Goal: Contribute content: Contribute content

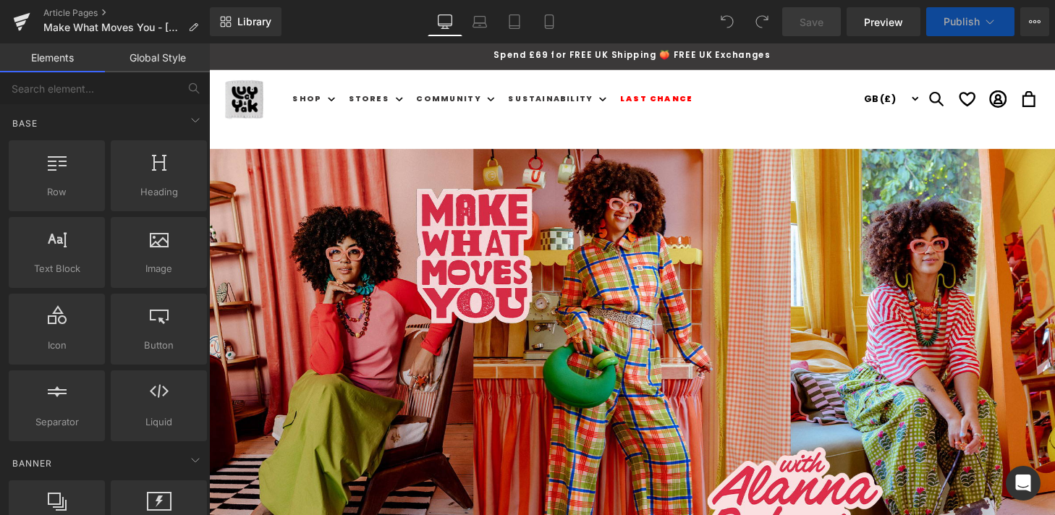
select select
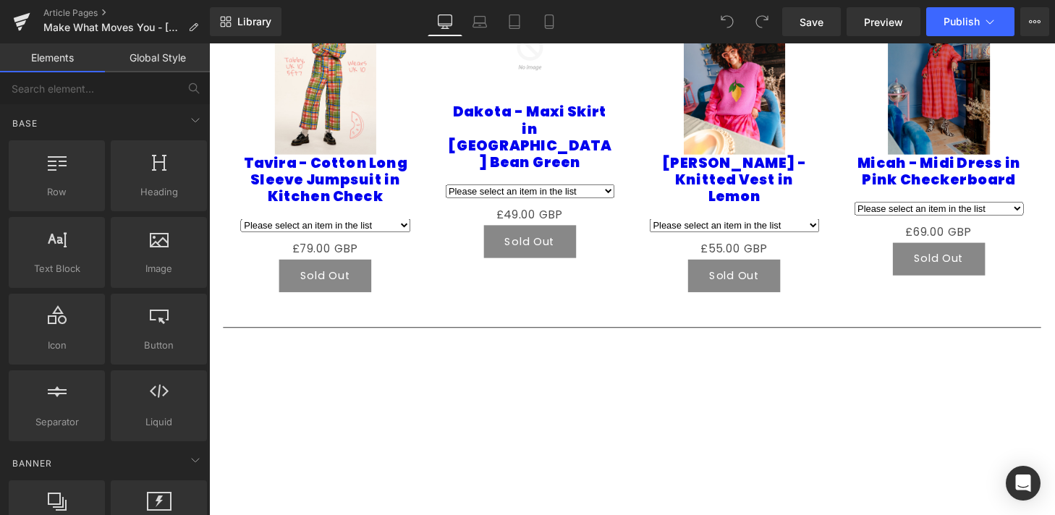
scroll to position [1804, 0]
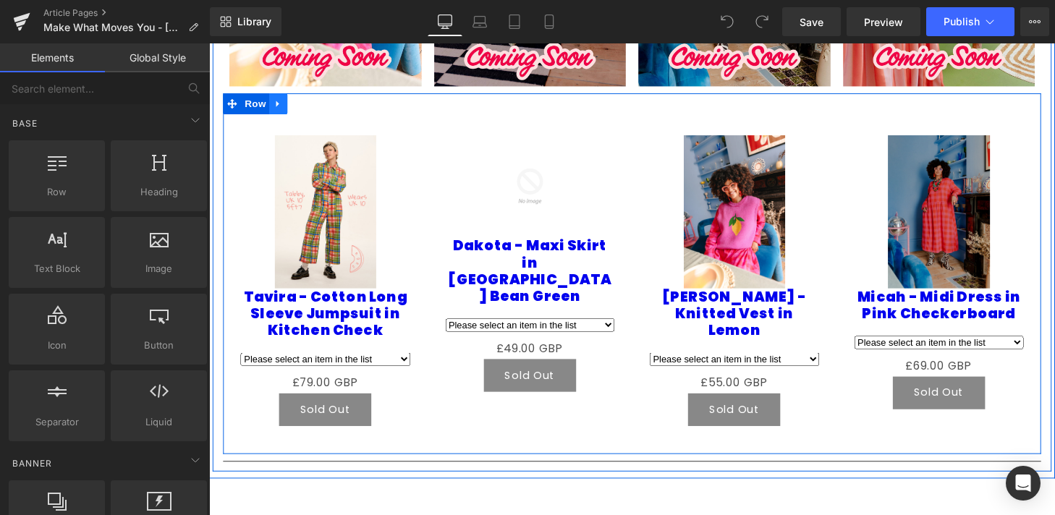
click at [282, 101] on icon at bounding box center [281, 106] width 10 height 11
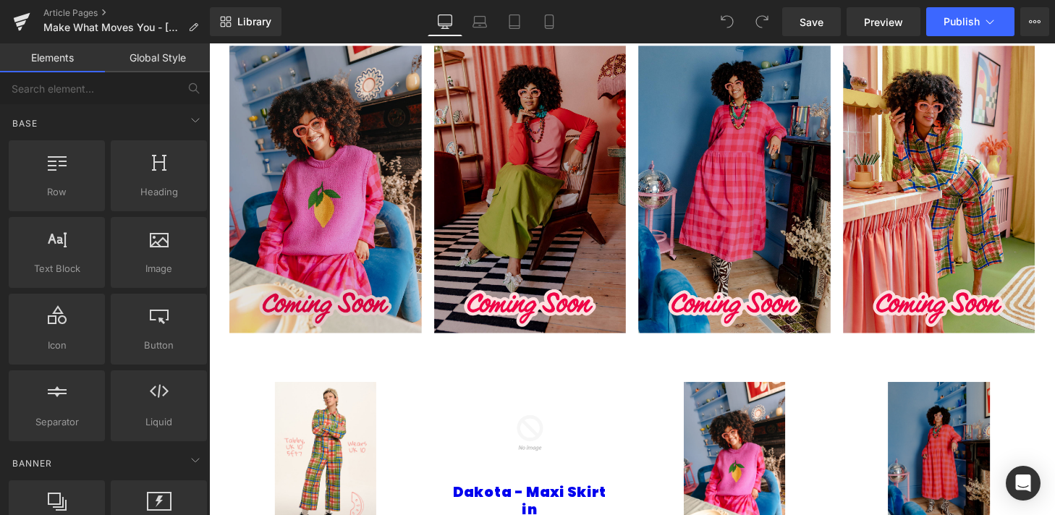
scroll to position [1524, 0]
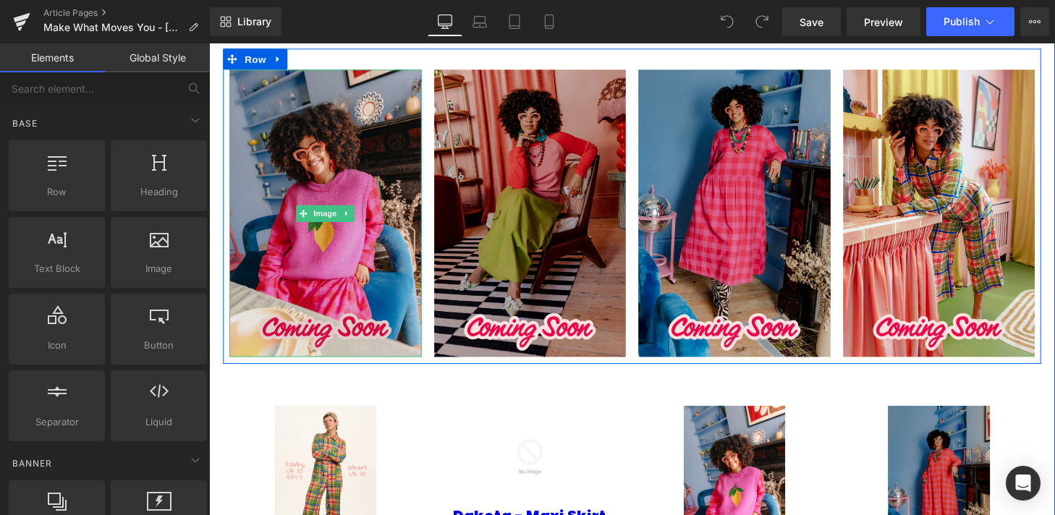
click at [339, 198] on div "Image" at bounding box center [329, 220] width 199 height 298
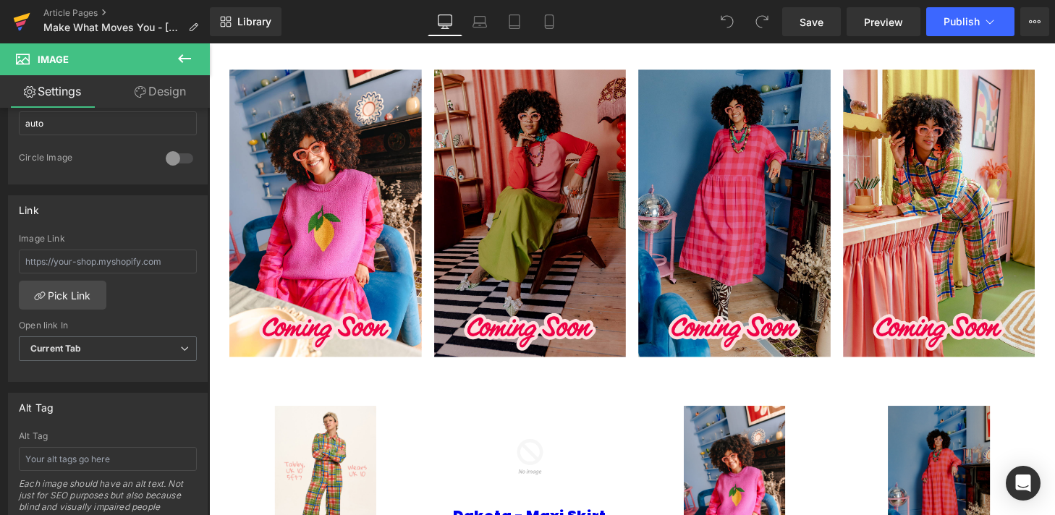
scroll to position [560, 0]
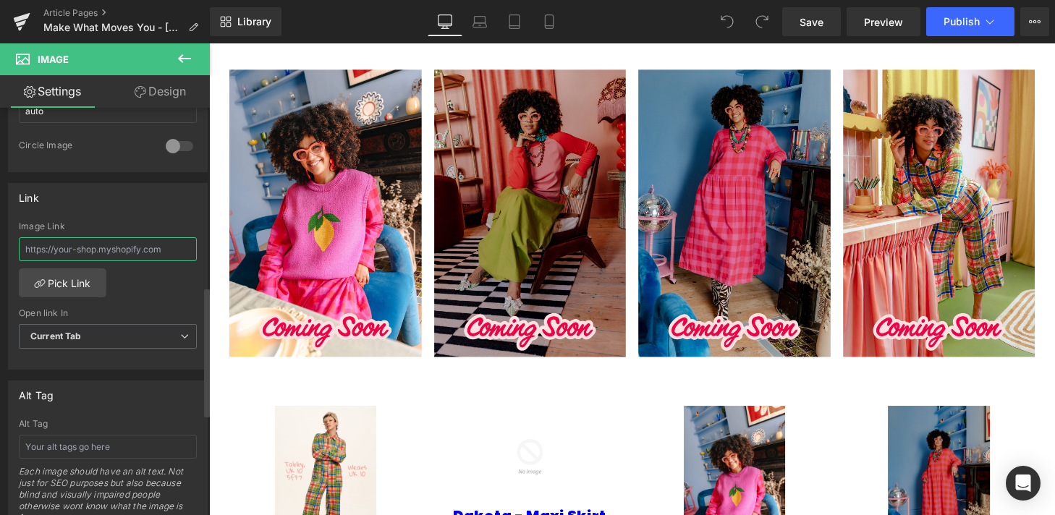
click at [82, 247] on input "text" at bounding box center [108, 249] width 178 height 24
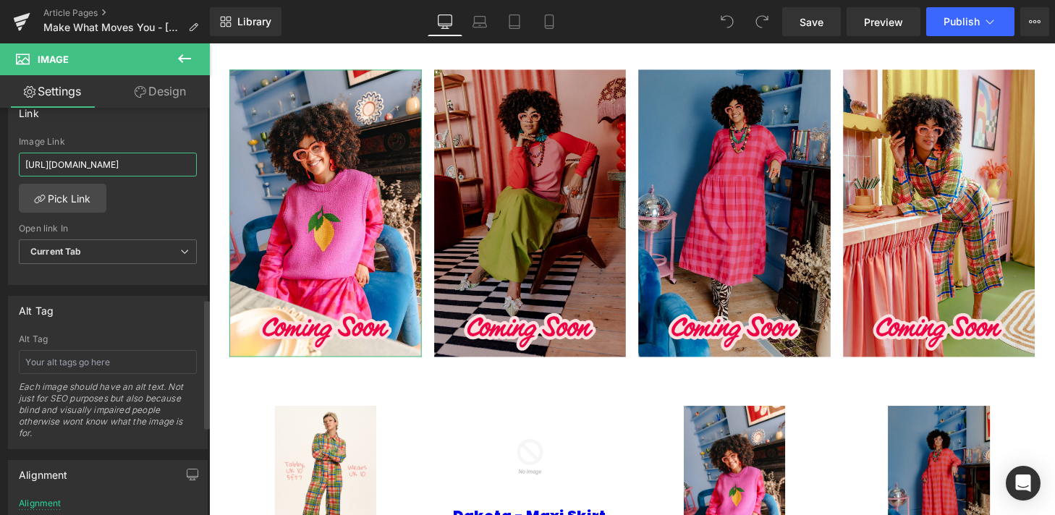
scroll to position [654, 0]
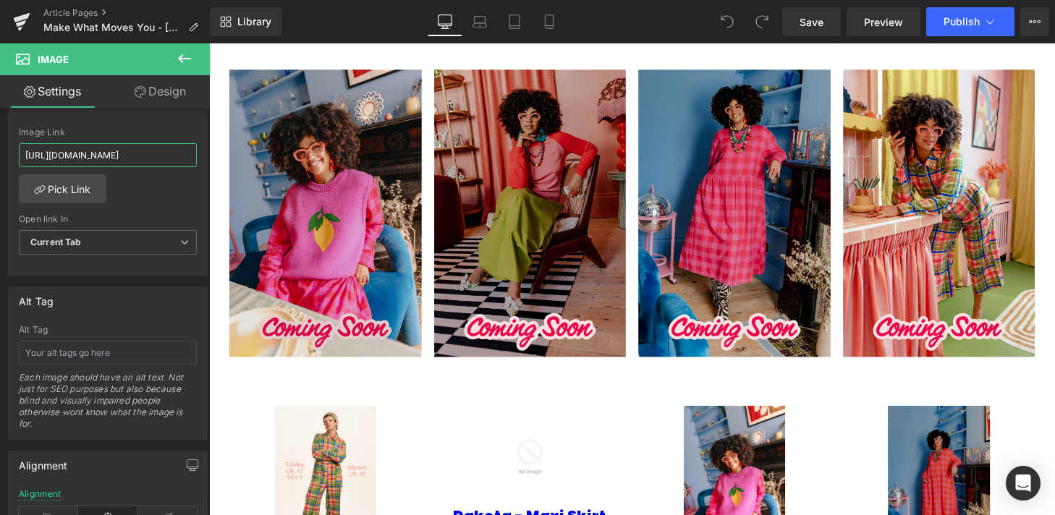
type input "[URL][DOMAIN_NAME]"
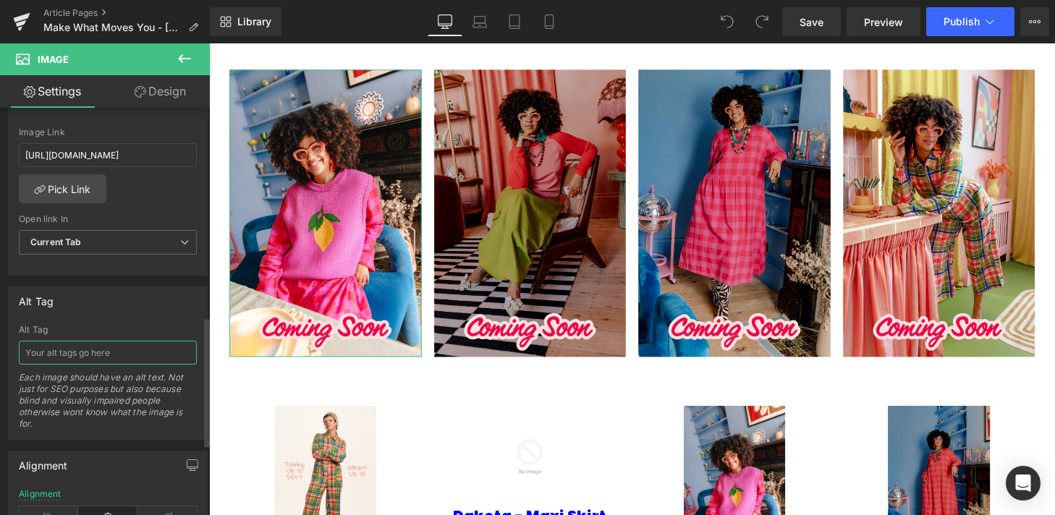
click at [62, 350] on input "text" at bounding box center [108, 353] width 178 height 24
paste input "Vests & Sleeveless Tops"
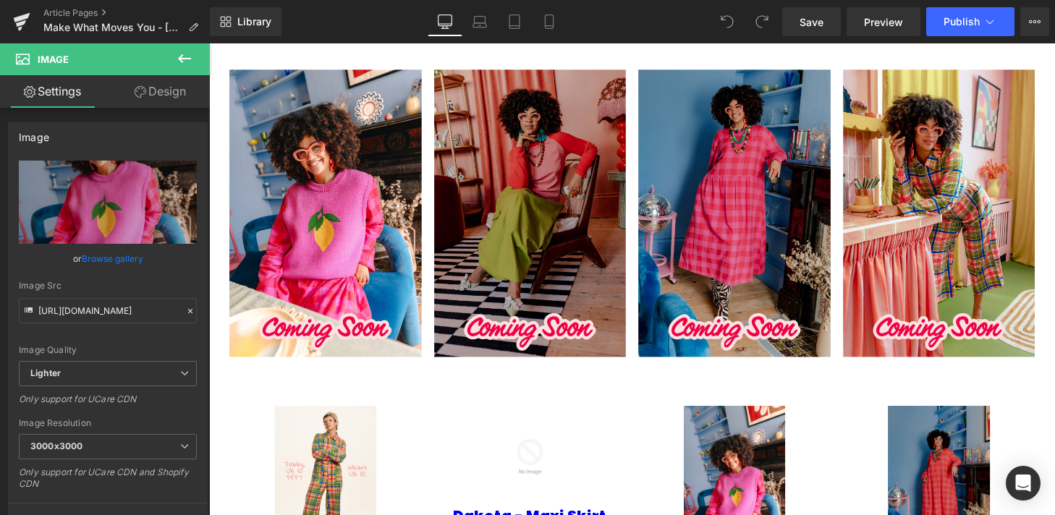
type input "Vests & Sleeveless Tops"
click at [179, 62] on icon at bounding box center [184, 58] width 17 height 17
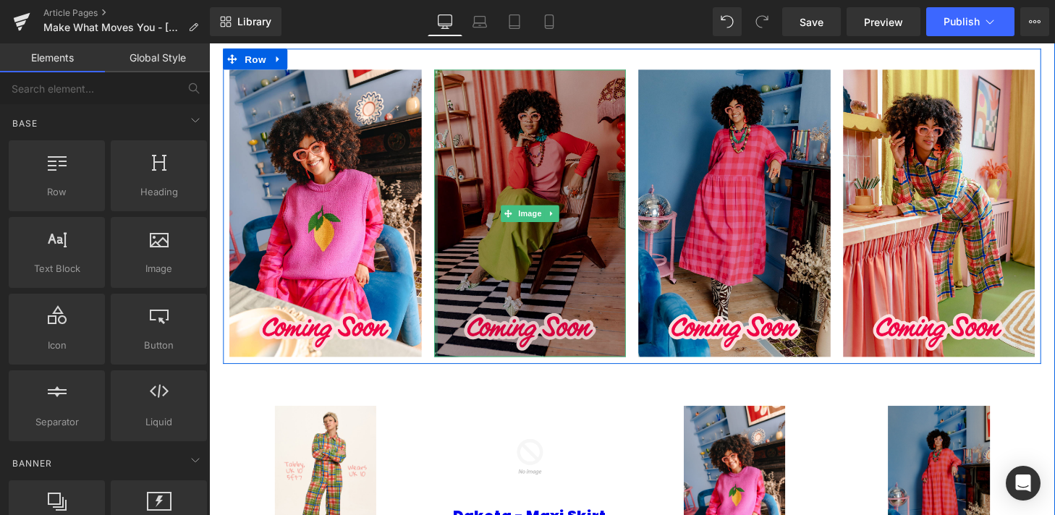
click at [446, 193] on img at bounding box center [541, 220] width 199 height 298
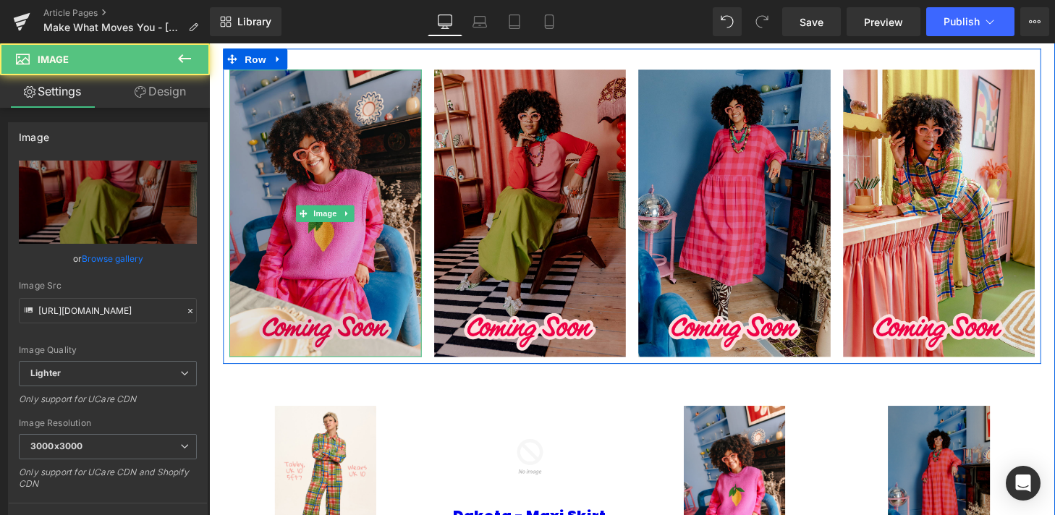
click at [375, 199] on img at bounding box center [329, 220] width 199 height 298
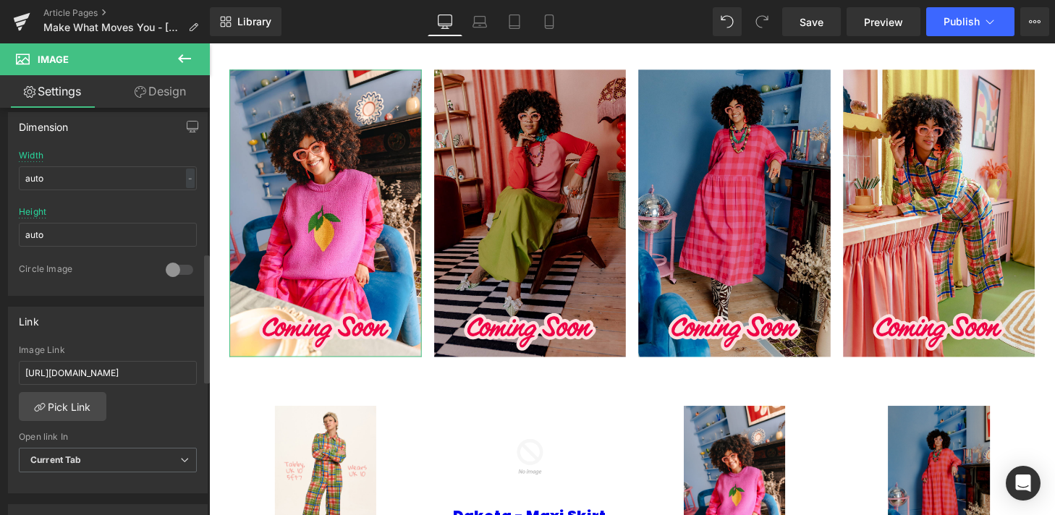
scroll to position [457, 0]
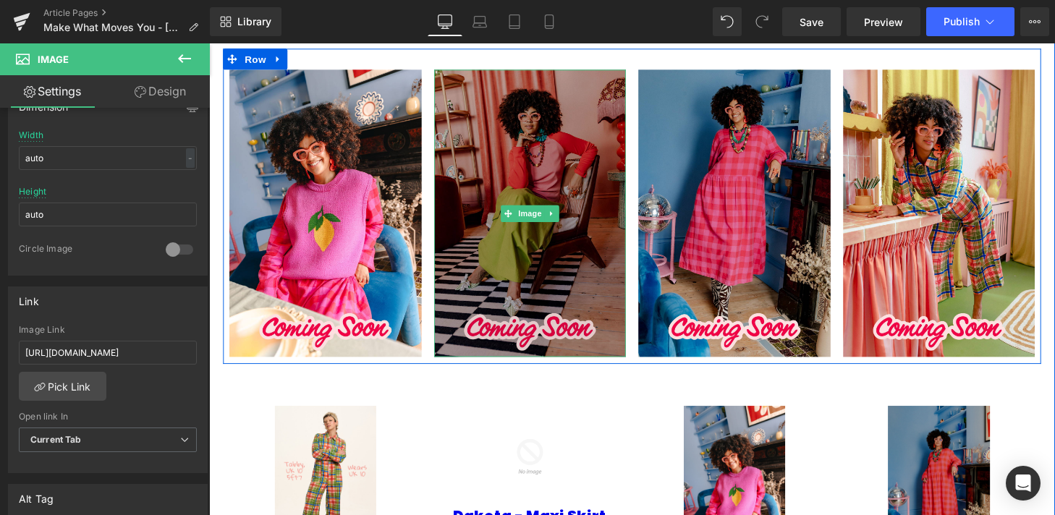
click at [478, 223] on img at bounding box center [541, 220] width 199 height 298
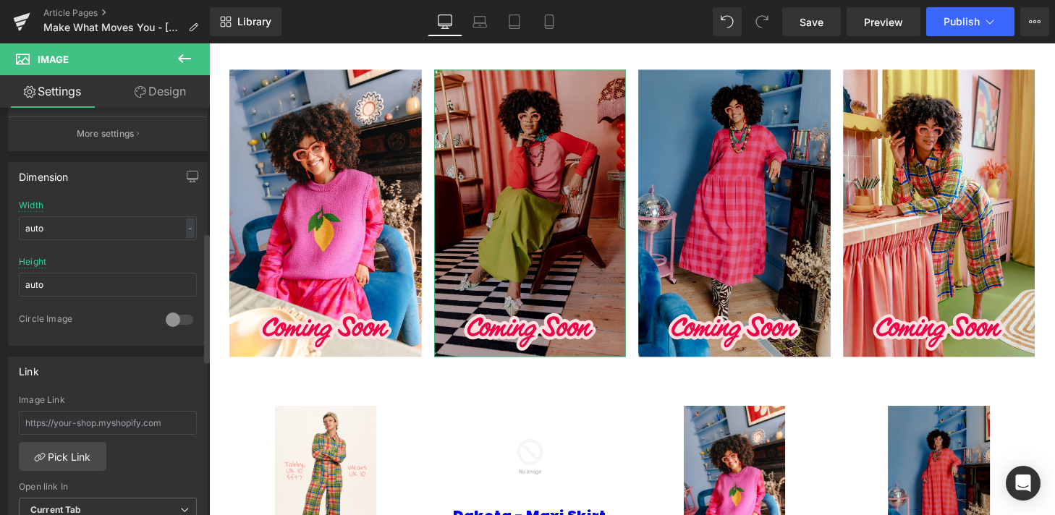
scroll to position [391, 0]
click at [63, 416] on input "text" at bounding box center [108, 419] width 178 height 24
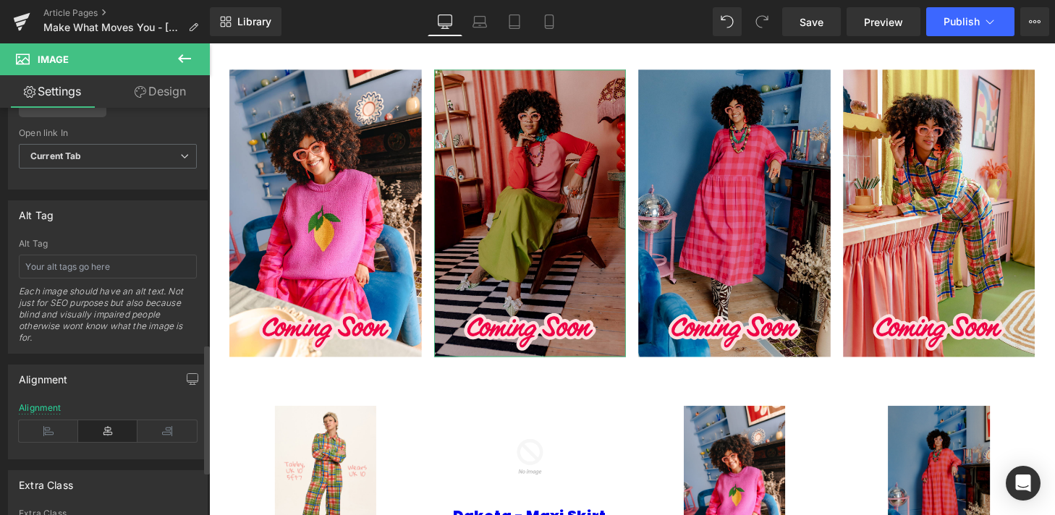
scroll to position [741, 0]
type input "[URL][DOMAIN_NAME]"
click at [48, 267] on input "text" at bounding box center [108, 266] width 178 height 24
type input "Sustainable Skirts"
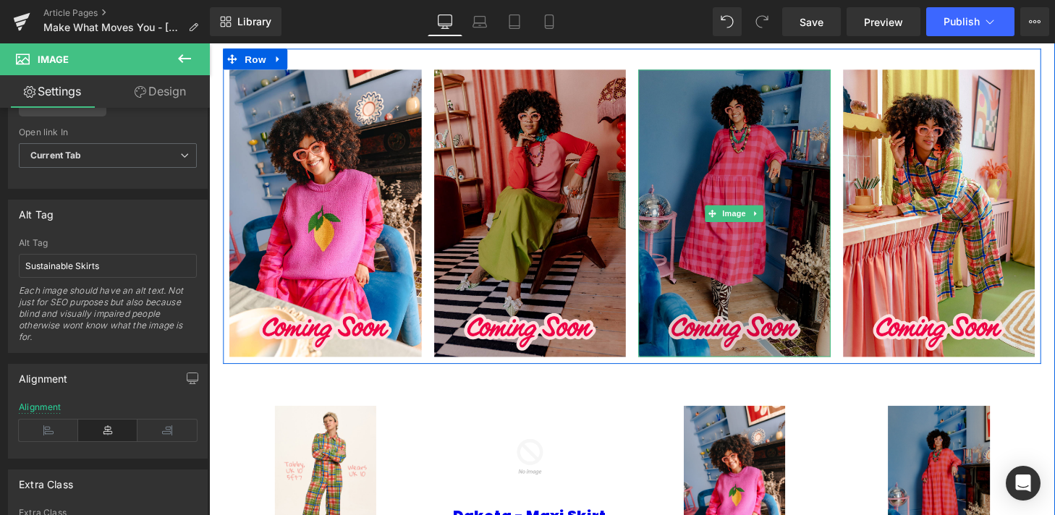
click at [746, 234] on img at bounding box center [752, 220] width 199 height 298
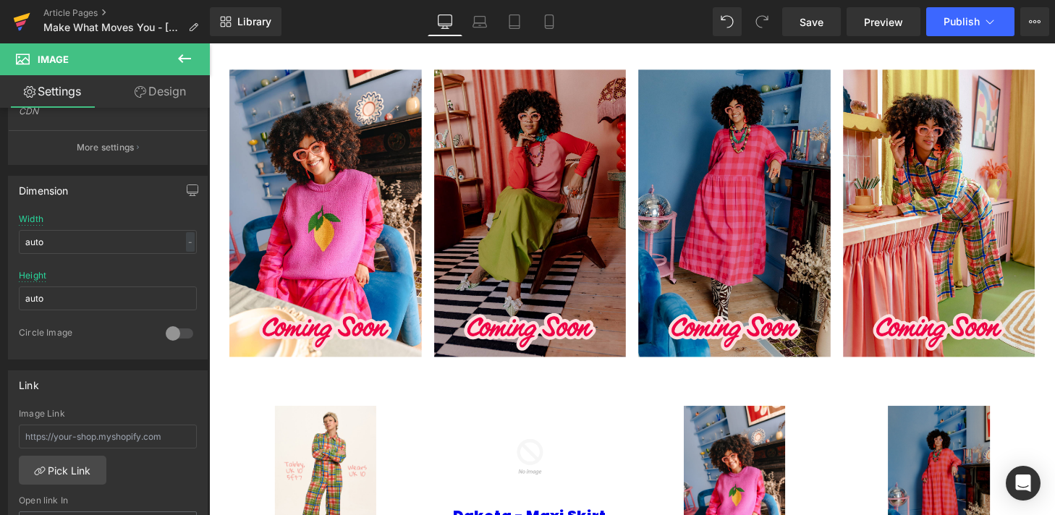
scroll to position [388, 0]
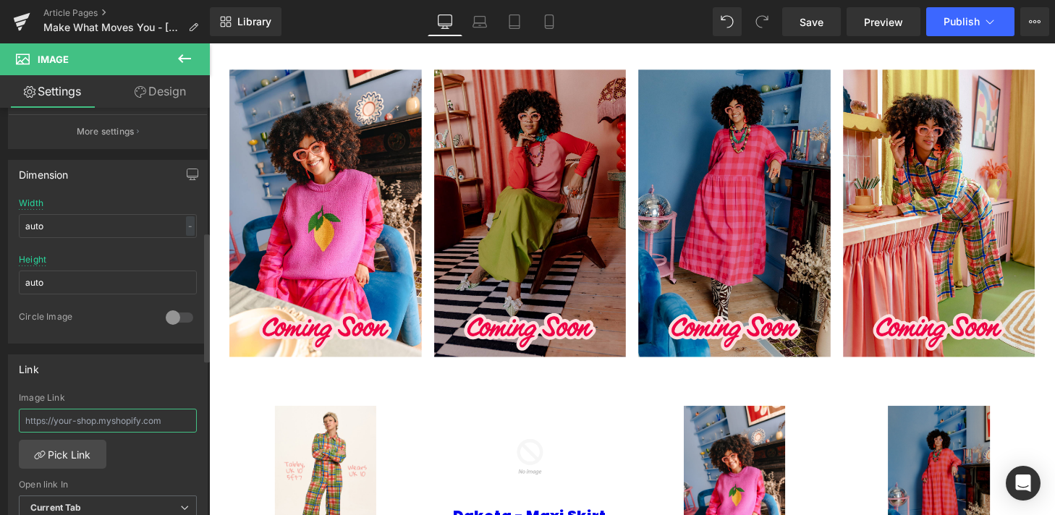
click at [64, 422] on input "text" at bounding box center [108, 421] width 178 height 24
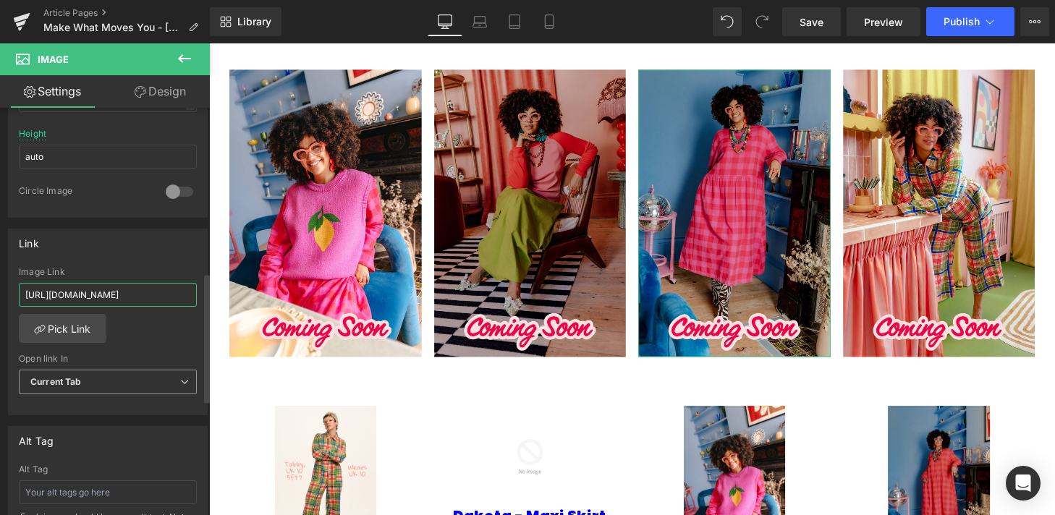
scroll to position [582, 0]
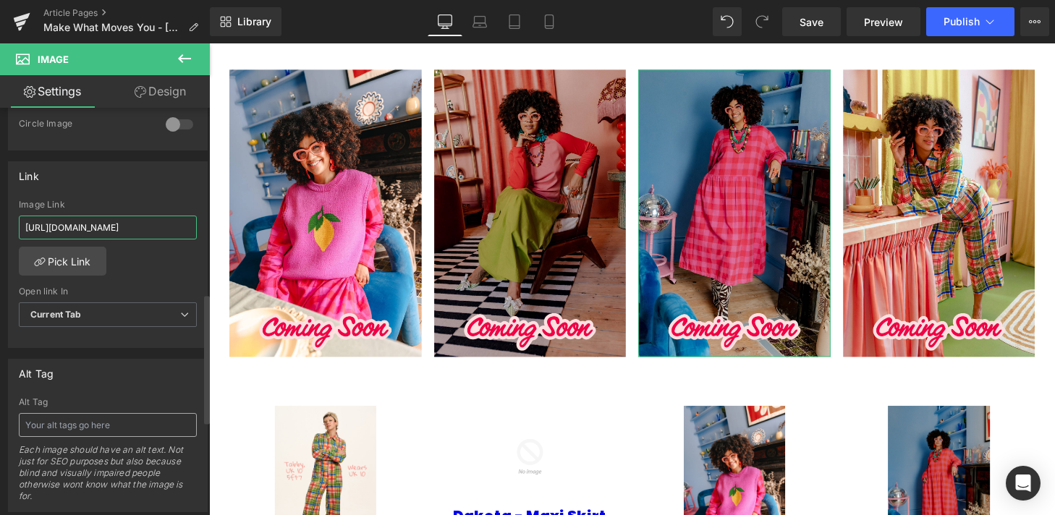
type input "[URL][DOMAIN_NAME]"
click at [101, 434] on input "text" at bounding box center [108, 425] width 178 height 24
type input "Organic Dresses"
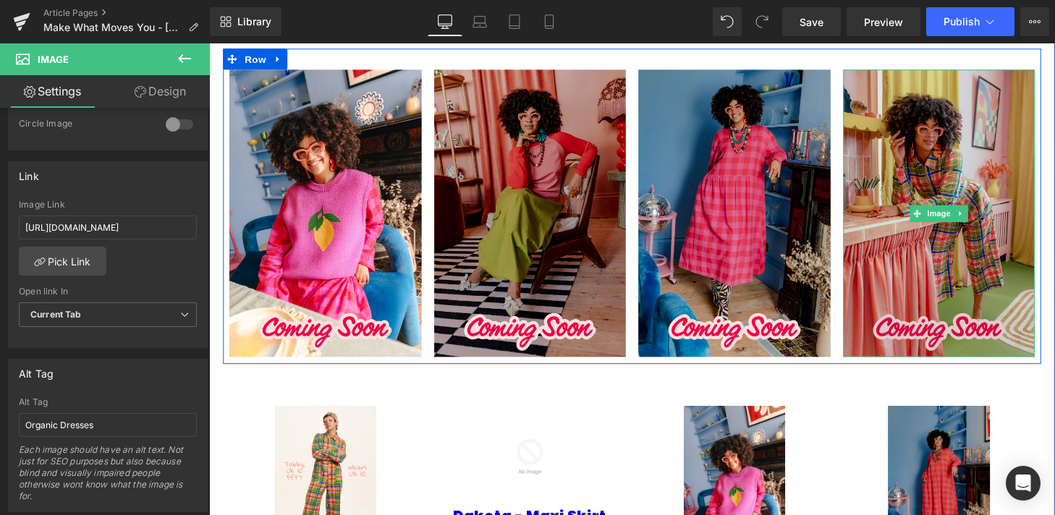
click at [931, 236] on img at bounding box center [964, 220] width 199 height 298
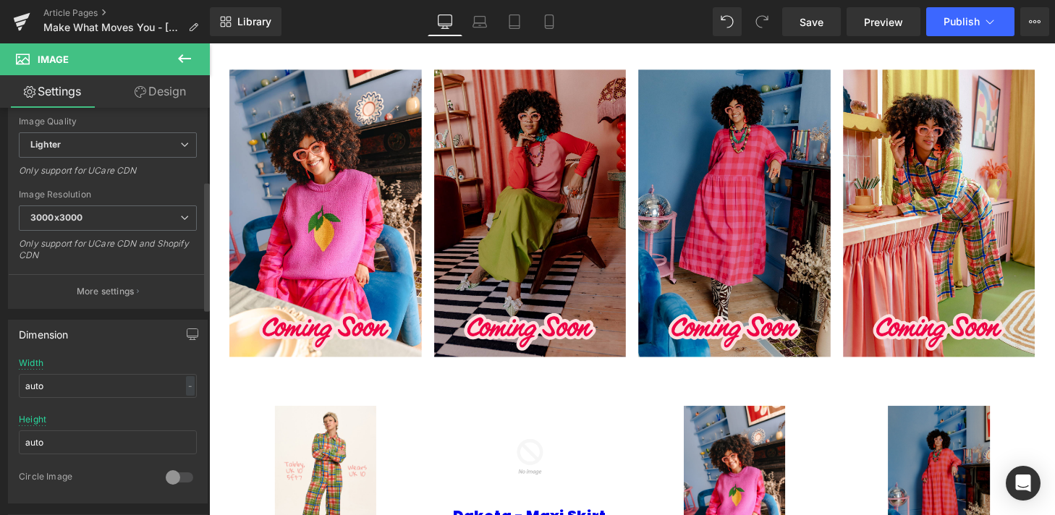
scroll to position [412, 0]
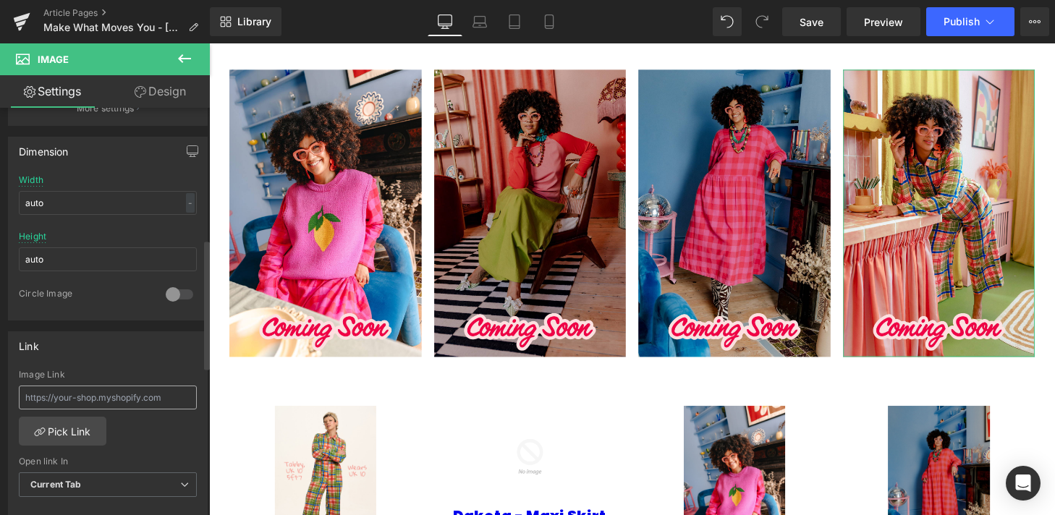
click at [82, 394] on input "text" at bounding box center [108, 398] width 178 height 24
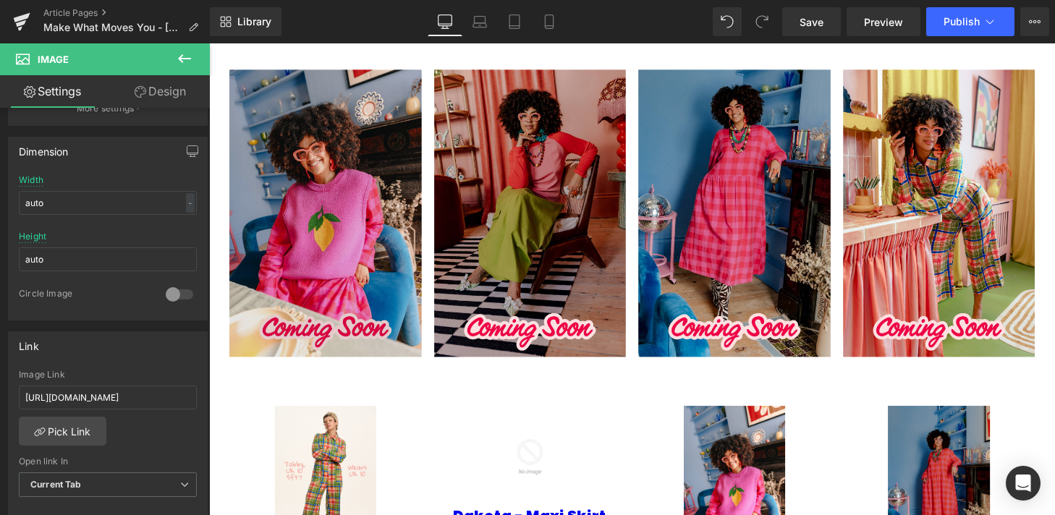
type input "[URL][DOMAIN_NAME]"
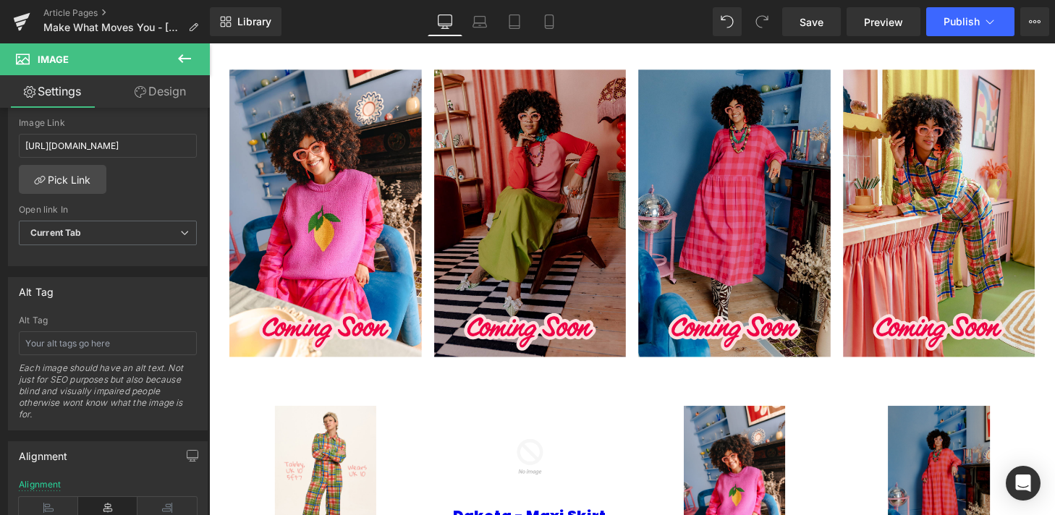
scroll to position [663, 0]
click at [54, 349] on input "text" at bounding box center [108, 344] width 178 height 24
paste input "Jumpsuits, Boilersuits & Playsuits"
type input "Jumpsuits, Boilersuits & Playsuits"
click at [820, 17] on span "Save" at bounding box center [811, 21] width 24 height 15
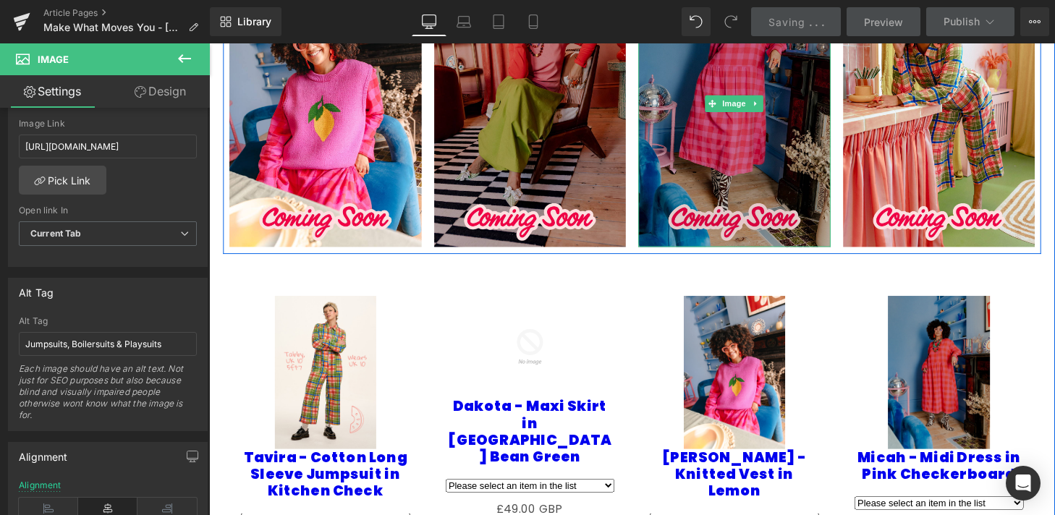
scroll to position [1655, 0]
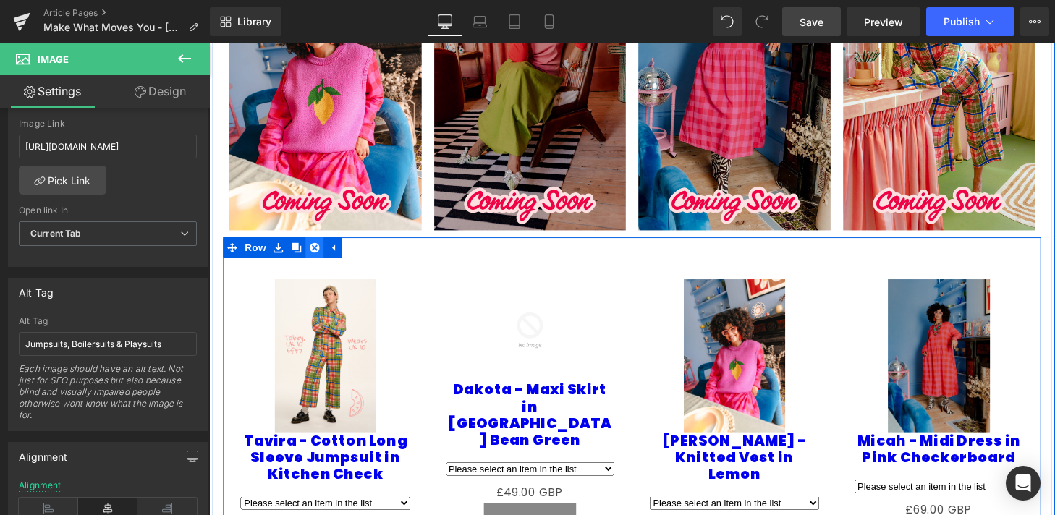
click at [318, 250] on icon at bounding box center [318, 255] width 10 height 10
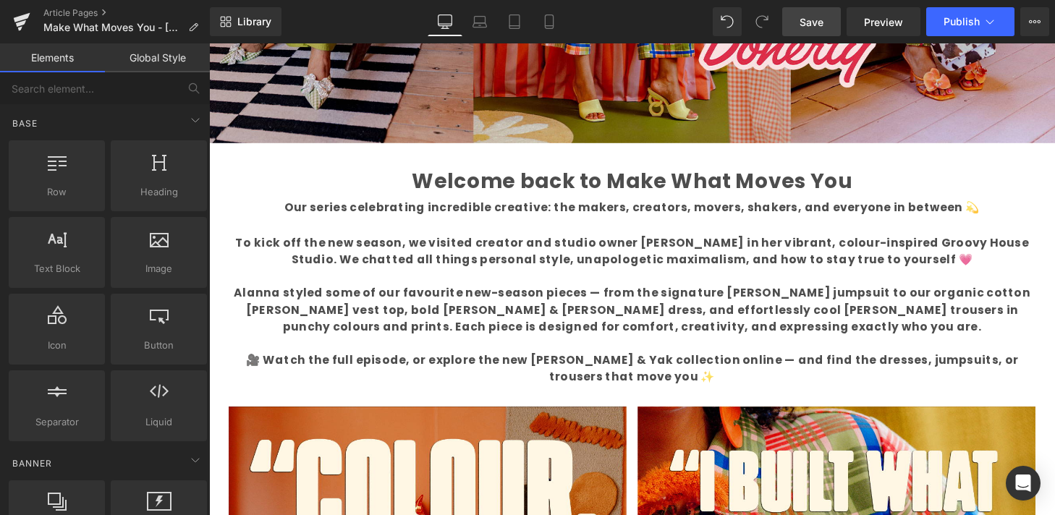
scroll to position [501, 0]
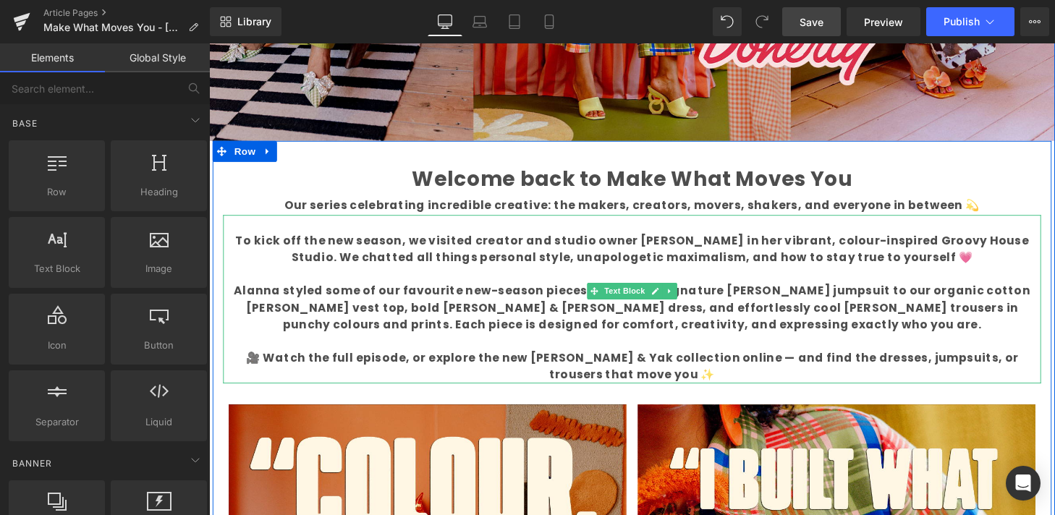
click at [581, 340] on b "Alanna styled some of our favourite new-season pieces — from the signature [PER…" at bounding box center [646, 317] width 824 height 51
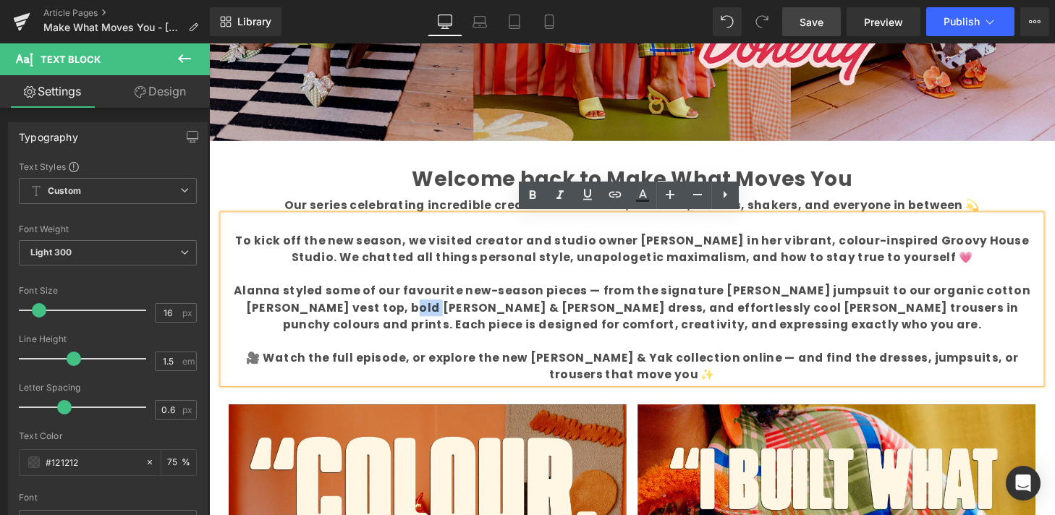
drag, startPoint x: 307, startPoint y: 320, endPoint x: 335, endPoint y: 316, distance: 28.5
click at [335, 316] on b "Alanna styled some of our favourite new-season pieces — from the signature [PER…" at bounding box center [646, 317] width 824 height 51
click at [340, 315] on b "Alanna styled some of our favourite new-season pieces — from the signature [PER…" at bounding box center [646, 317] width 824 height 51
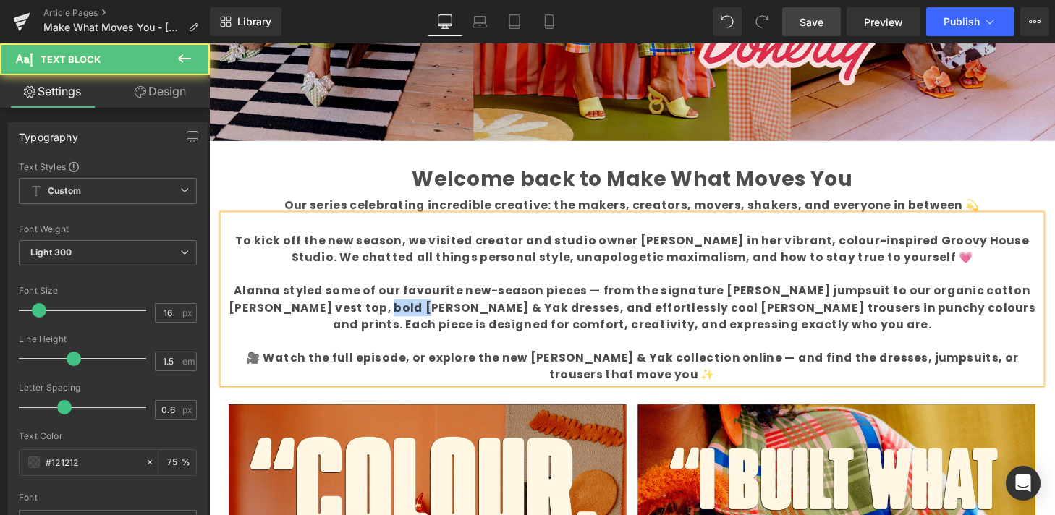
drag, startPoint x: 297, startPoint y: 318, endPoint x: 331, endPoint y: 318, distance: 33.3
click at [331, 318] on b "Alanna styled some of our favourite new-season pieces — from the signature [PER…" at bounding box center [646, 317] width 835 height 51
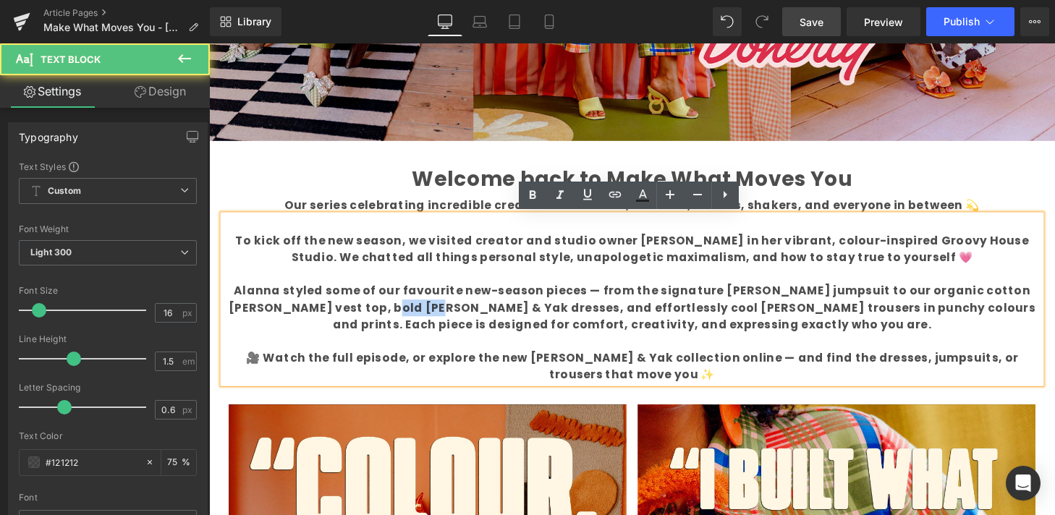
drag, startPoint x: 346, startPoint y: 318, endPoint x: 298, endPoint y: 318, distance: 47.8
click at [298, 318] on b "Alanna styled some of our favourite new-season pieces — from the signature [PER…" at bounding box center [646, 317] width 835 height 51
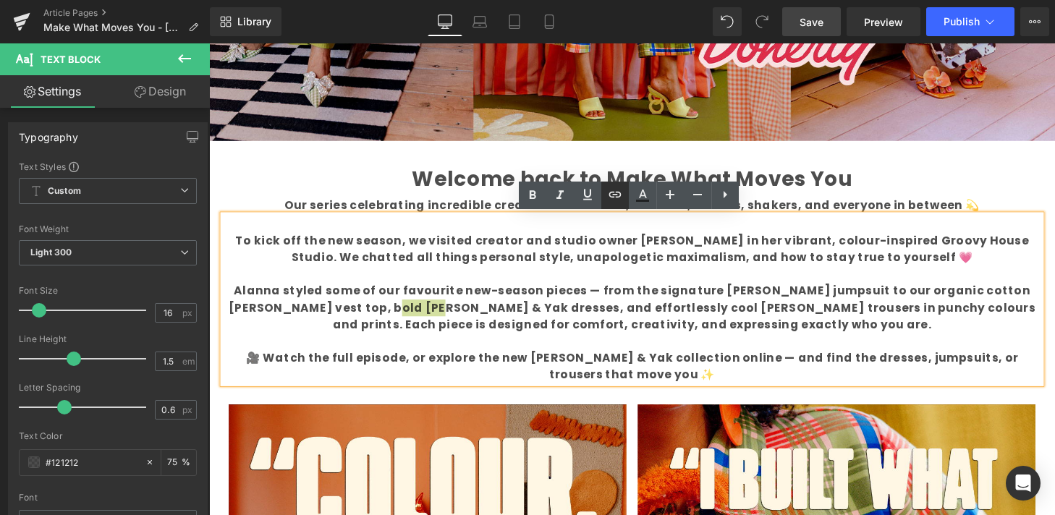
click at [611, 196] on icon at bounding box center [614, 194] width 17 height 17
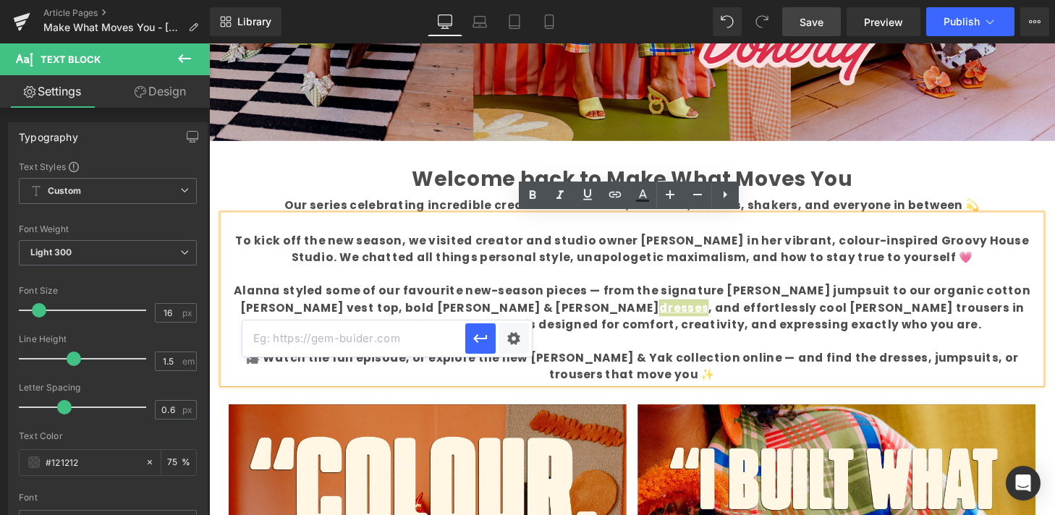
click at [325, 336] on input "text" at bounding box center [353, 338] width 223 height 36
paste input "[URL][DOMAIN_NAME]"
type input "[URL][DOMAIN_NAME]"
click at [486, 341] on icon "button" at bounding box center [480, 338] width 17 height 17
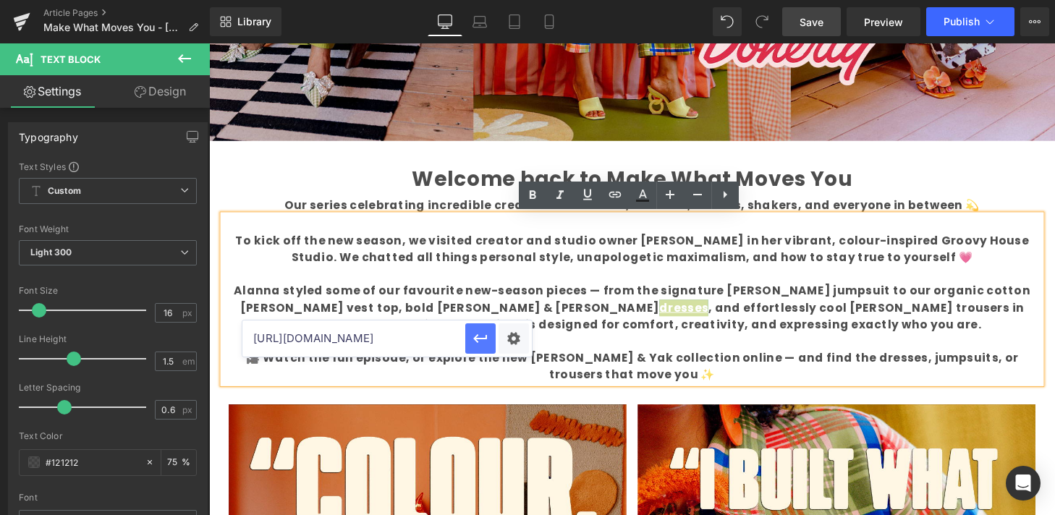
scroll to position [0, 0]
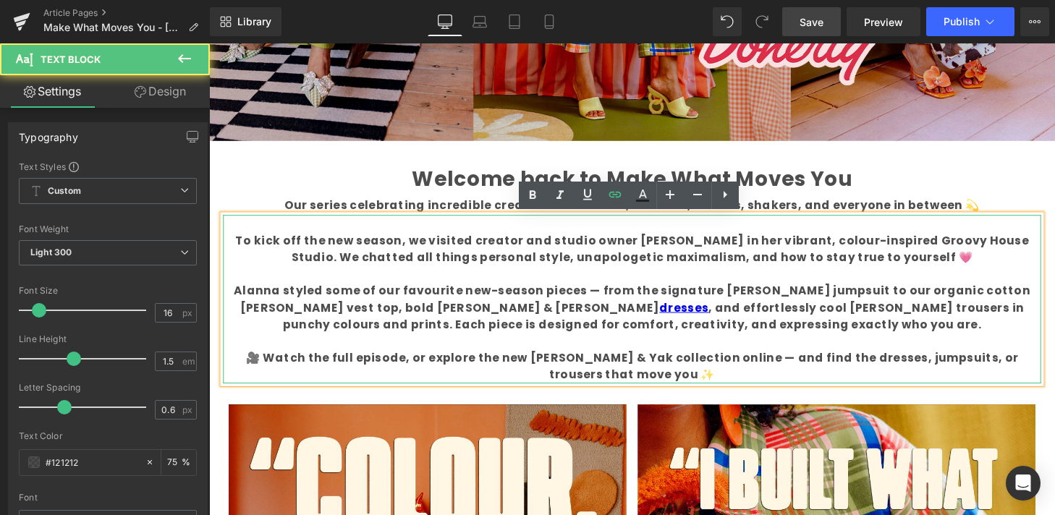
click at [501, 334] on p "Alanna styled some of our favourite new-season pieces — from the signature [PER…" at bounding box center [647, 318] width 846 height 52
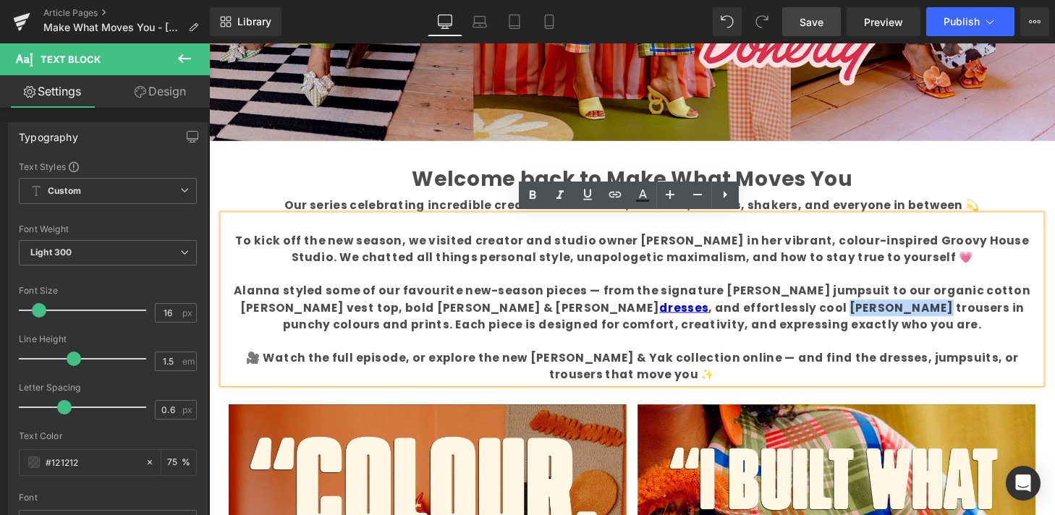
drag, startPoint x: 481, startPoint y: 318, endPoint x: 566, endPoint y: 317, distance: 84.7
click at [566, 317] on b "Alanna styled some of our favourite new-season pieces — from the signature [PER…" at bounding box center [646, 317] width 824 height 51
click at [615, 197] on icon at bounding box center [614, 194] width 17 height 17
click at [612, 194] on icon at bounding box center [614, 194] width 17 height 17
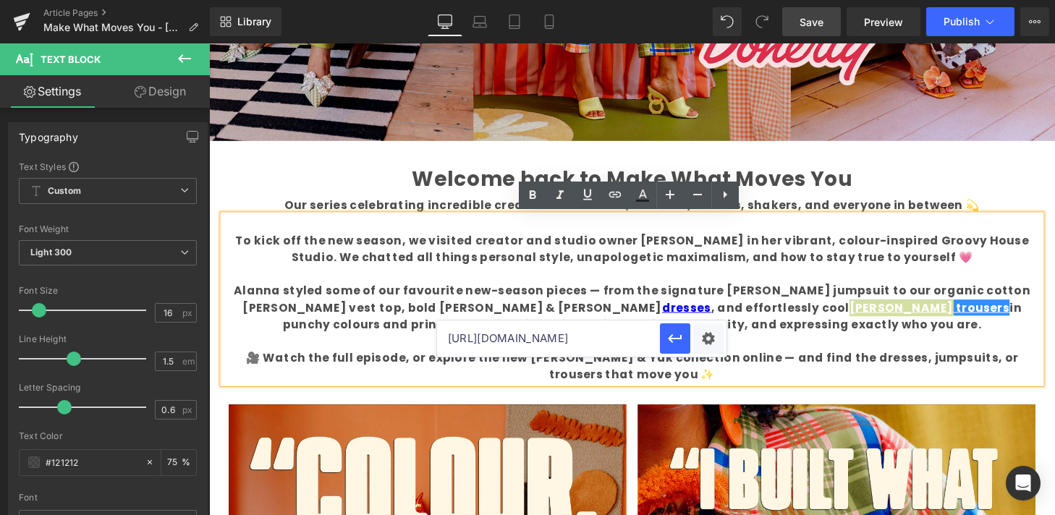
click at [501, 336] on input "[URL][DOMAIN_NAME]" at bounding box center [548, 338] width 223 height 36
paste input "[URL][DOMAIN_NAME][PERSON_NAME]"
type input "[URL][DOMAIN_NAME][PERSON_NAME]"
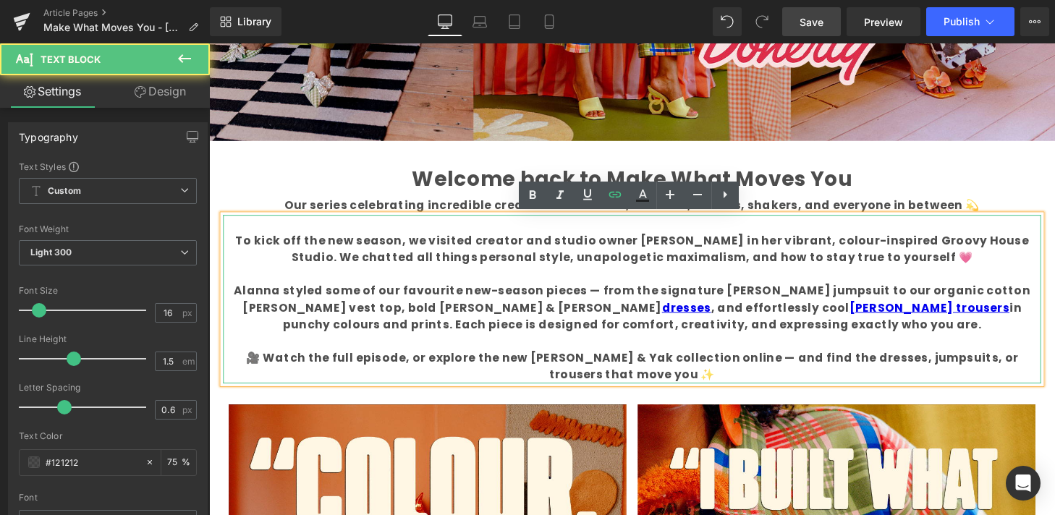
click at [679, 329] on b "Alanna styled some of our favourite new-season pieces — from the signature [PER…" at bounding box center [646, 317] width 824 height 51
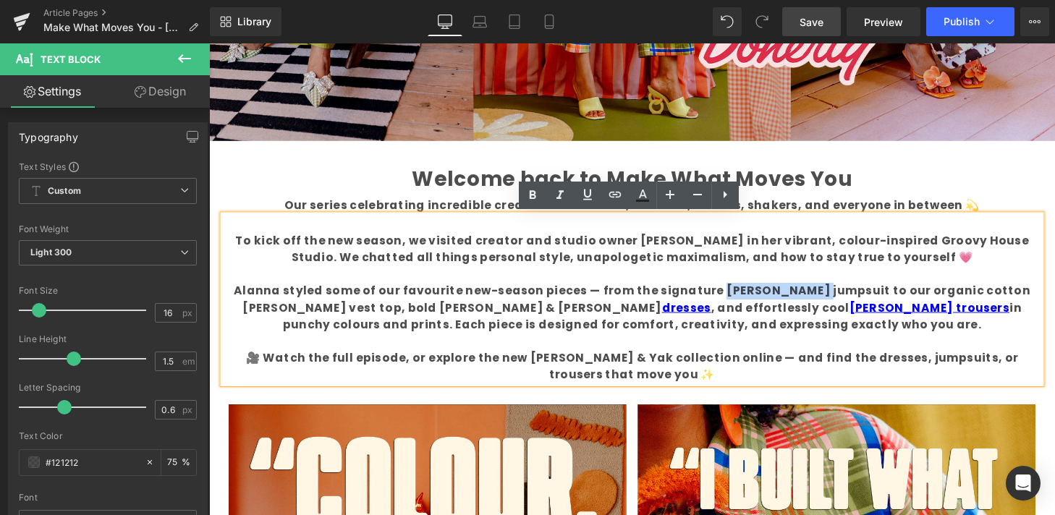
drag, startPoint x: 709, startPoint y: 300, endPoint x: 804, endPoint y: 299, distance: 95.5
click at [804, 299] on b "Alanna styled some of our favourite new-season pieces — from the signature [PER…" at bounding box center [646, 317] width 824 height 51
click at [612, 193] on icon at bounding box center [614, 194] width 17 height 17
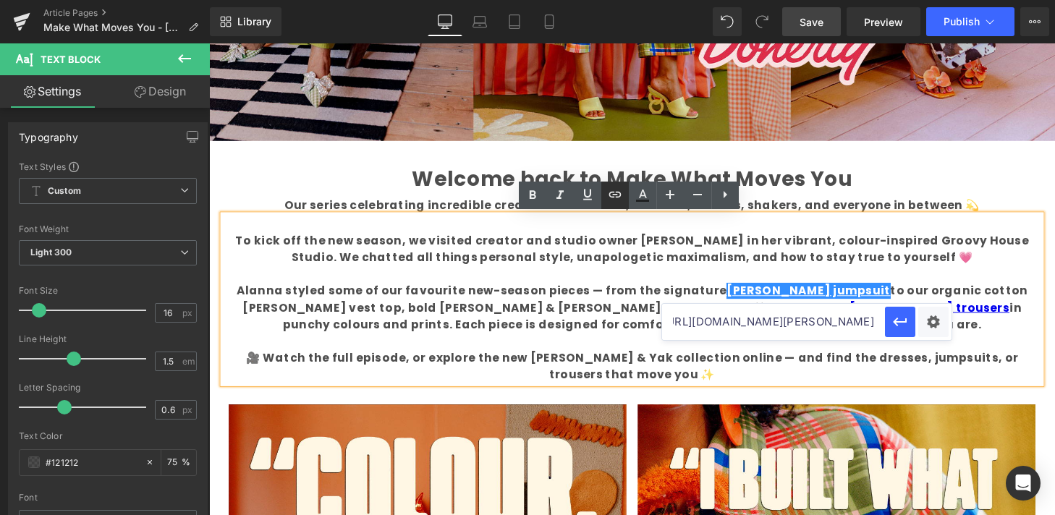
scroll to position [0, 0]
click at [716, 323] on input "[URL][DOMAIN_NAME][PERSON_NAME]" at bounding box center [773, 322] width 223 height 36
paste input "[URL][DOMAIN_NAME][PERSON_NAME]"
type input "[URL][DOMAIN_NAME][PERSON_NAME]"
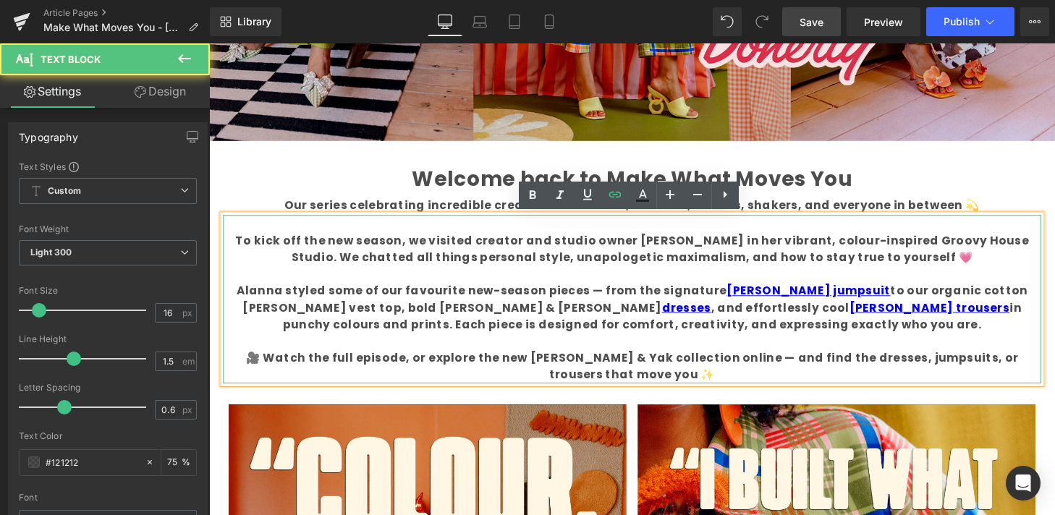
click at [859, 319] on b "Alanna styled some of our favourite new-season pieces — from the signature [PER…" at bounding box center [646, 317] width 819 height 51
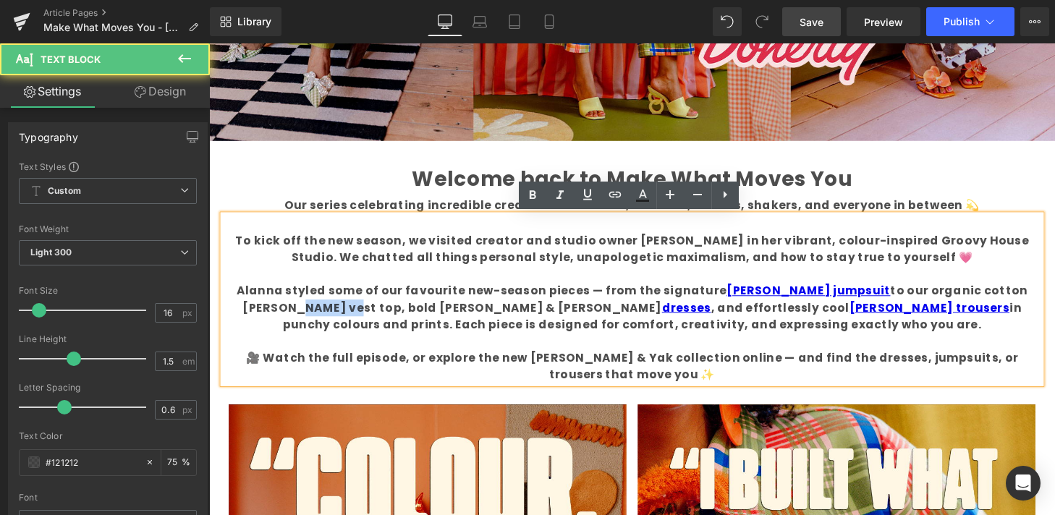
drag, startPoint x: 982, startPoint y: 300, endPoint x: 1031, endPoint y: 300, distance: 48.5
click at [1031, 300] on b "Alanna styled some of our favourite new-season pieces — from the signature [PER…" at bounding box center [646, 317] width 819 height 51
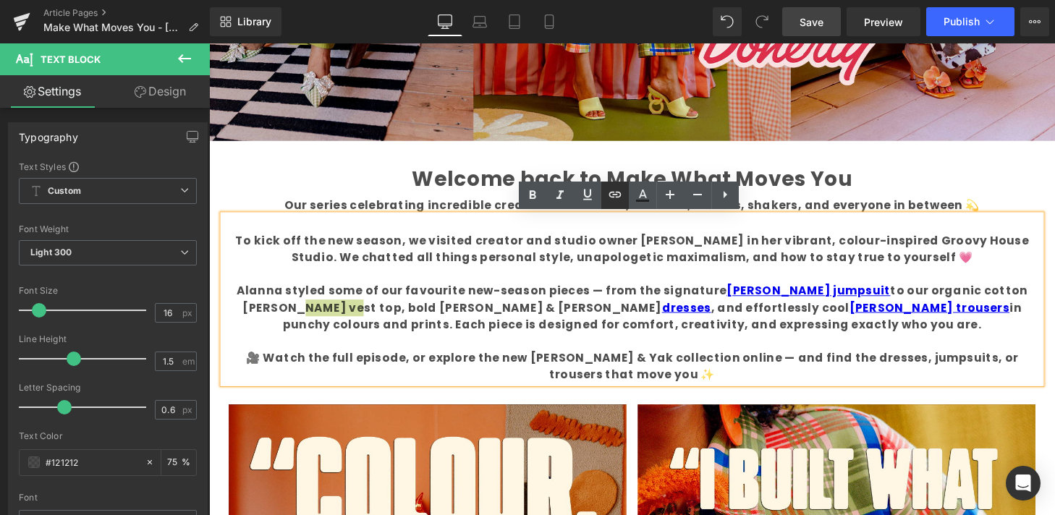
click at [620, 187] on icon at bounding box center [614, 194] width 17 height 17
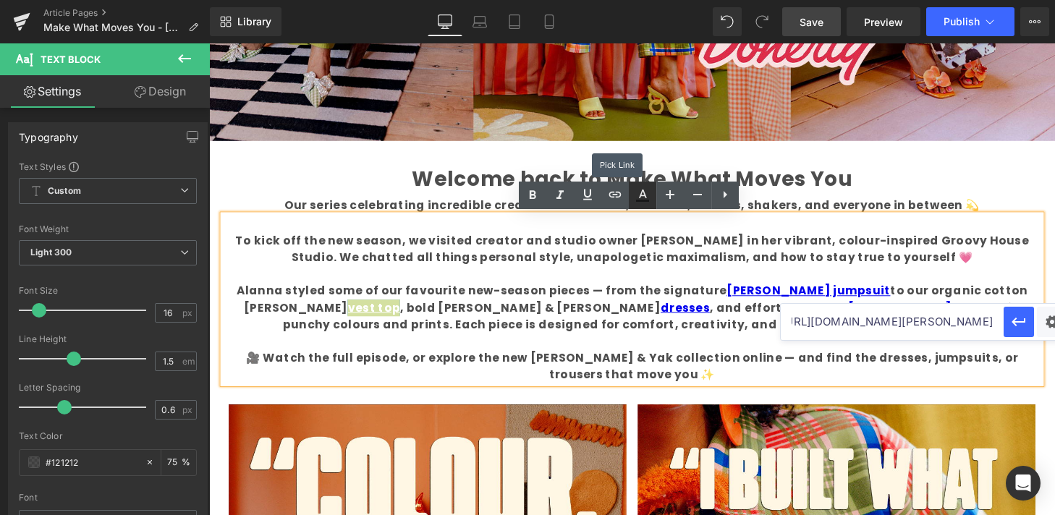
scroll to position [0, 0]
click at [841, 321] on input "[URL][DOMAIN_NAME][PERSON_NAME]" at bounding box center [892, 322] width 223 height 36
paste input "[URL][DOMAIN_NAME]"
type input "[URL][DOMAIN_NAME]"
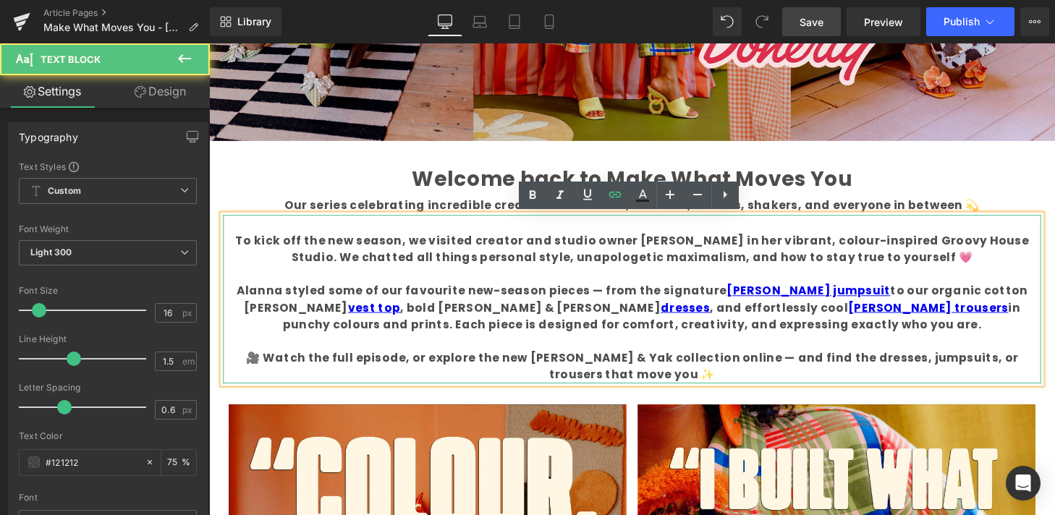
click at [729, 320] on b "Alanna styled some of our favourite new-season pieces — from the signature [PER…" at bounding box center [646, 317] width 819 height 51
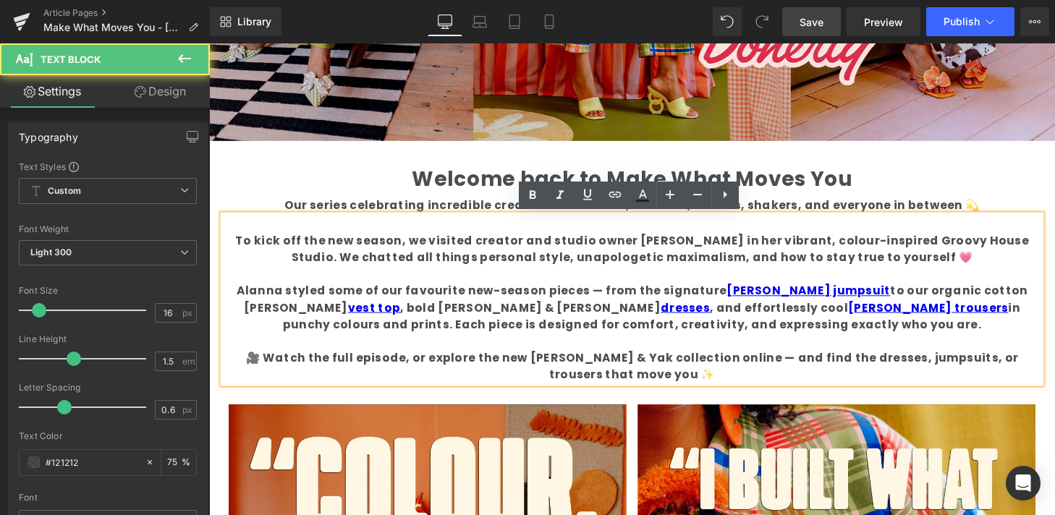
click at [412, 275] on p at bounding box center [647, 282] width 846 height 17
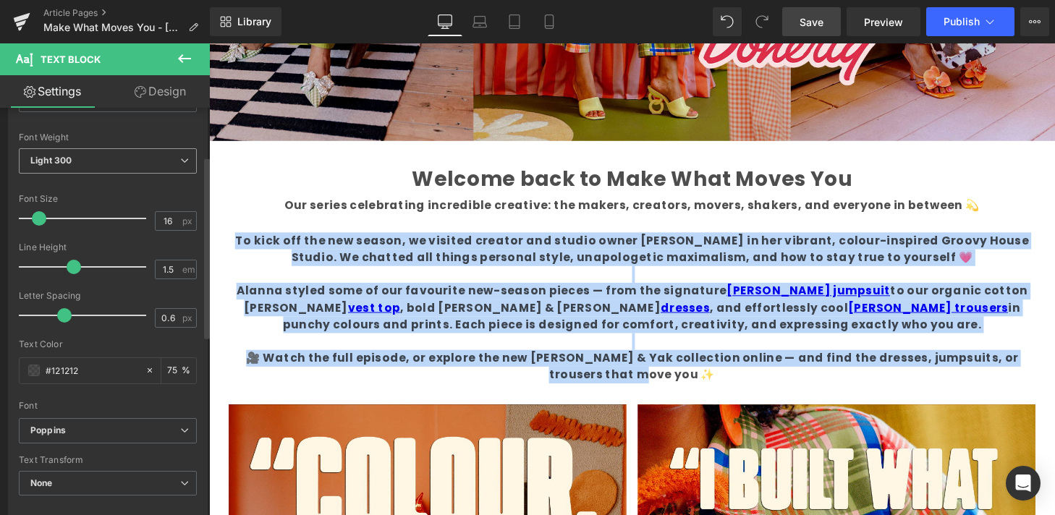
scroll to position [117, 0]
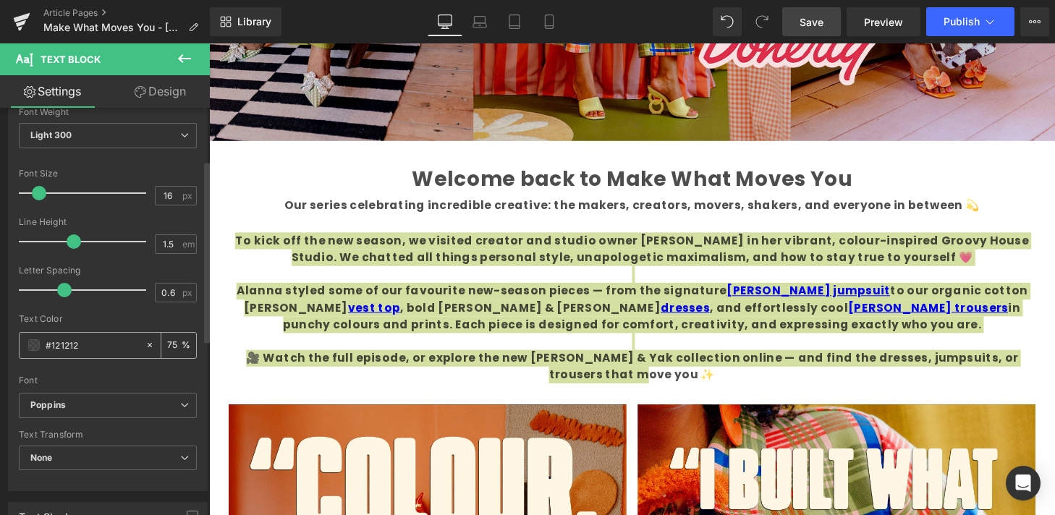
click at [98, 345] on input "#121212" at bounding box center [92, 345] width 93 height 16
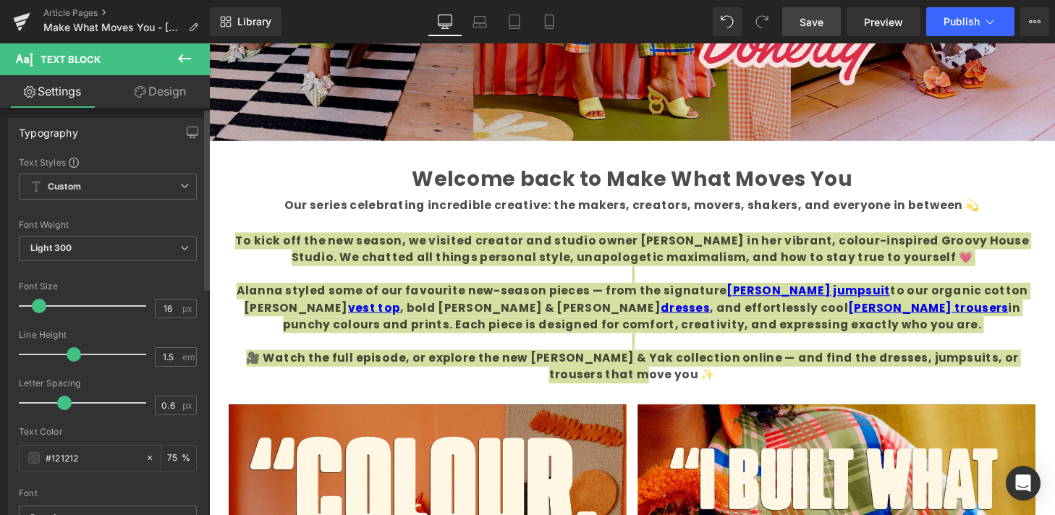
scroll to position [0, 0]
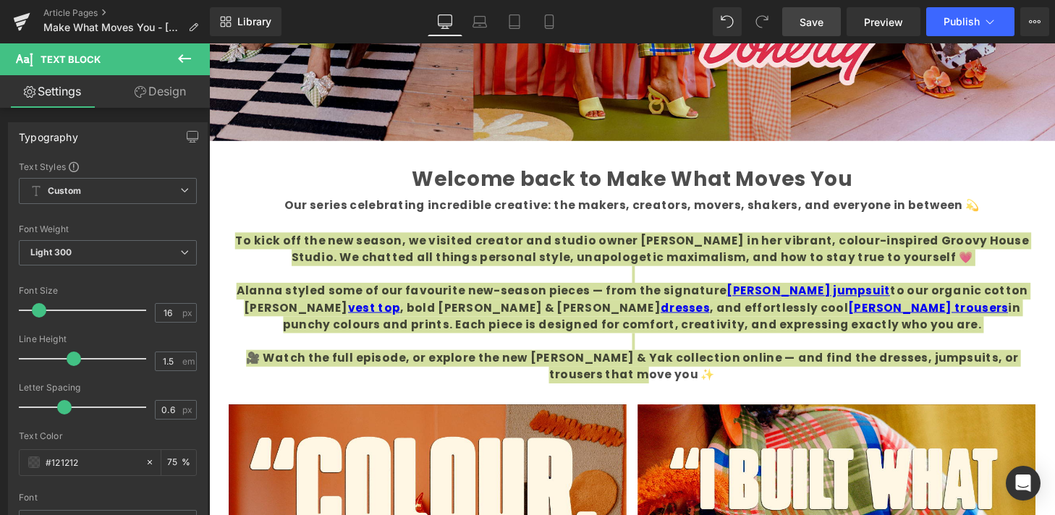
click at [154, 92] on link "Design" at bounding box center [160, 91] width 105 height 33
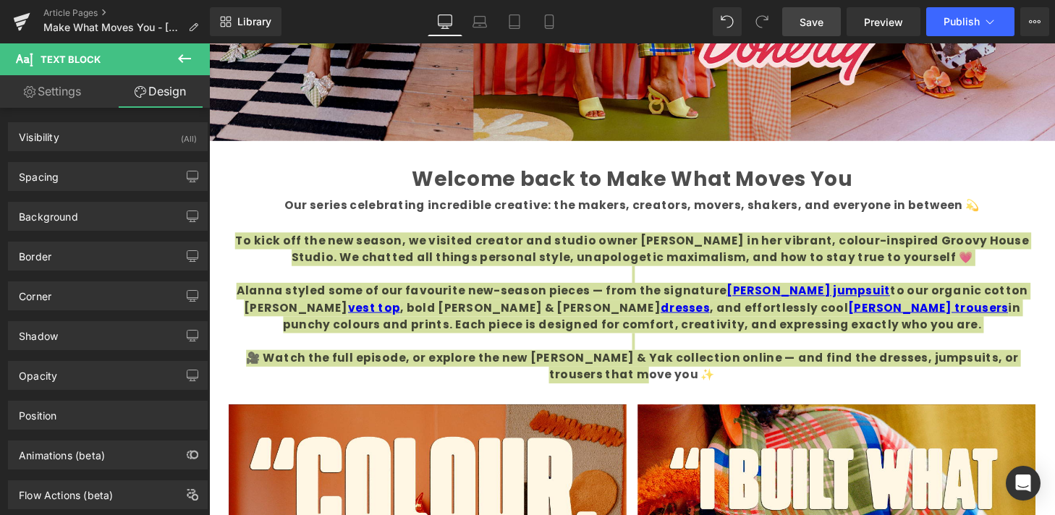
click at [72, 98] on link "Settings" at bounding box center [52, 91] width 105 height 33
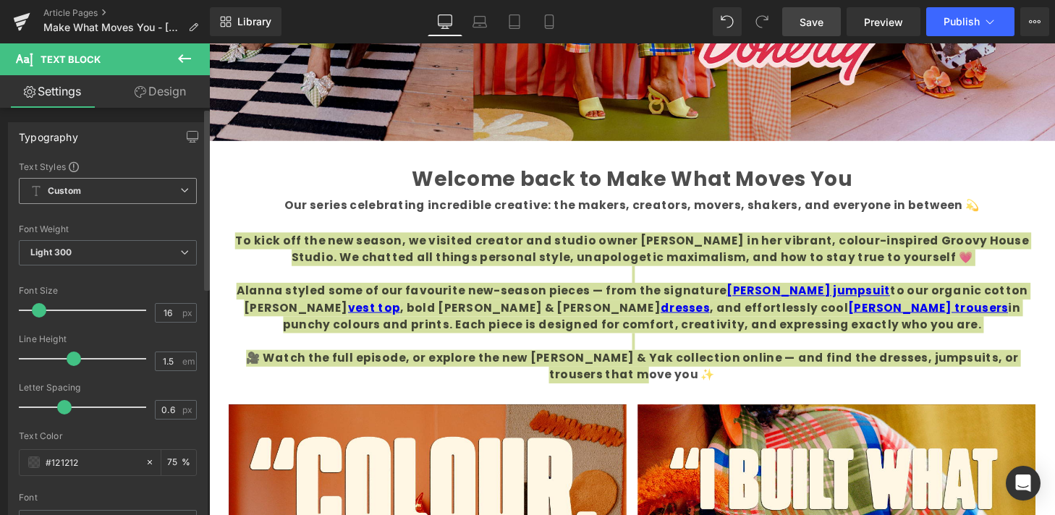
scroll to position [4, 0]
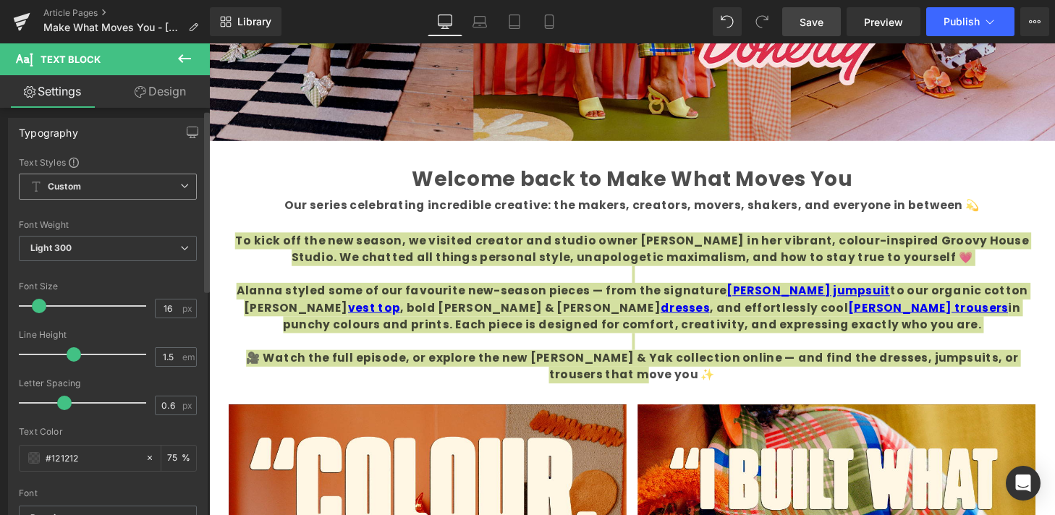
click at [144, 191] on span "Custom Setup Global Style" at bounding box center [108, 187] width 178 height 26
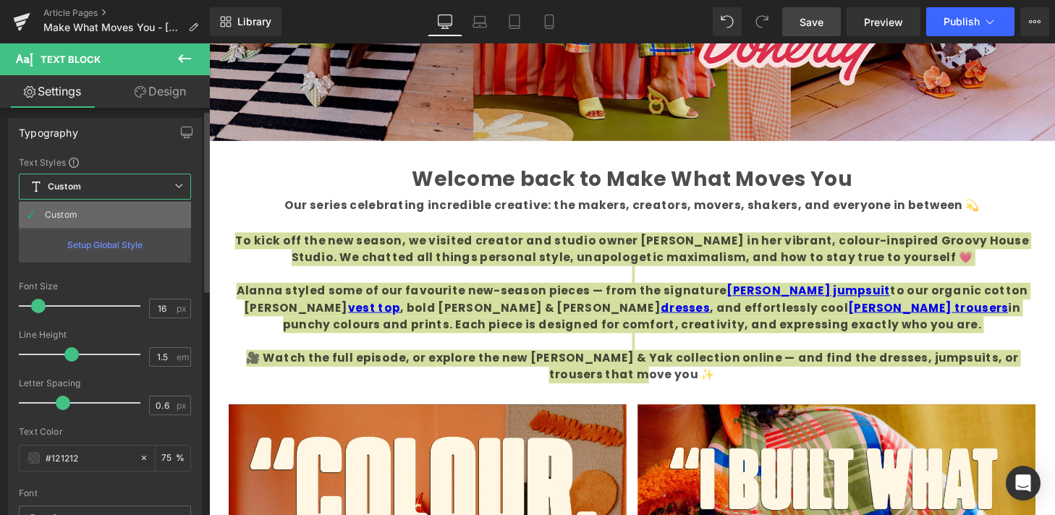
click at [93, 212] on li "Custom" at bounding box center [105, 215] width 172 height 26
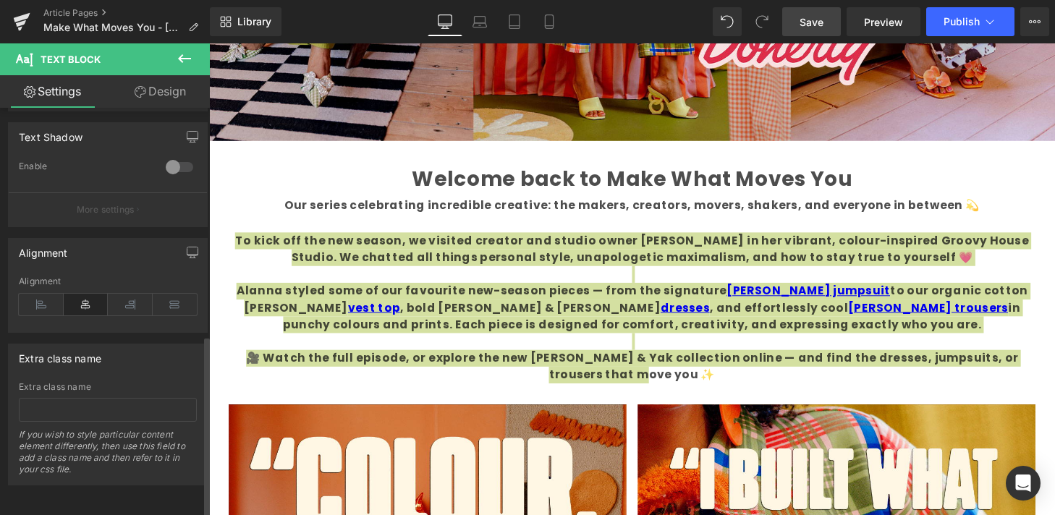
scroll to position [508, 0]
click at [820, 14] on span "Save" at bounding box center [811, 21] width 24 height 15
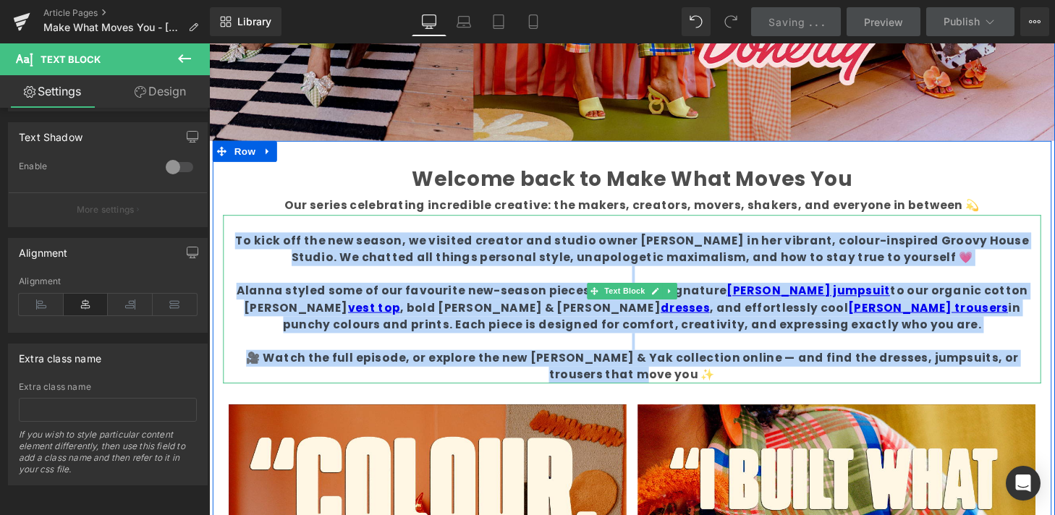
click at [695, 250] on b "To kick off the new season, we visited creator and studio owner [PERSON_NAME] i…" at bounding box center [646, 256] width 821 height 34
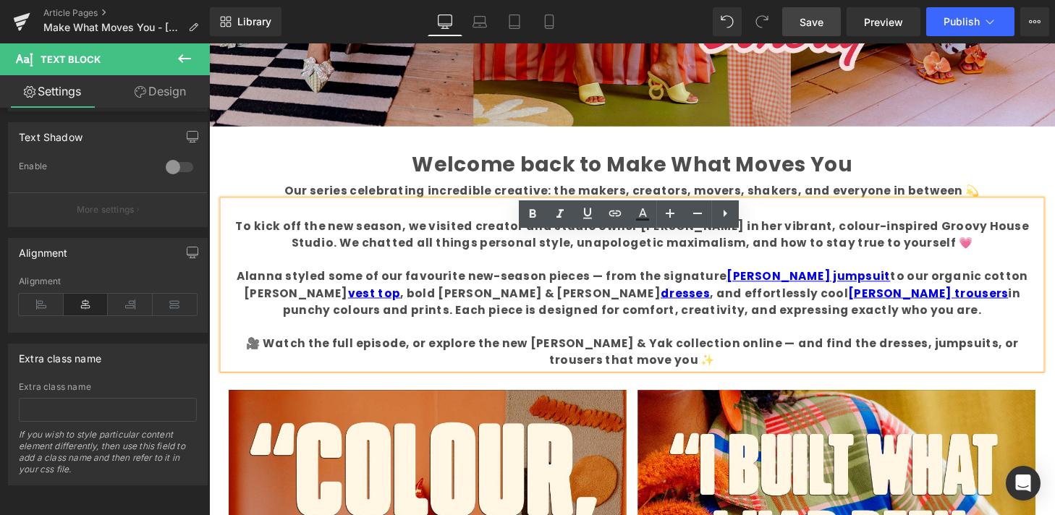
scroll to position [481, 0]
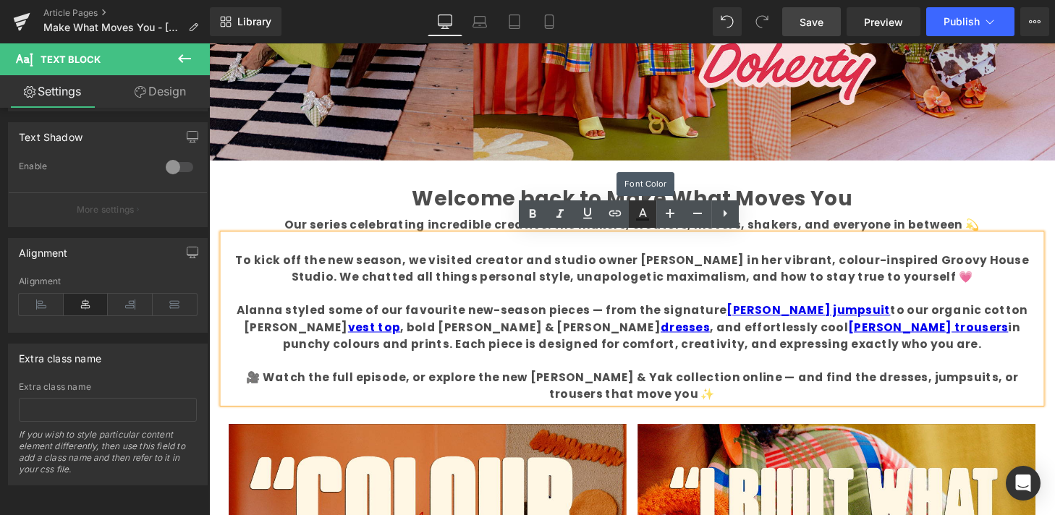
click at [640, 216] on icon at bounding box center [642, 213] width 17 height 17
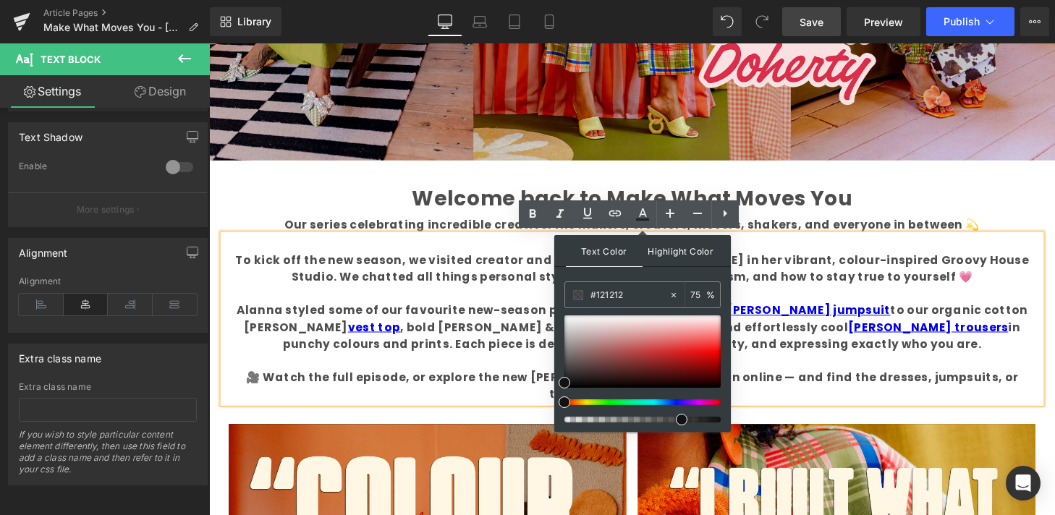
click at [671, 250] on span "Highlight Color" at bounding box center [680, 250] width 77 height 31
click at [621, 252] on span "Text Color" at bounding box center [604, 250] width 77 height 31
click at [460, 300] on p at bounding box center [647, 302] width 846 height 17
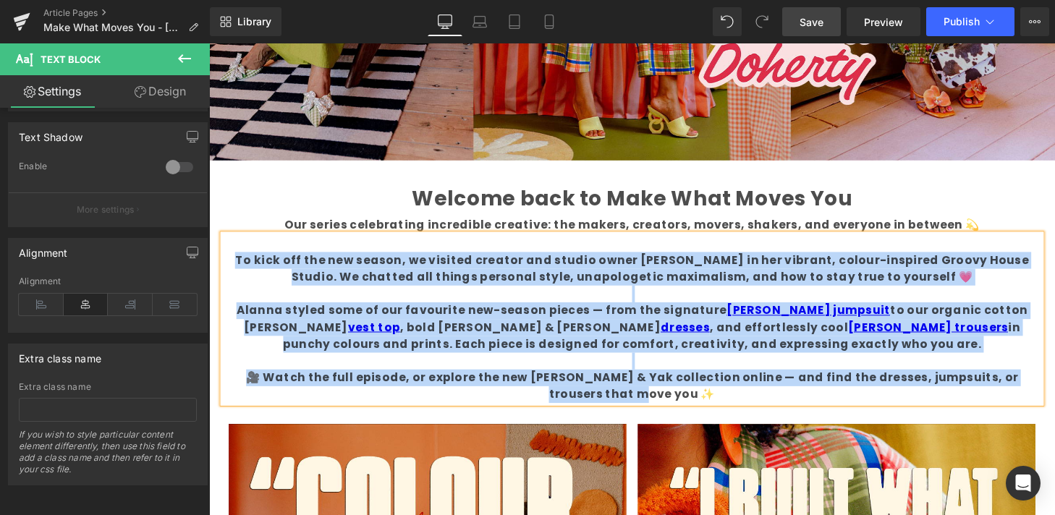
click at [613, 284] on b "To kick off the new season, we visited creator and studio owner [PERSON_NAME] i…" at bounding box center [646, 276] width 821 height 34
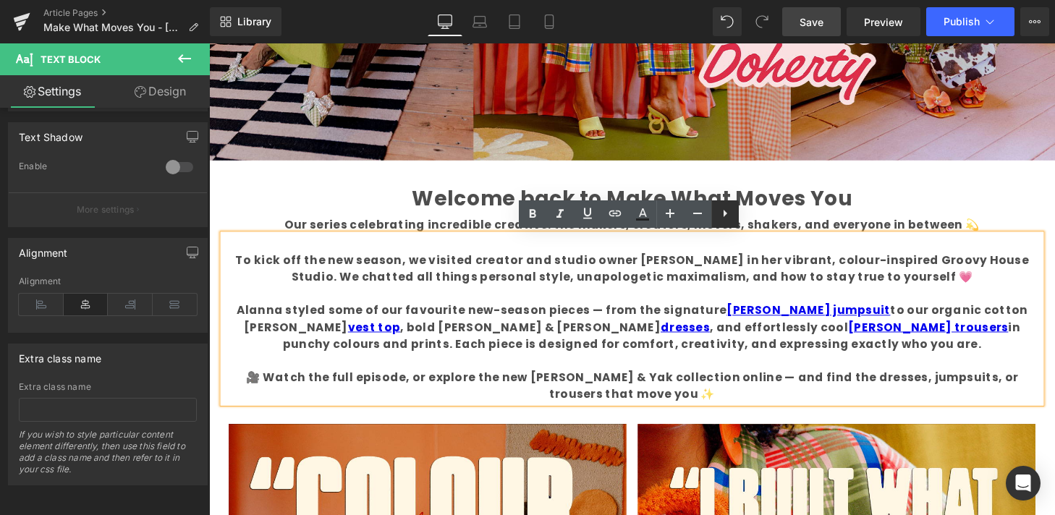
click at [729, 221] on icon at bounding box center [724, 213] width 17 height 17
click at [724, 216] on icon at bounding box center [724, 213] width 3 height 9
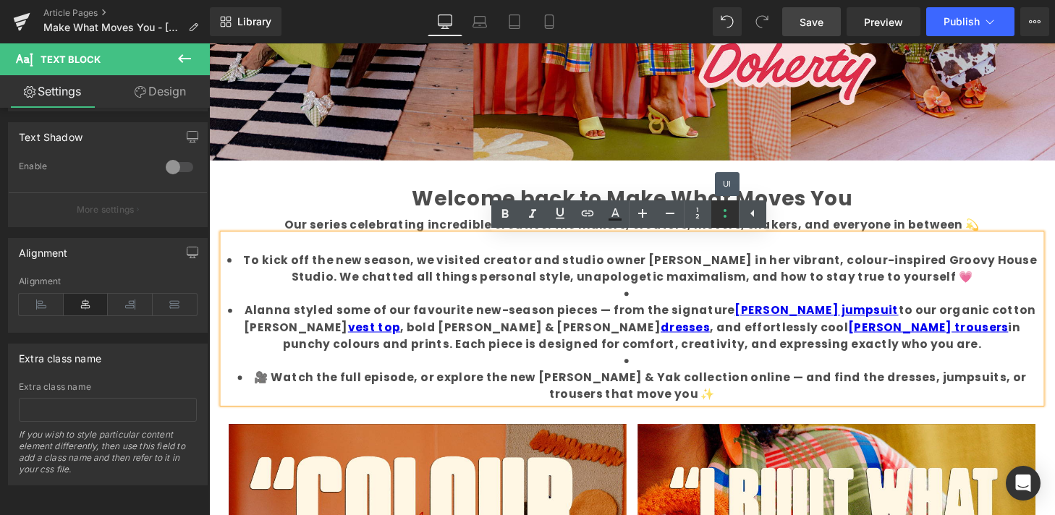
click at [724, 216] on icon at bounding box center [724, 213] width 3 height 9
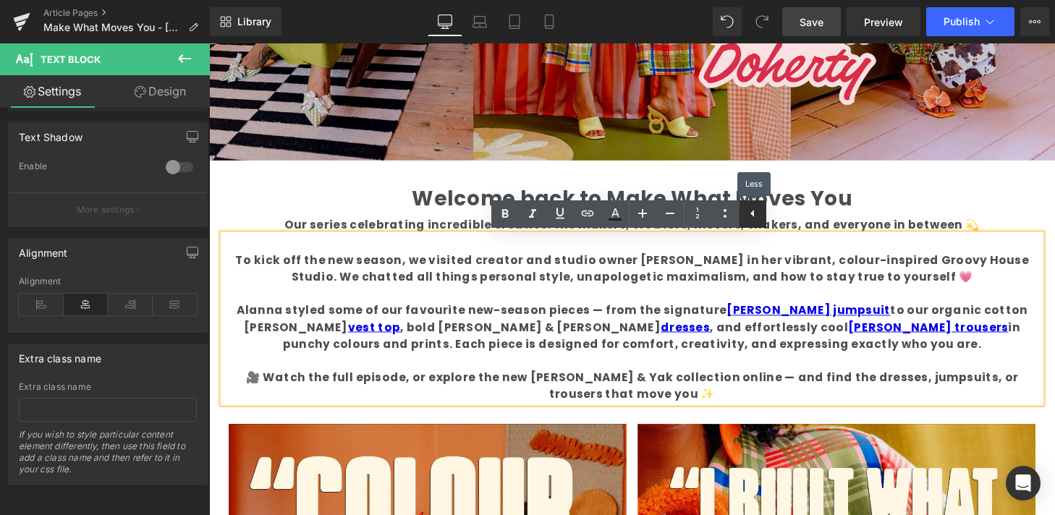
click at [743, 216] on link at bounding box center [752, 213] width 27 height 27
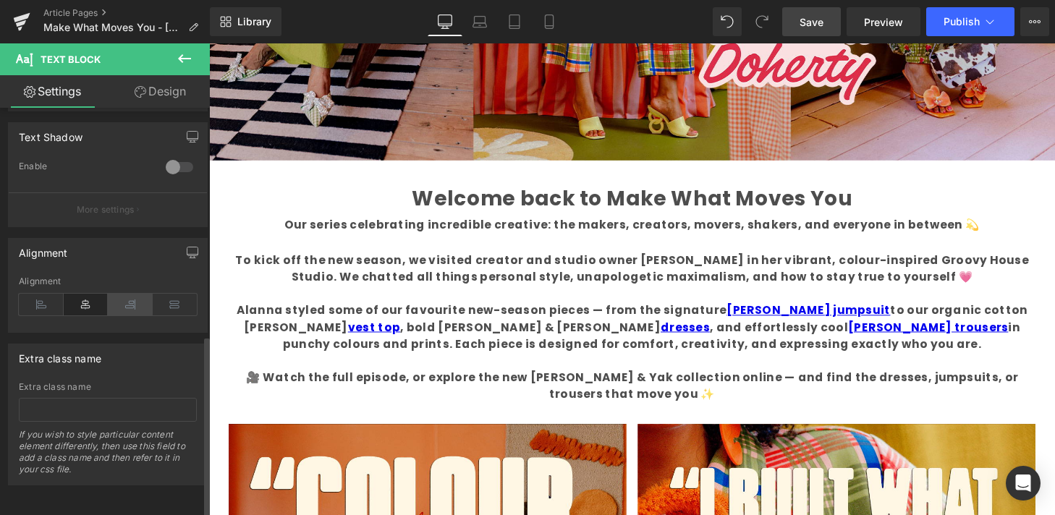
scroll to position [509, 0]
click at [169, 91] on link "Design" at bounding box center [160, 91] width 105 height 33
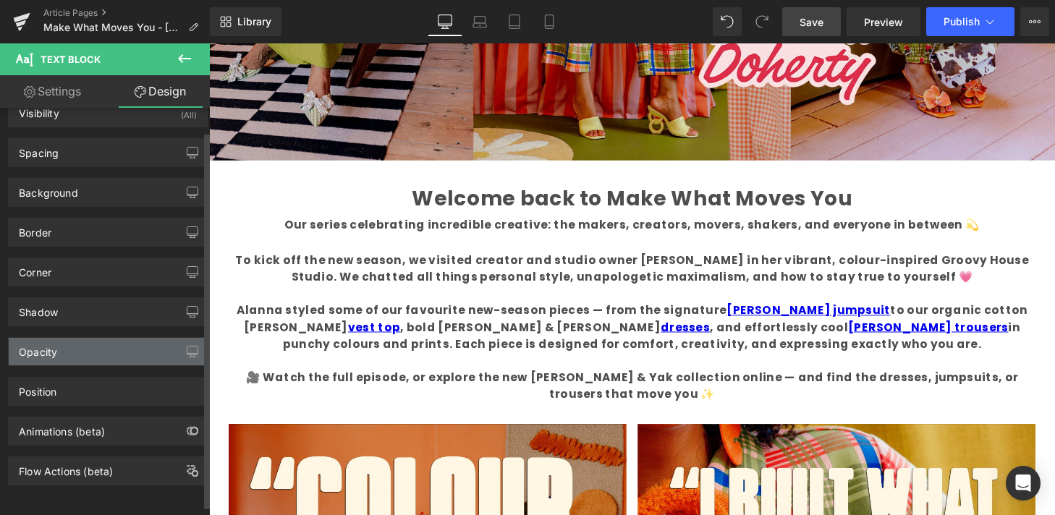
scroll to position [0, 0]
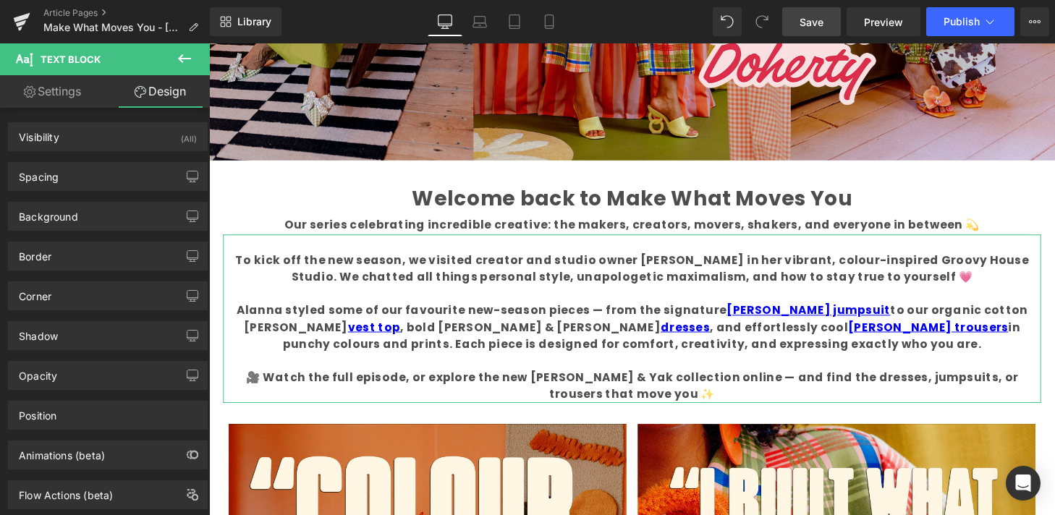
click at [61, 98] on link "Settings" at bounding box center [52, 91] width 105 height 33
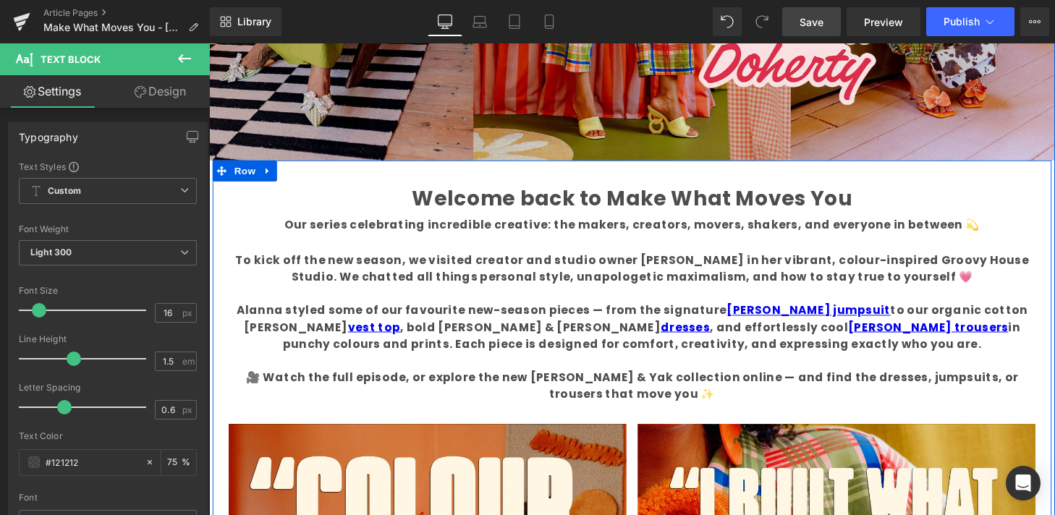
click at [290, 204] on p "Welcome back to Make What Moves You" at bounding box center [647, 203] width 846 height 35
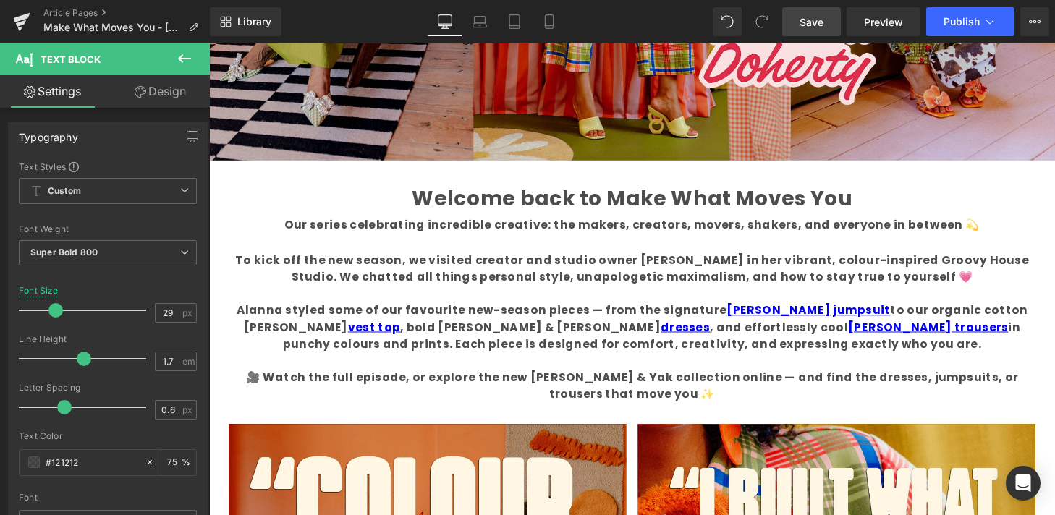
click at [186, 54] on icon at bounding box center [184, 58] width 17 height 17
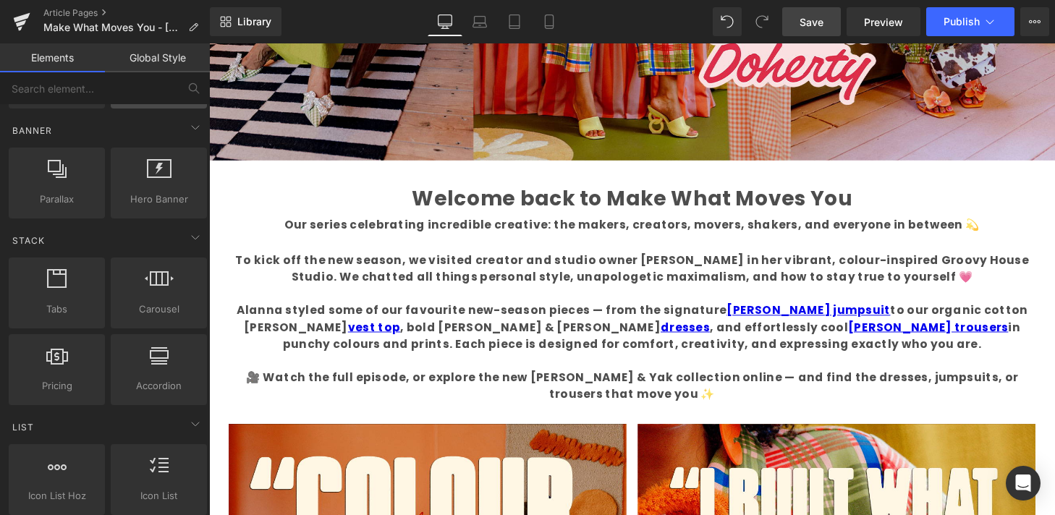
scroll to position [219, 0]
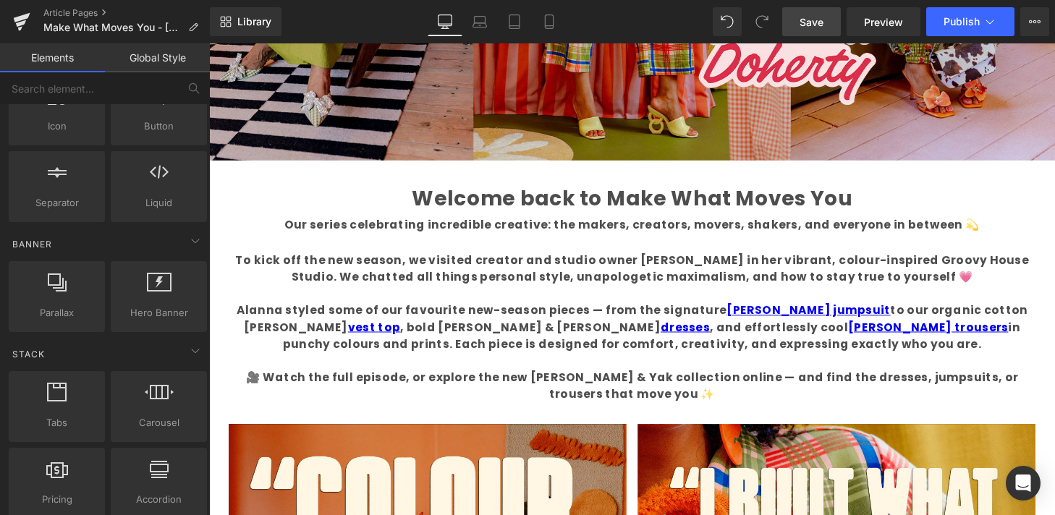
click at [156, 64] on link "Global Style" at bounding box center [157, 57] width 105 height 29
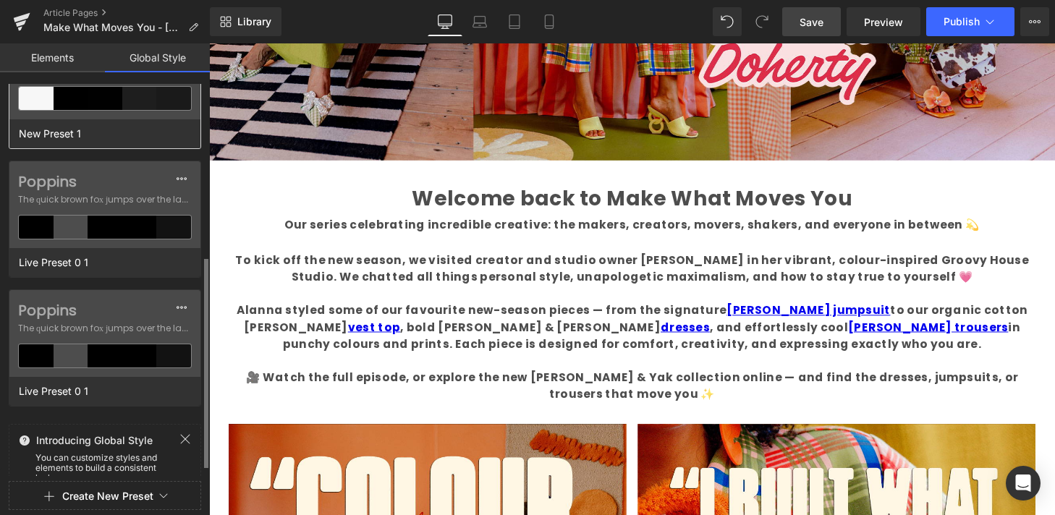
scroll to position [216, 0]
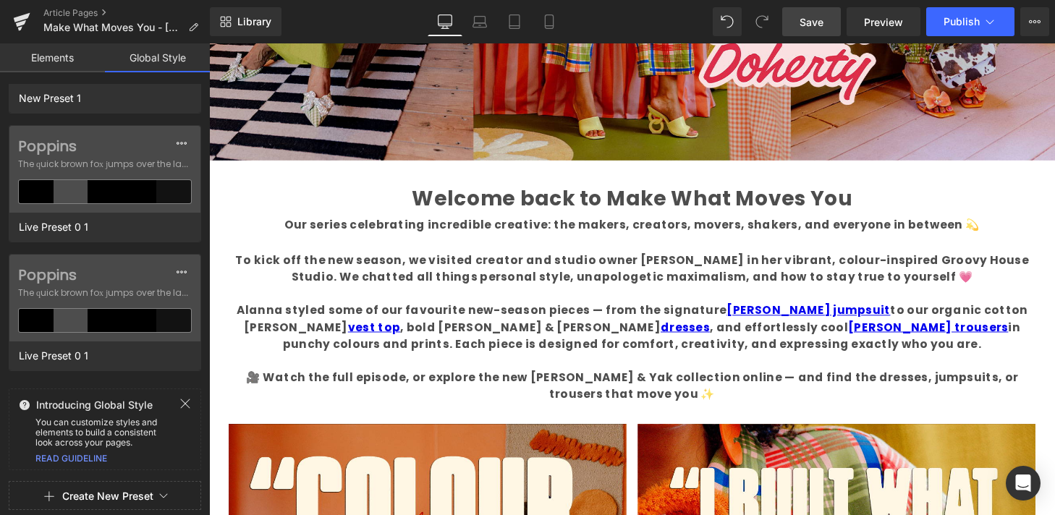
click at [57, 61] on link "Elements" at bounding box center [52, 57] width 105 height 29
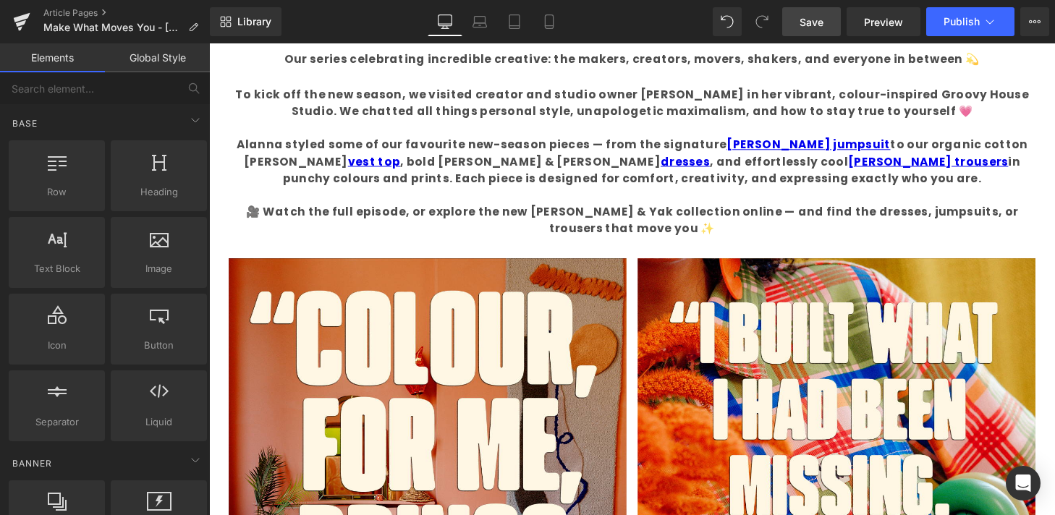
scroll to position [624, 0]
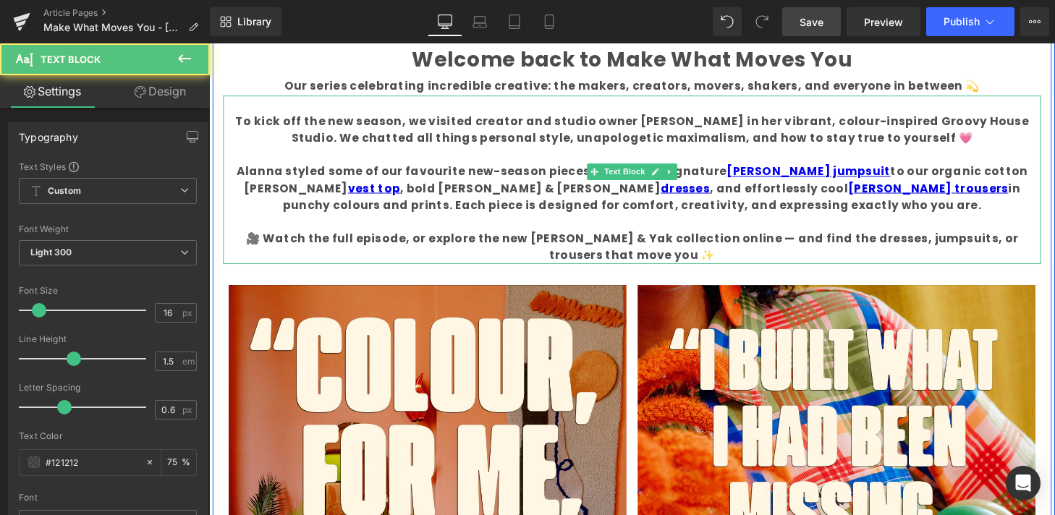
click at [856, 168] on b "Alanna styled some of our favourite new-season pieces — from the signature [PER…" at bounding box center [646, 193] width 819 height 51
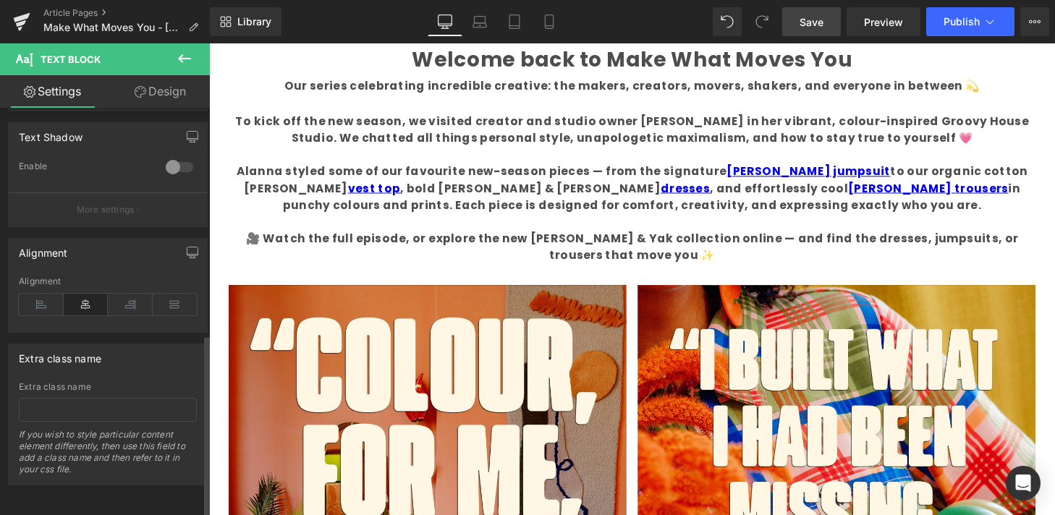
scroll to position [506, 0]
click at [142, 90] on icon at bounding box center [141, 92] width 12 height 12
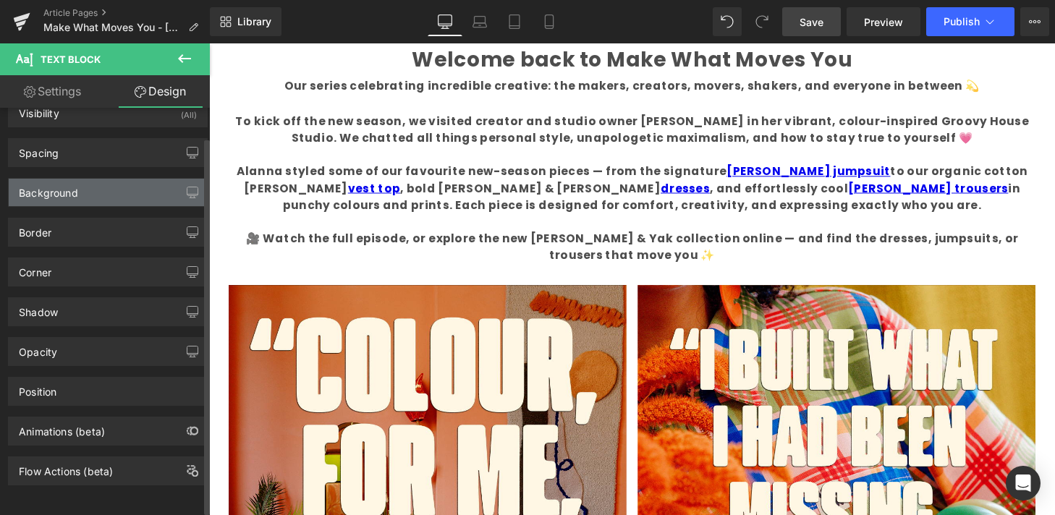
scroll to position [0, 0]
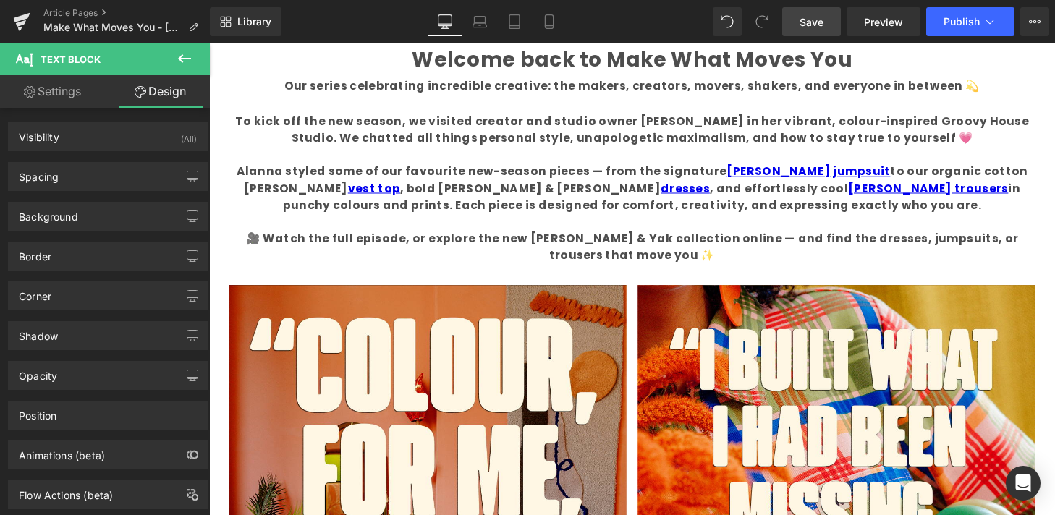
click at [67, 90] on link "Settings" at bounding box center [52, 91] width 105 height 33
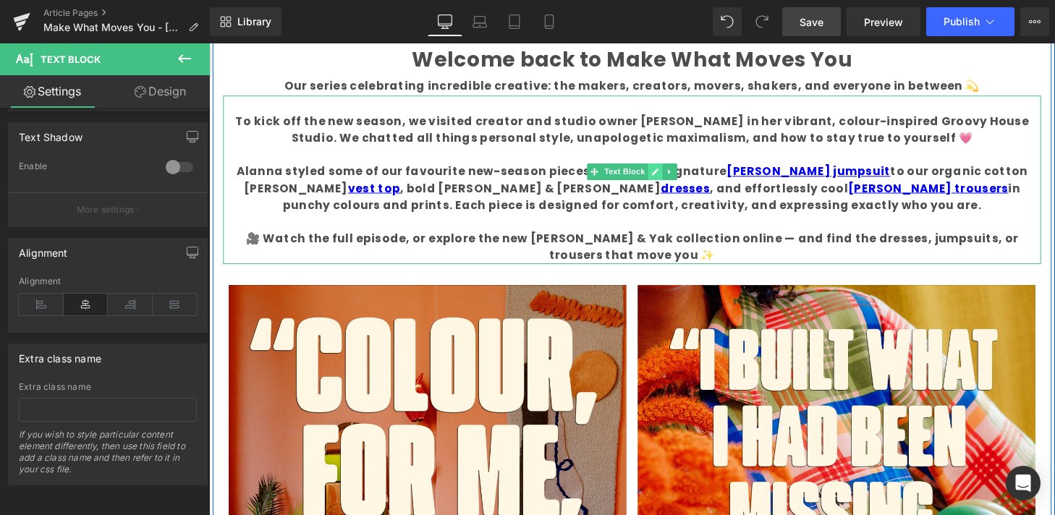
click at [675, 177] on link at bounding box center [670, 176] width 15 height 17
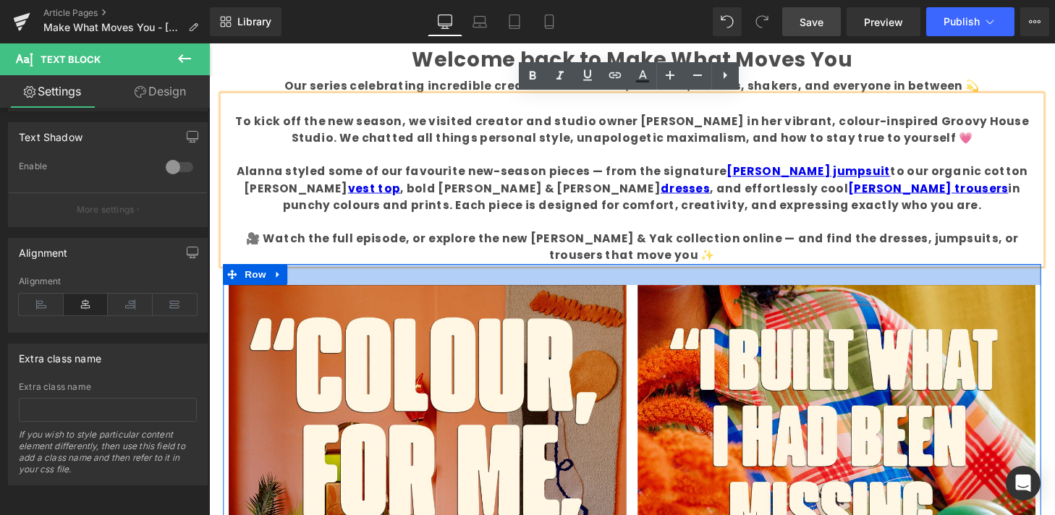
click at [488, 272] on div at bounding box center [647, 283] width 846 height 22
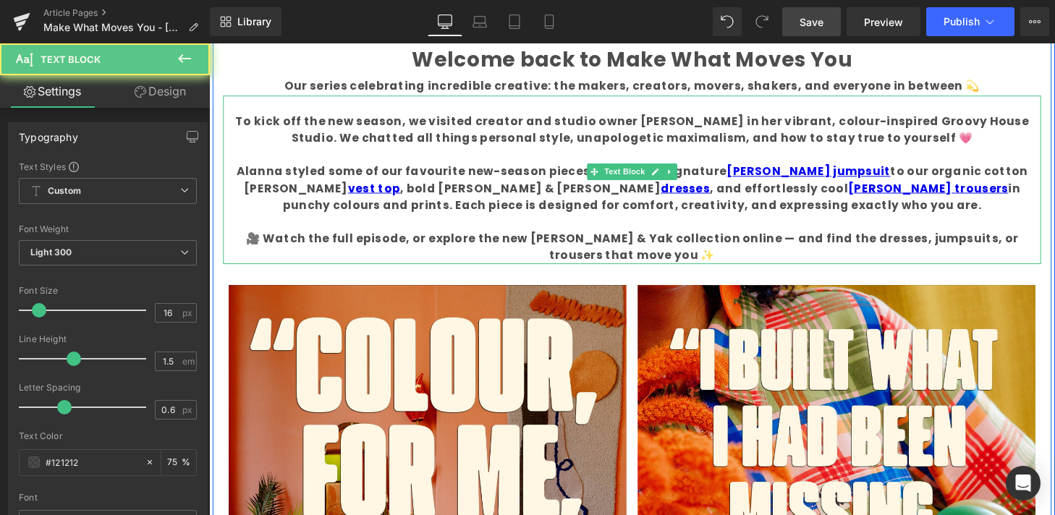
click at [566, 205] on b "Alanna styled some of our favourite new-season pieces — from the signature [PER…" at bounding box center [646, 193] width 819 height 51
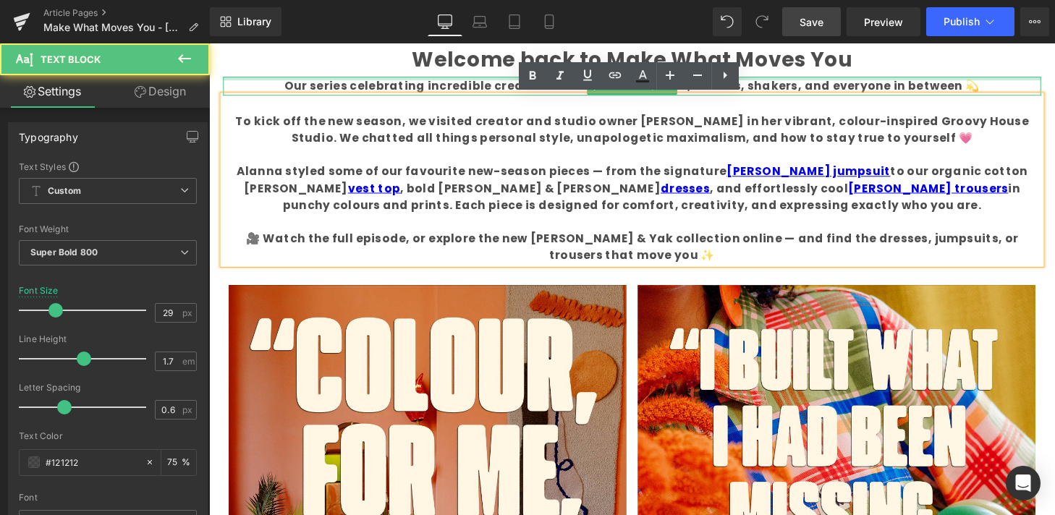
click at [341, 74] on p "Welcome back to Make What Moves You" at bounding box center [647, 60] width 846 height 35
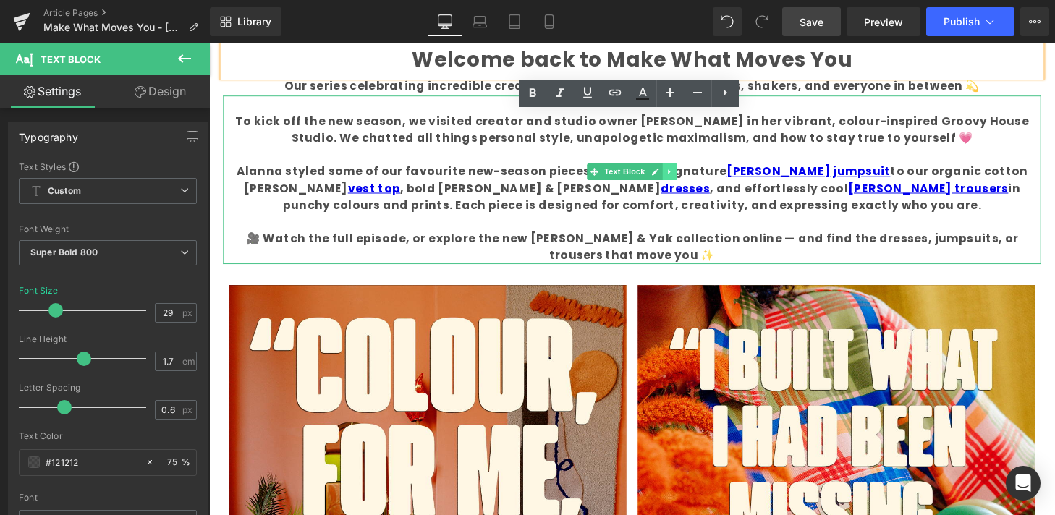
click at [689, 178] on icon at bounding box center [685, 176] width 8 height 9
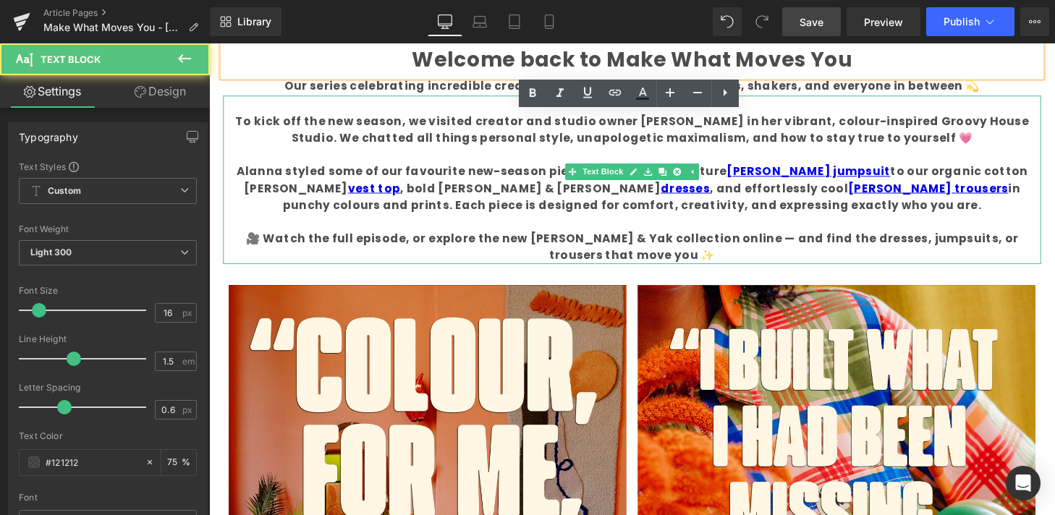
click at [715, 136] on b "To kick off the new season, we visited creator and studio owner [PERSON_NAME] i…" at bounding box center [646, 133] width 821 height 34
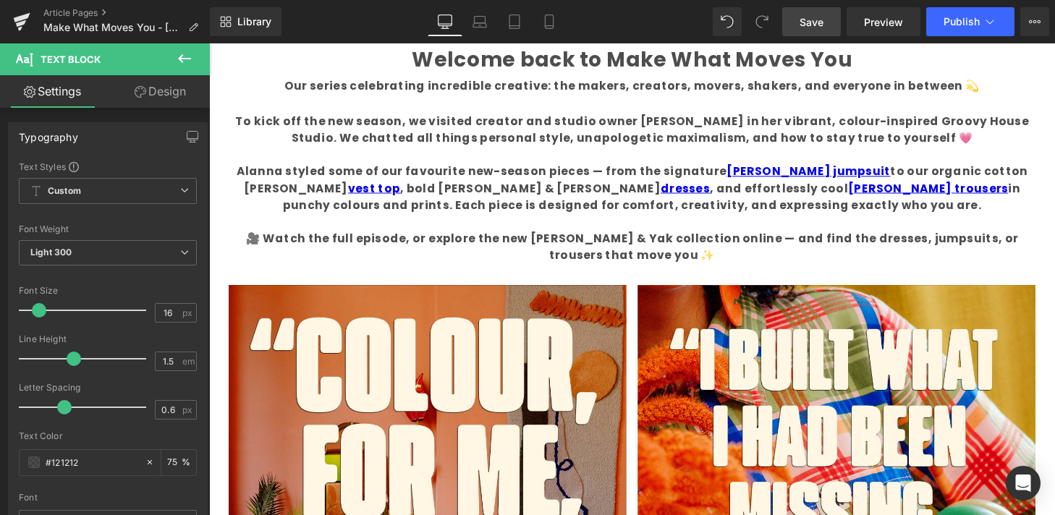
click at [146, 96] on link "Design" at bounding box center [160, 91] width 105 height 33
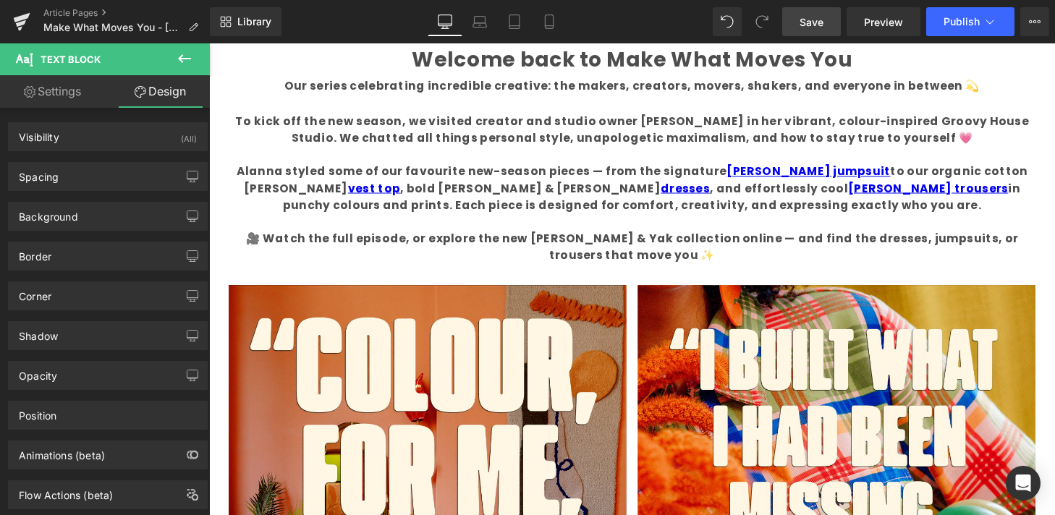
click at [72, 98] on link "Settings" at bounding box center [52, 91] width 105 height 33
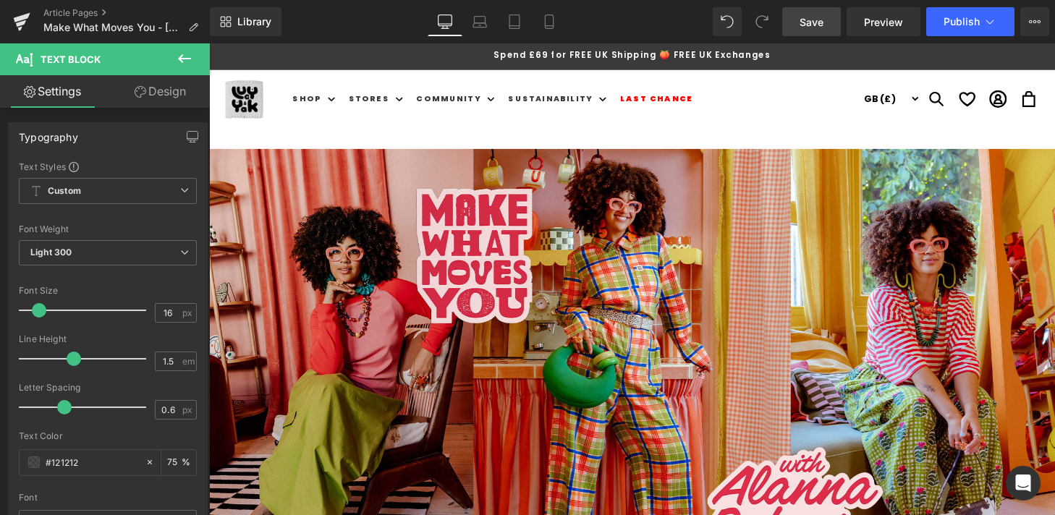
click at [182, 54] on icon at bounding box center [184, 58] width 13 height 9
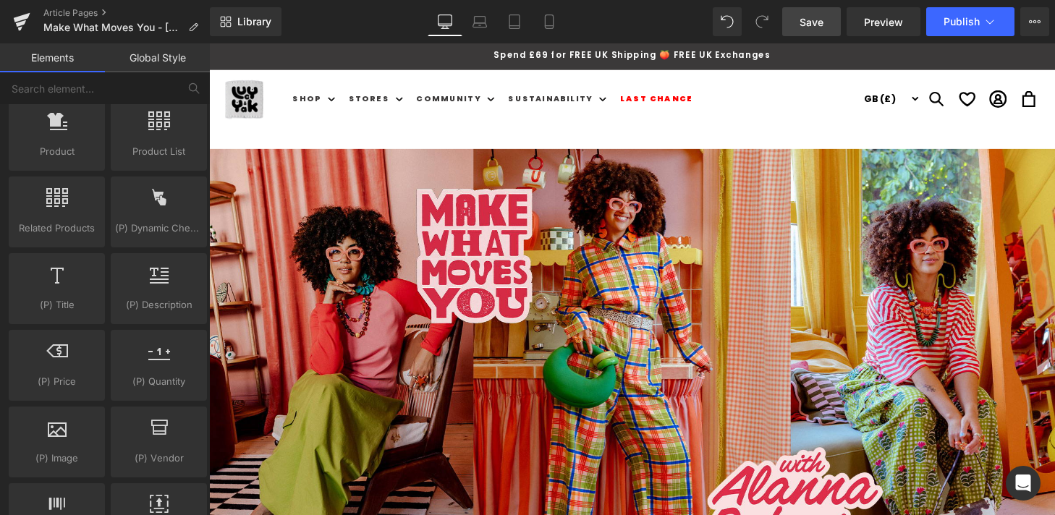
scroll to position [1304, 0]
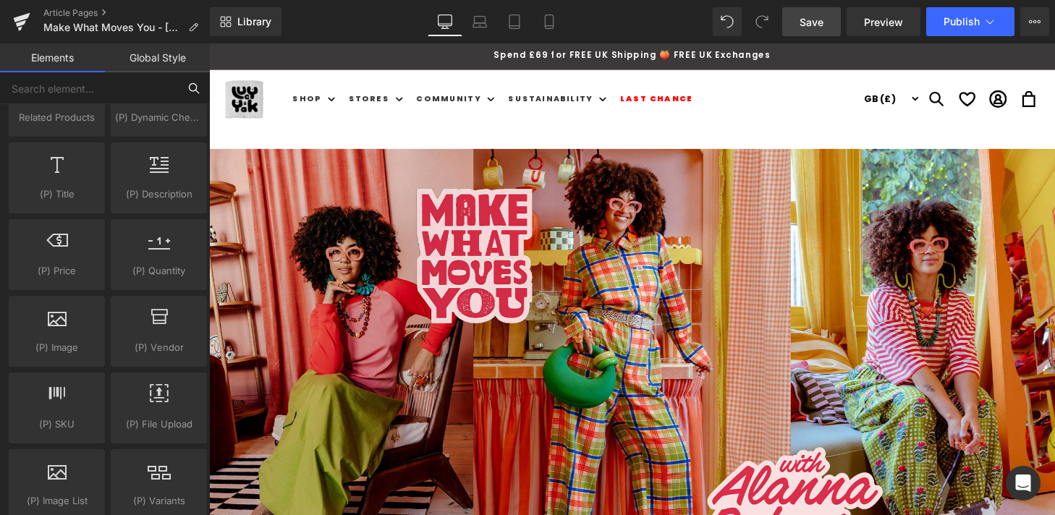
click at [62, 77] on input "text" at bounding box center [89, 88] width 178 height 32
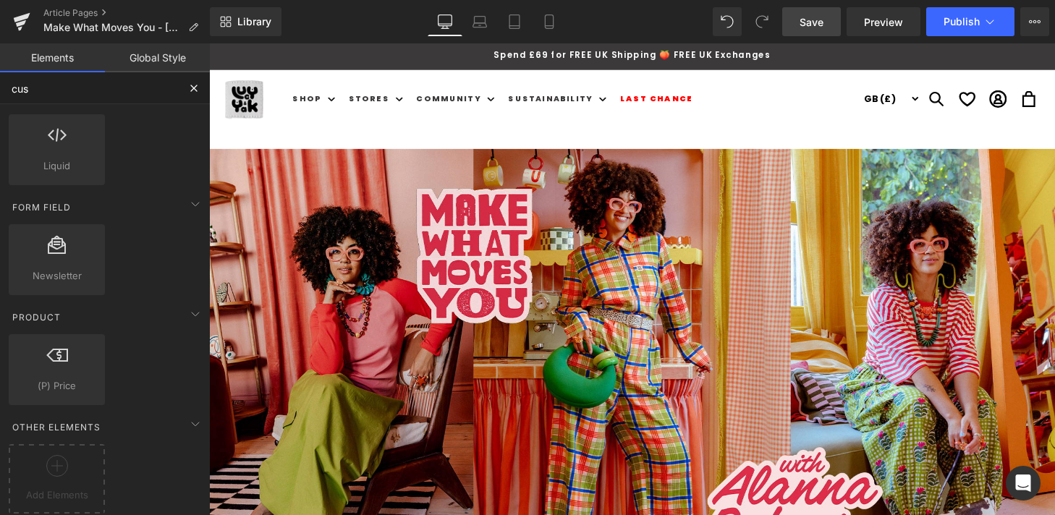
scroll to position [0, 0]
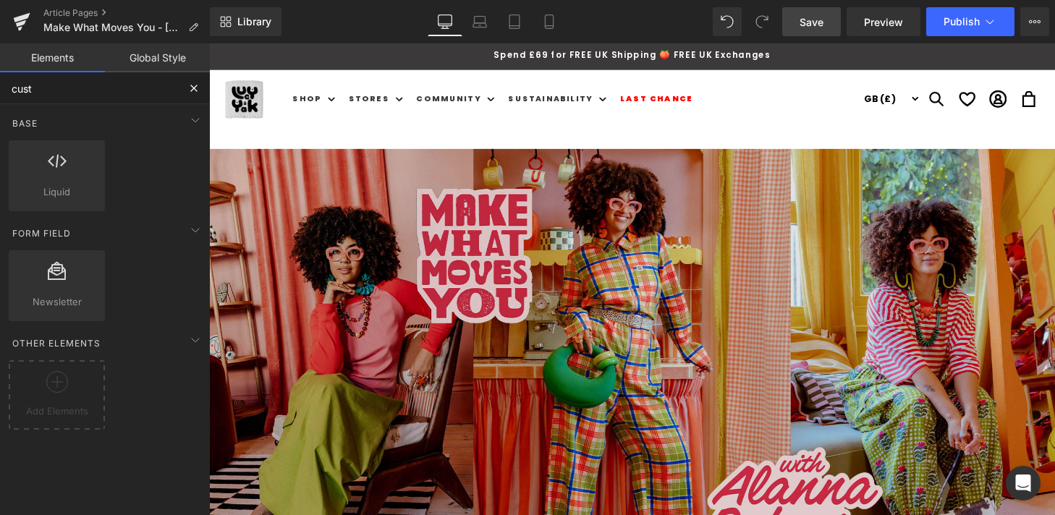
type input "cust"
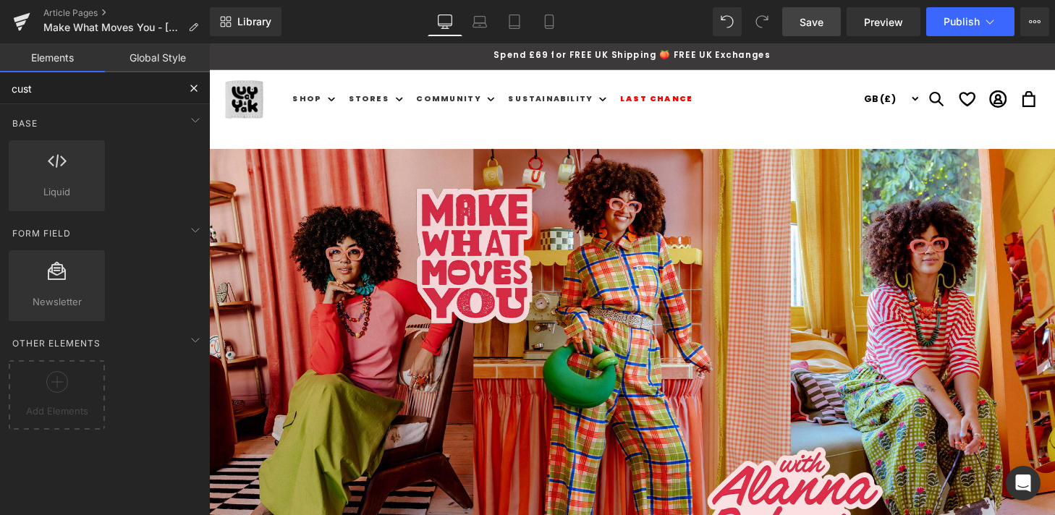
click at [83, 94] on input "cust" at bounding box center [89, 88] width 178 height 32
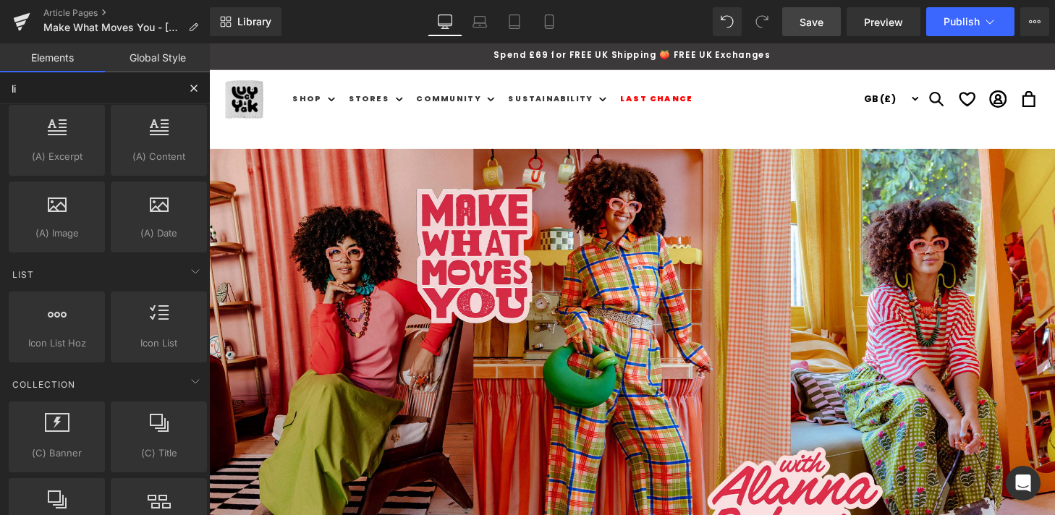
scroll to position [112, 0]
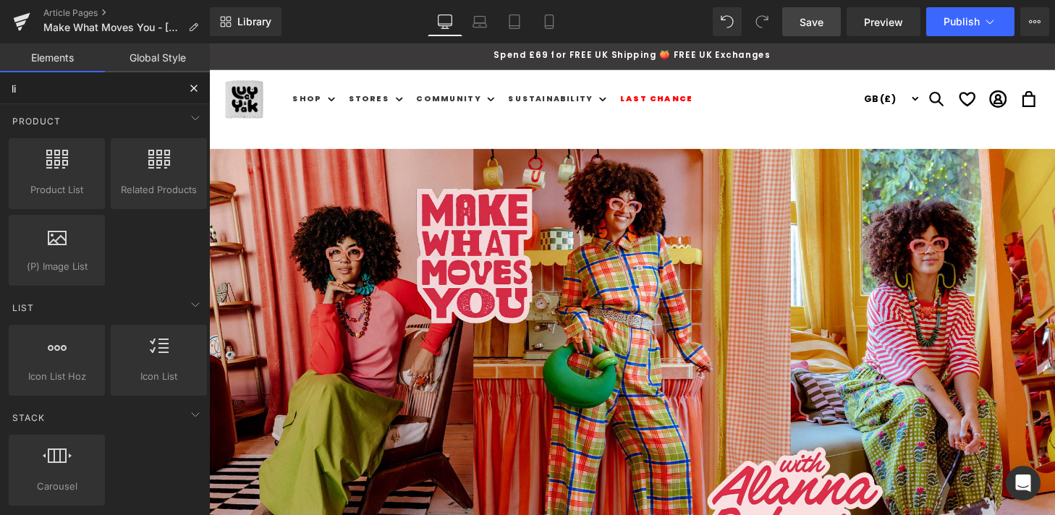
type input "liq"
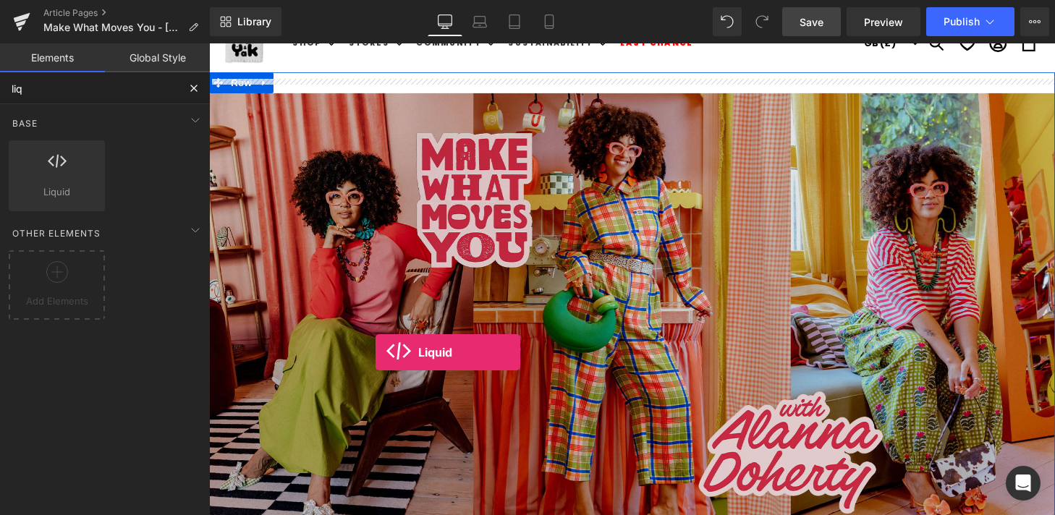
scroll to position [72, 0]
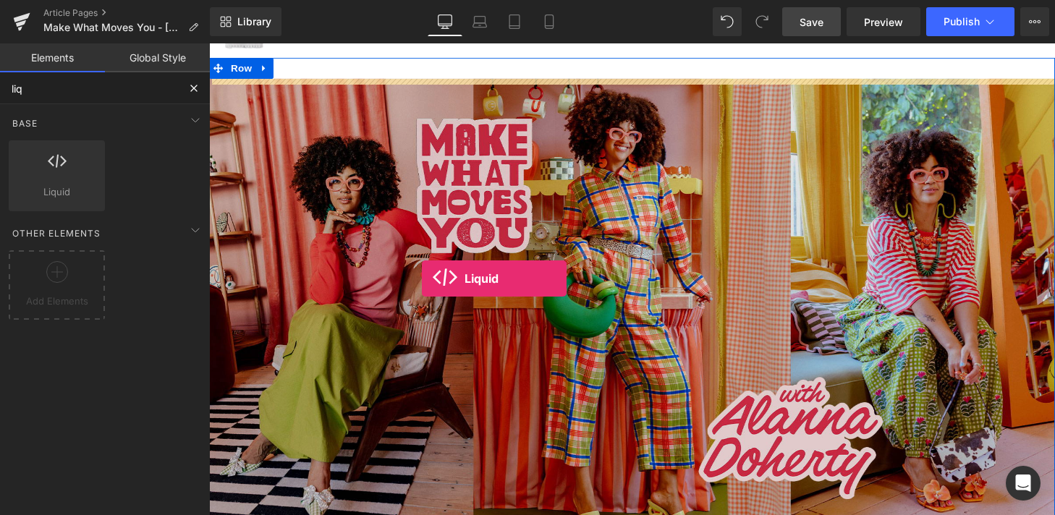
drag, startPoint x: 267, startPoint y: 203, endPoint x: 426, endPoint y: 296, distance: 184.5
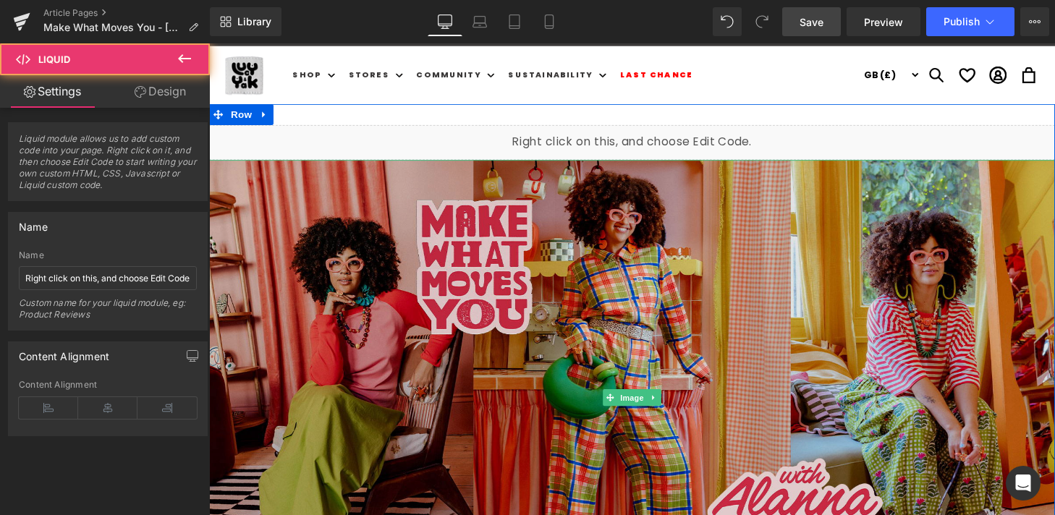
scroll to position [0, 0]
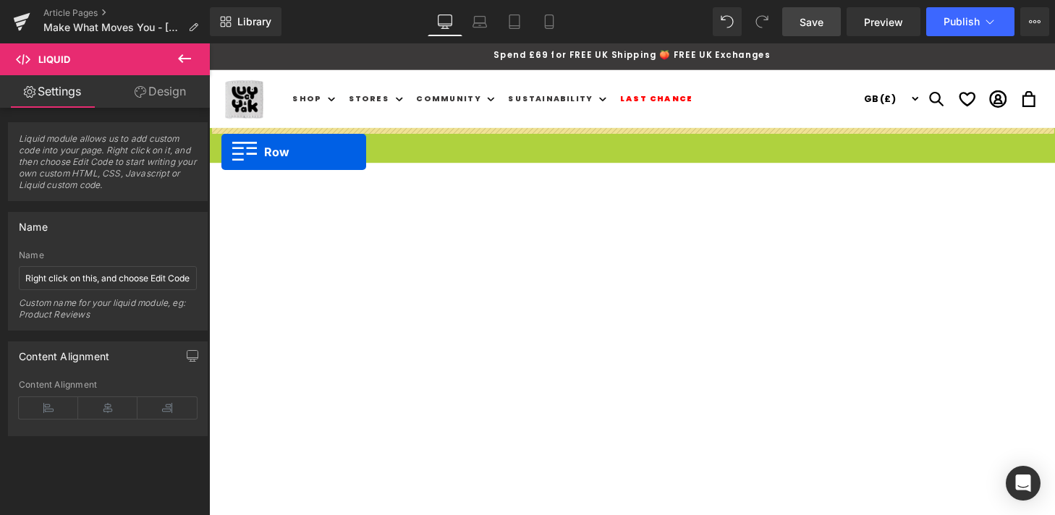
drag, startPoint x: 218, startPoint y: 141, endPoint x: 222, endPoint y: 156, distance: 15.1
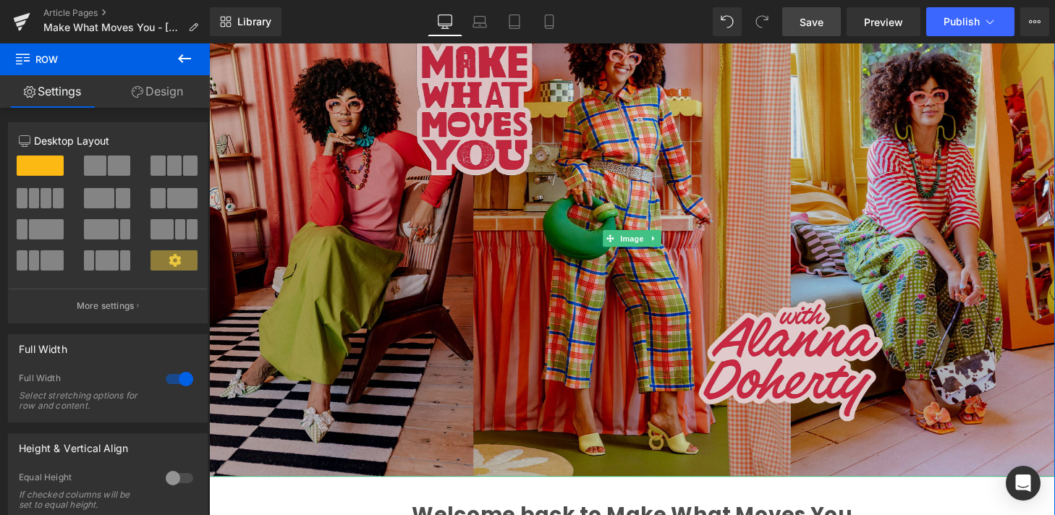
scroll to position [35, 0]
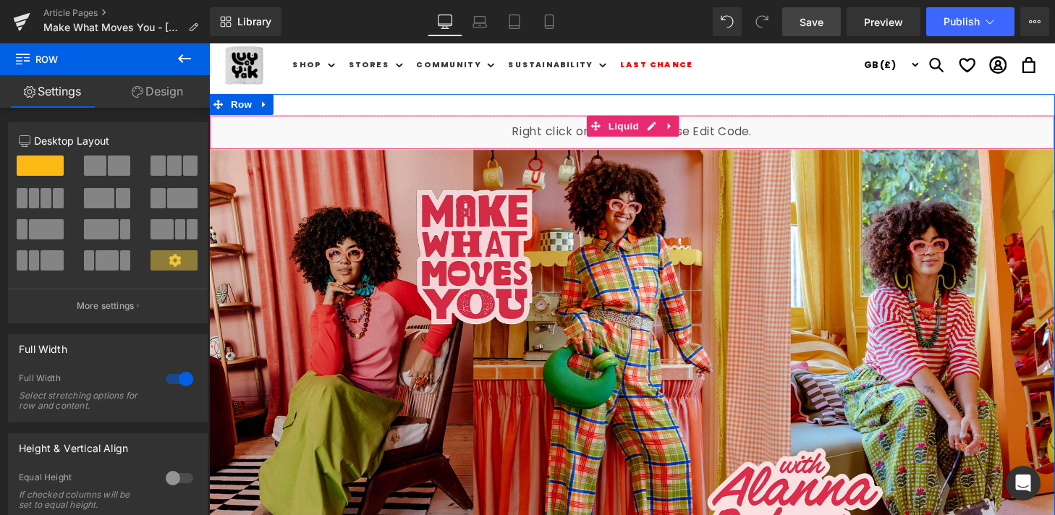
click at [551, 136] on div "Liquid" at bounding box center [646, 135] width 875 height 36
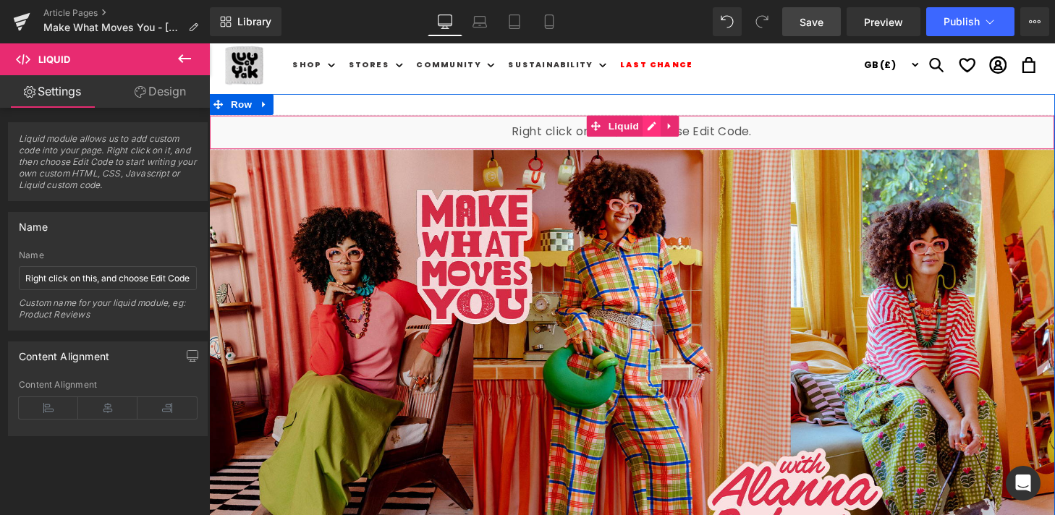
click at [666, 129] on div "Liquid" at bounding box center [646, 135] width 875 height 36
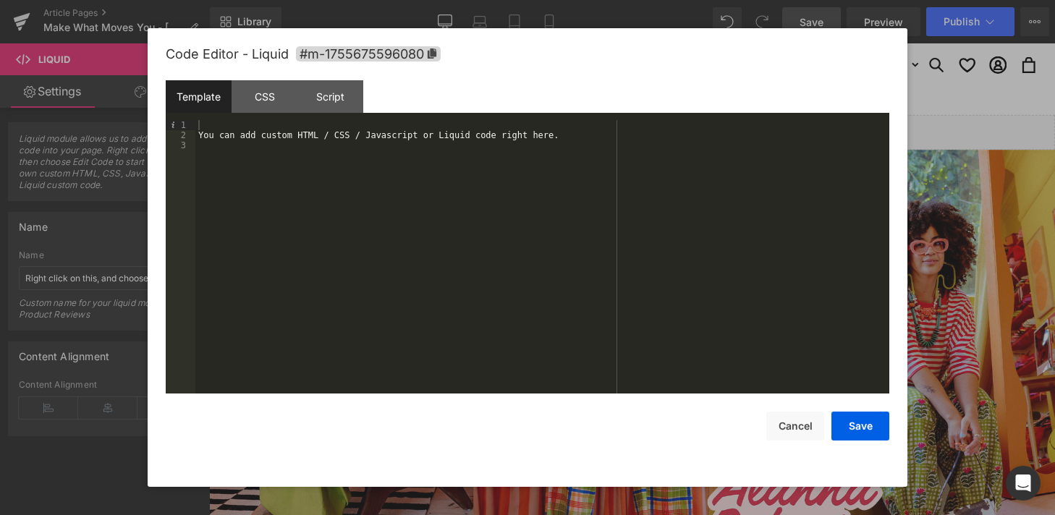
click at [357, 197] on div "You can add custom HTML / CSS / Javascript or Liquid code right here." at bounding box center [542, 267] width 694 height 294
click at [259, 111] on div "CSS" at bounding box center [265, 96] width 66 height 33
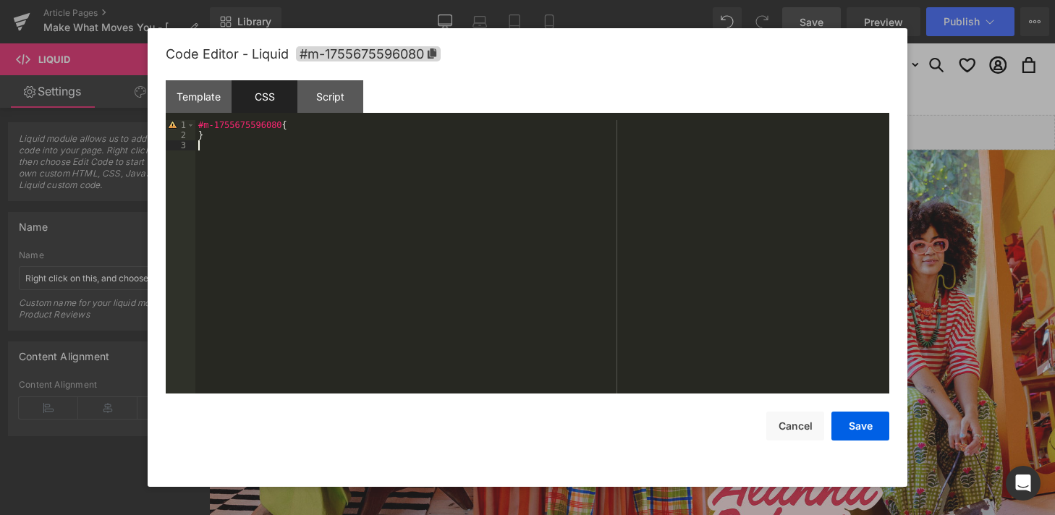
click at [281, 166] on div "#m-1755675596080 { }" at bounding box center [542, 267] width 694 height 294
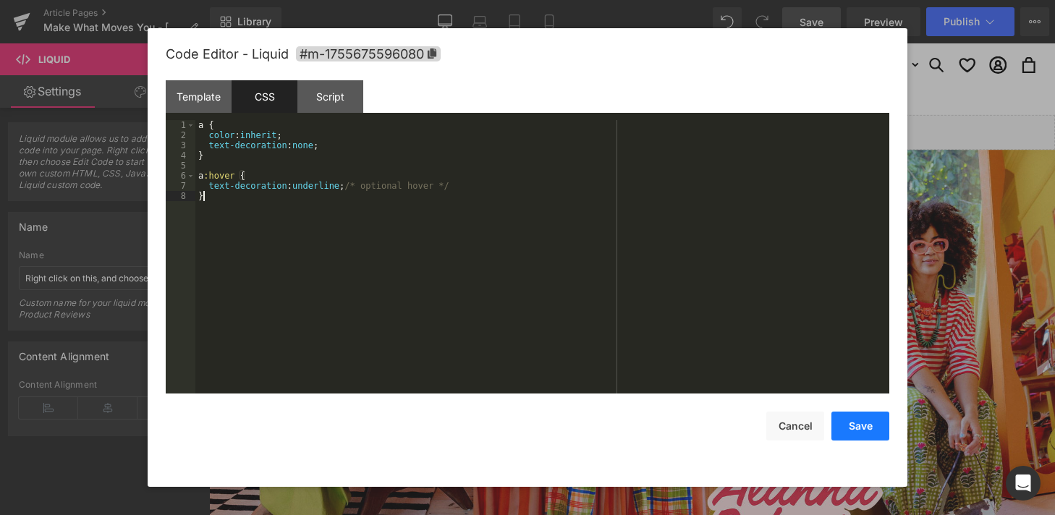
click at [876, 420] on button "Save" at bounding box center [860, 426] width 58 height 29
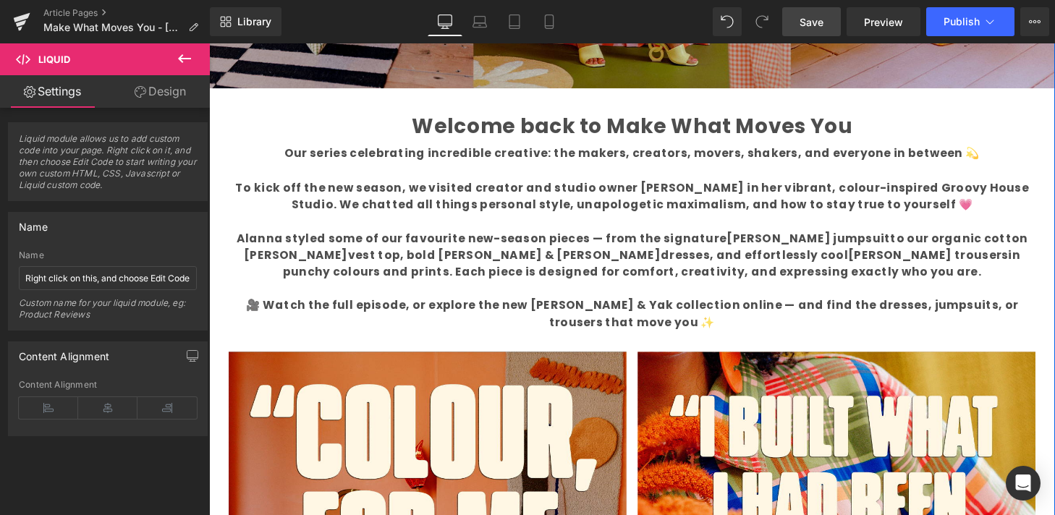
scroll to position [600, 0]
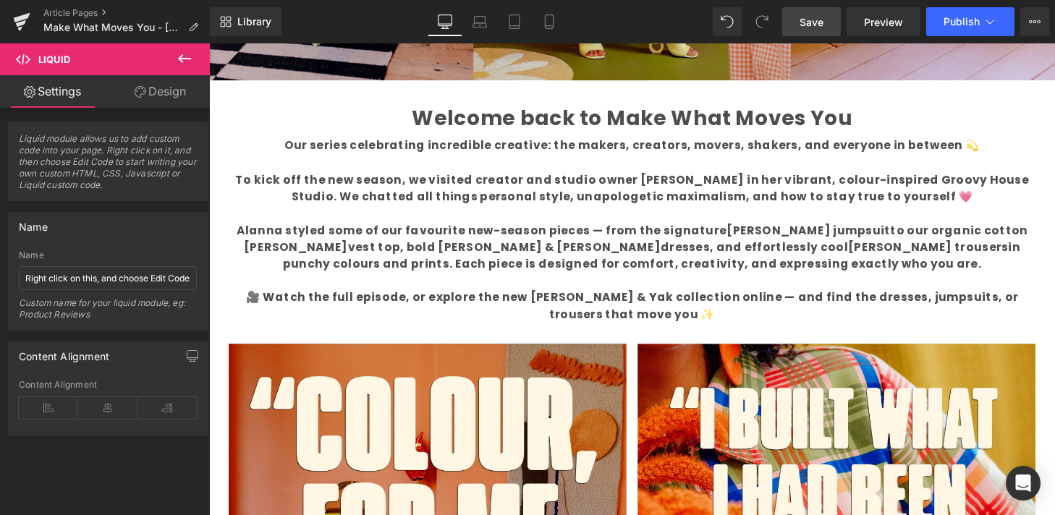
click at [818, 22] on span "Save" at bounding box center [811, 21] width 24 height 15
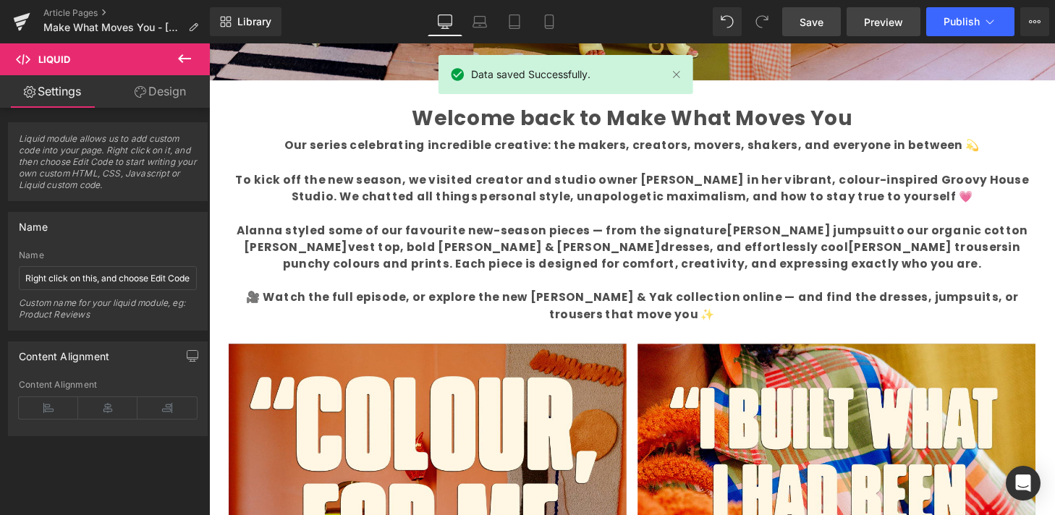
click at [881, 16] on span "Preview" at bounding box center [883, 21] width 39 height 15
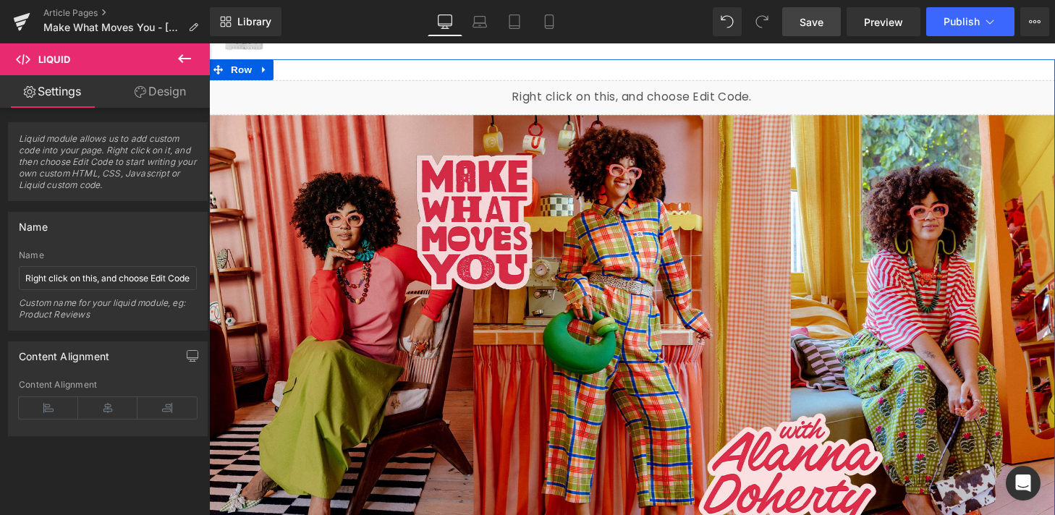
scroll to position [0, 0]
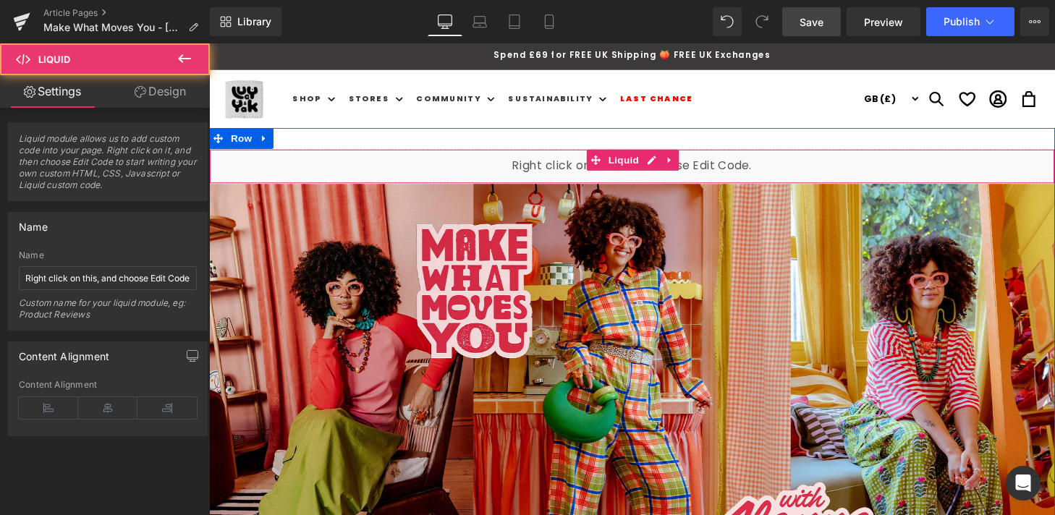
click at [506, 172] on div "Liquid" at bounding box center [646, 171] width 875 height 36
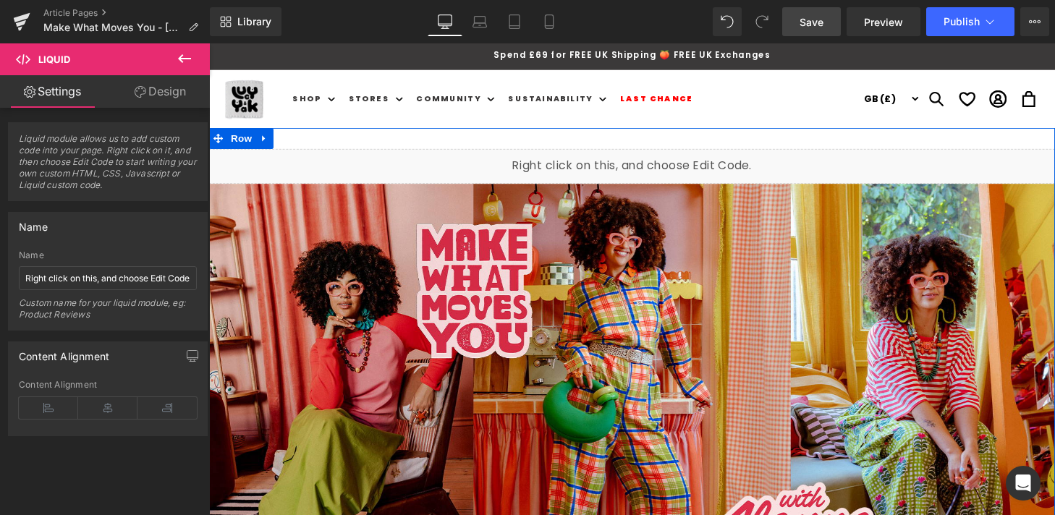
click at [664, 161] on div "Liquid" at bounding box center [646, 171] width 875 height 36
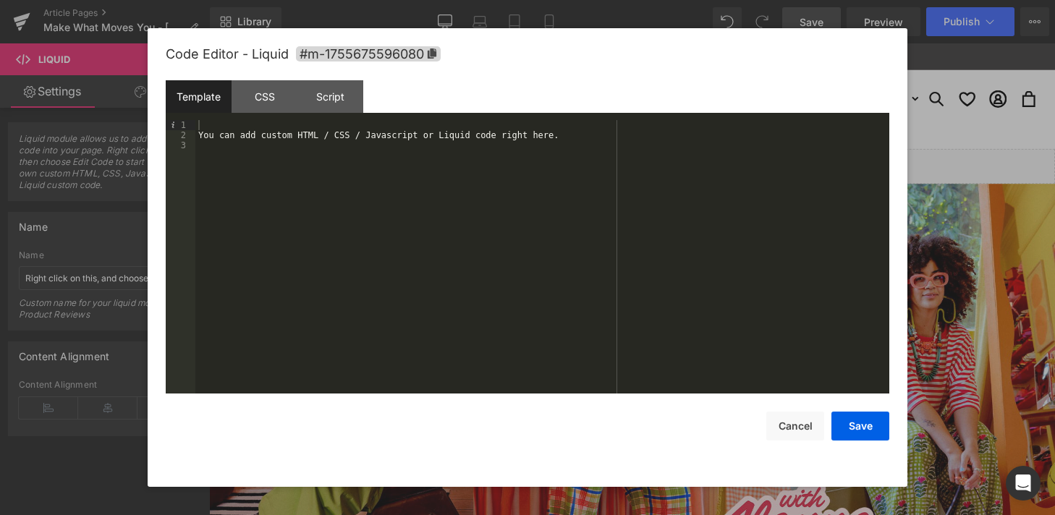
click at [275, 132] on div "You can add custom HTML / CSS / Javascript or Liquid code right here." at bounding box center [542, 267] width 694 height 294
click at [851, 423] on button "Save" at bounding box center [860, 426] width 58 height 29
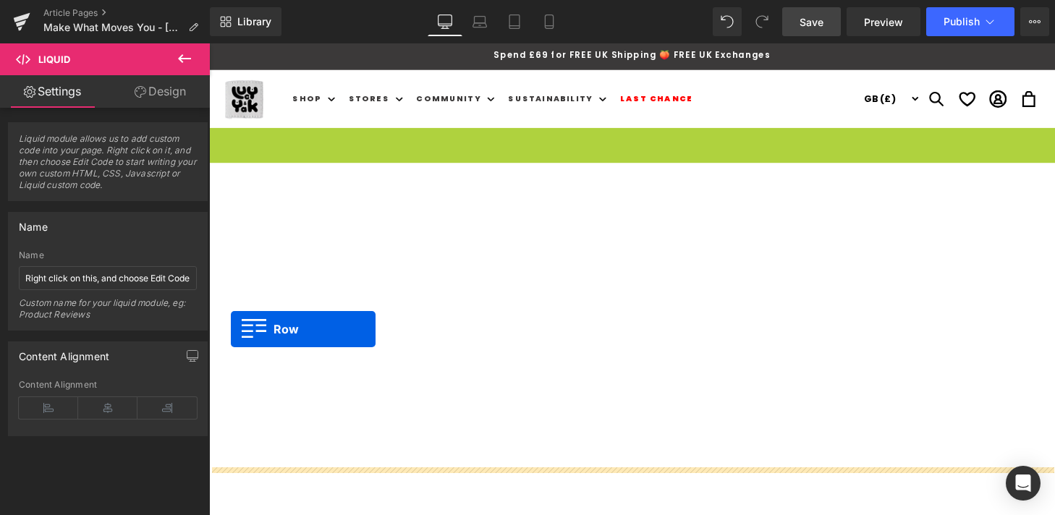
drag, startPoint x: 217, startPoint y: 143, endPoint x: 230, endPoint y: 336, distance: 193.6
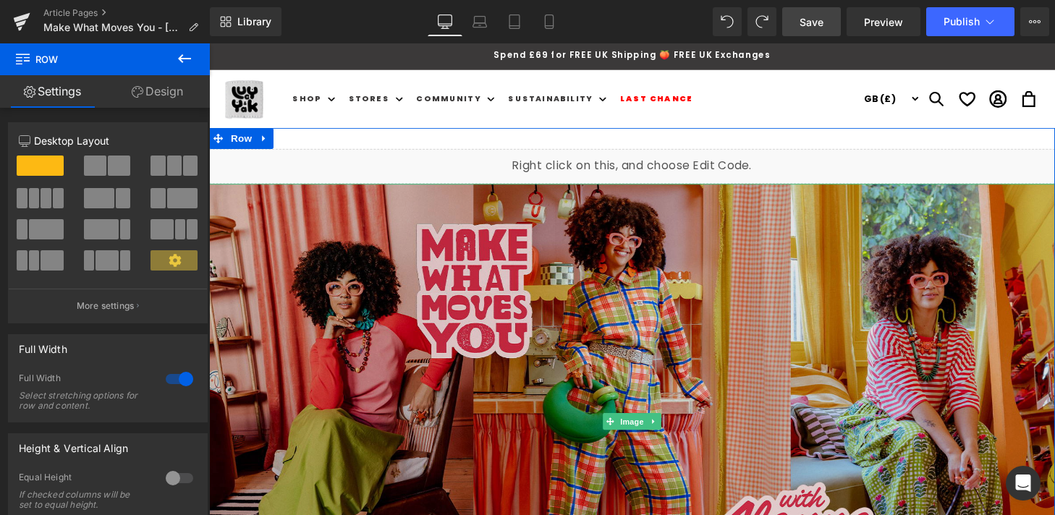
scroll to position [1, 0]
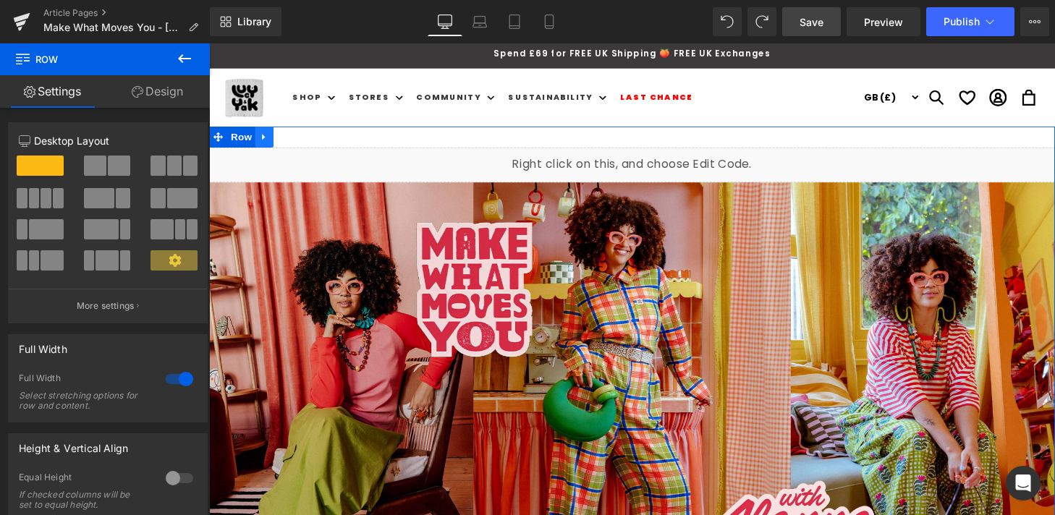
click at [266, 139] on icon at bounding box center [265, 140] width 3 height 7
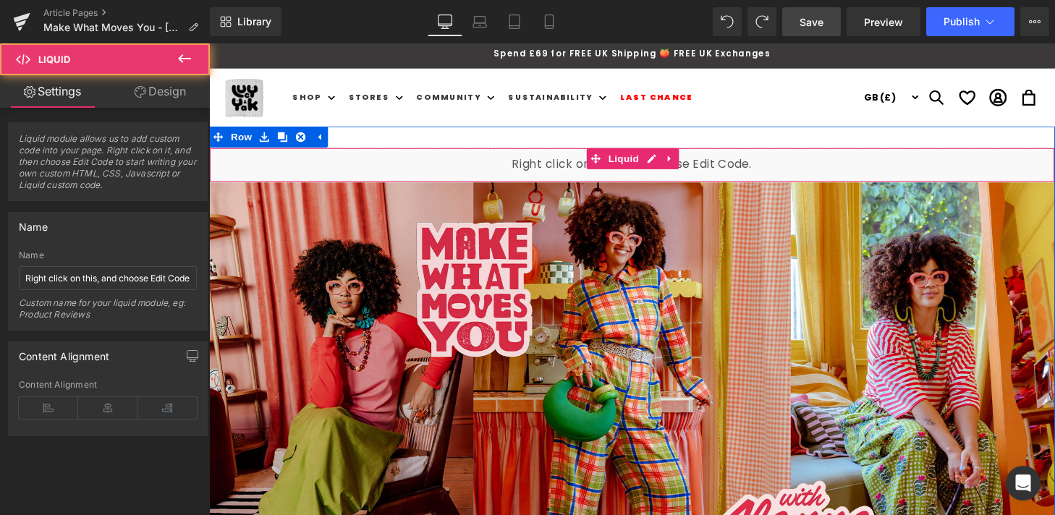
click at [276, 171] on div "Liquid" at bounding box center [646, 169] width 875 height 36
click at [451, 162] on div "Liquid" at bounding box center [646, 169] width 875 height 36
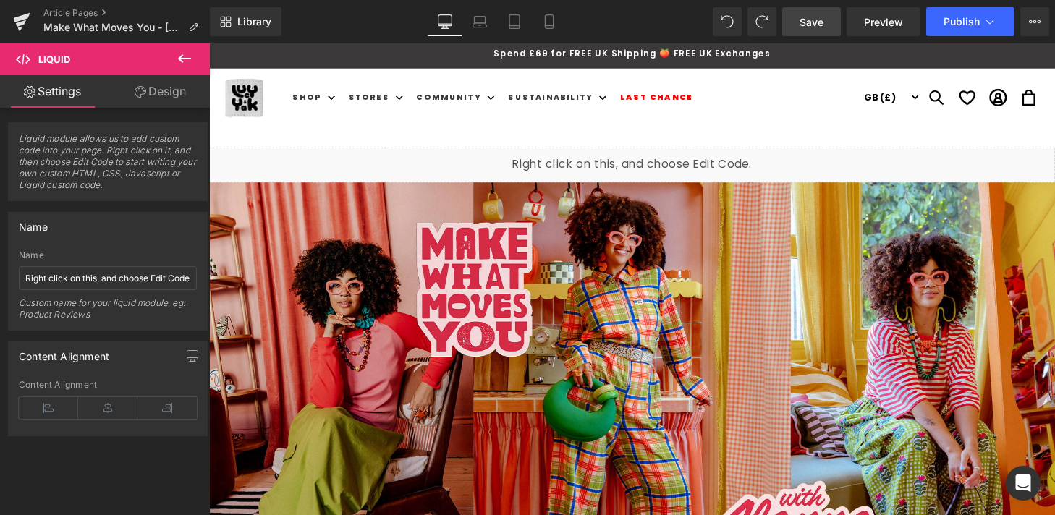
click at [820, 24] on span "Save" at bounding box center [811, 21] width 24 height 15
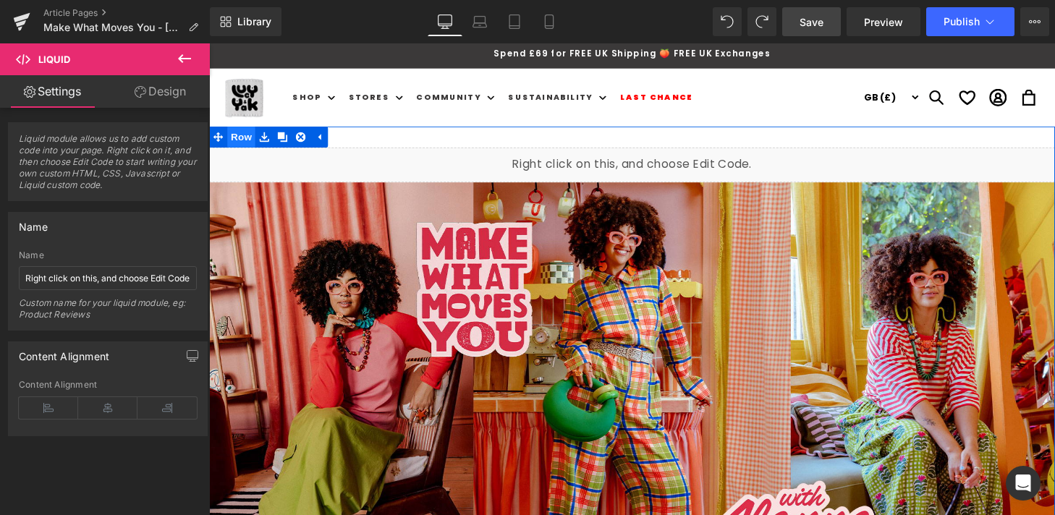
click at [236, 141] on span "Row" at bounding box center [242, 140] width 29 height 22
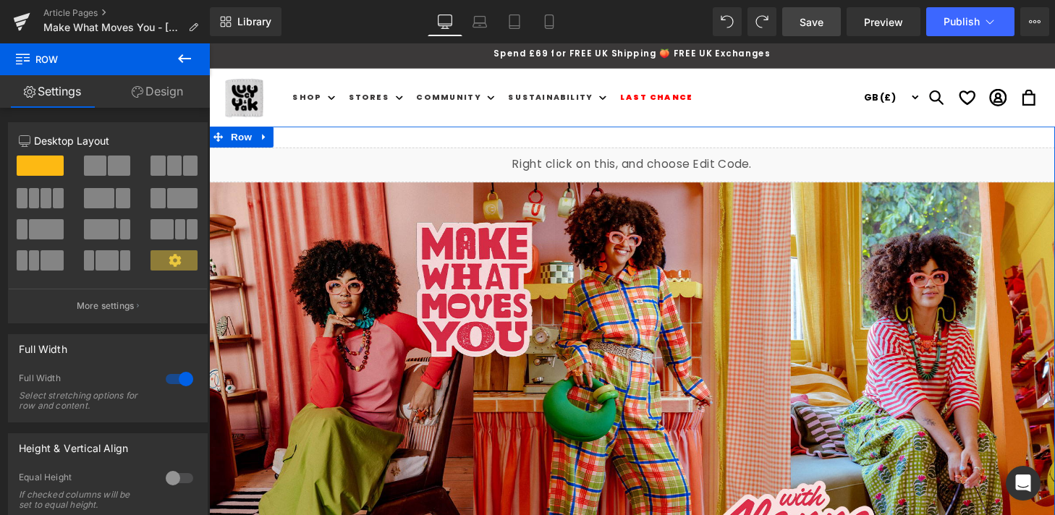
click at [171, 263] on icon at bounding box center [175, 260] width 13 height 13
click at [35, 149] on div at bounding box center [108, 218] width 178 height 140
click at [35, 164] on span at bounding box center [40, 166] width 47 height 20
click at [177, 381] on div at bounding box center [179, 379] width 35 height 23
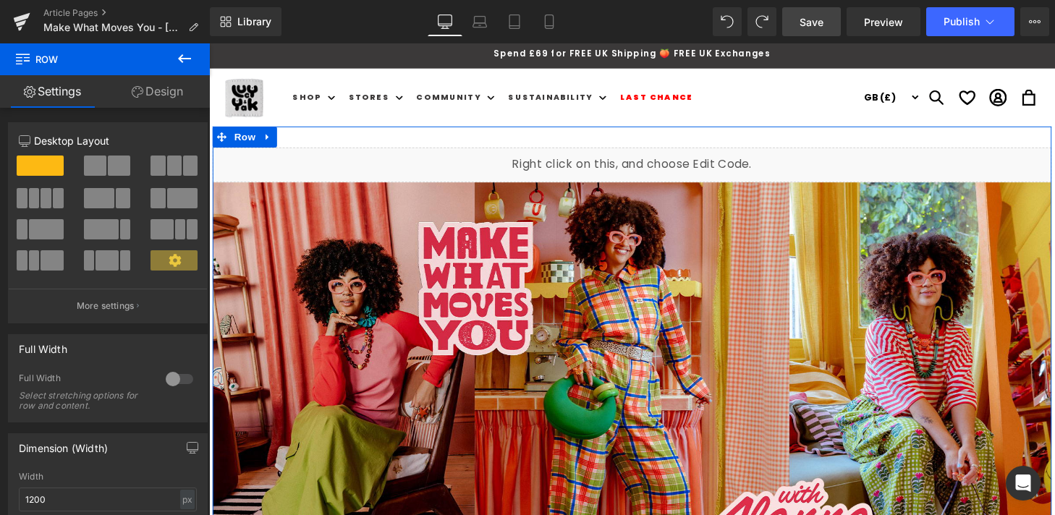
click at [179, 381] on div at bounding box center [179, 379] width 35 height 23
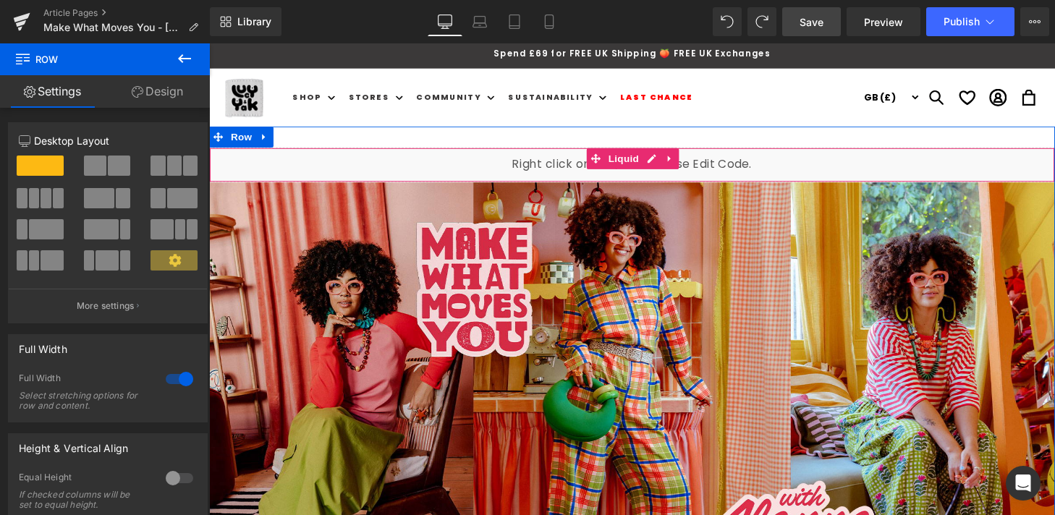
click at [331, 165] on div "Liquid" at bounding box center [646, 169] width 875 height 36
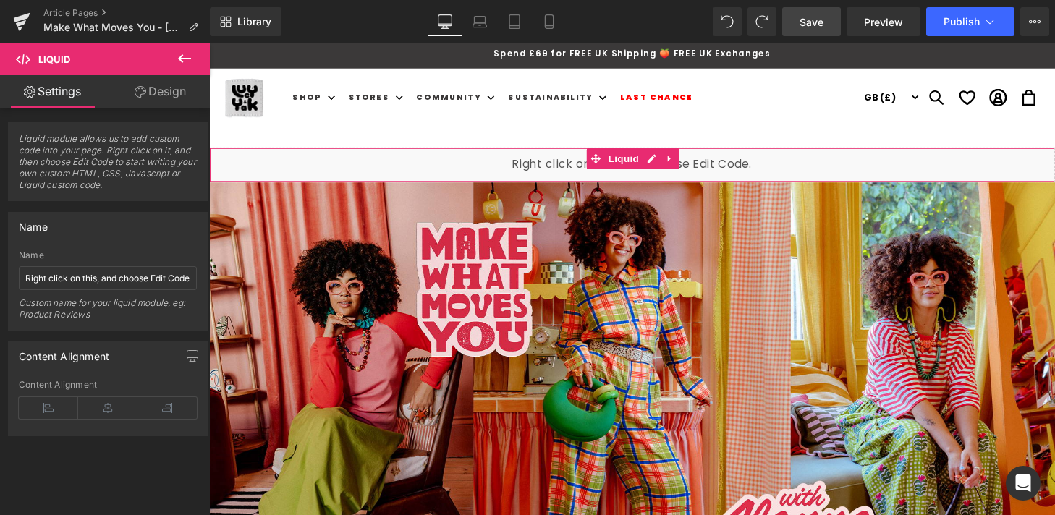
click at [153, 93] on link "Design" at bounding box center [160, 91] width 105 height 33
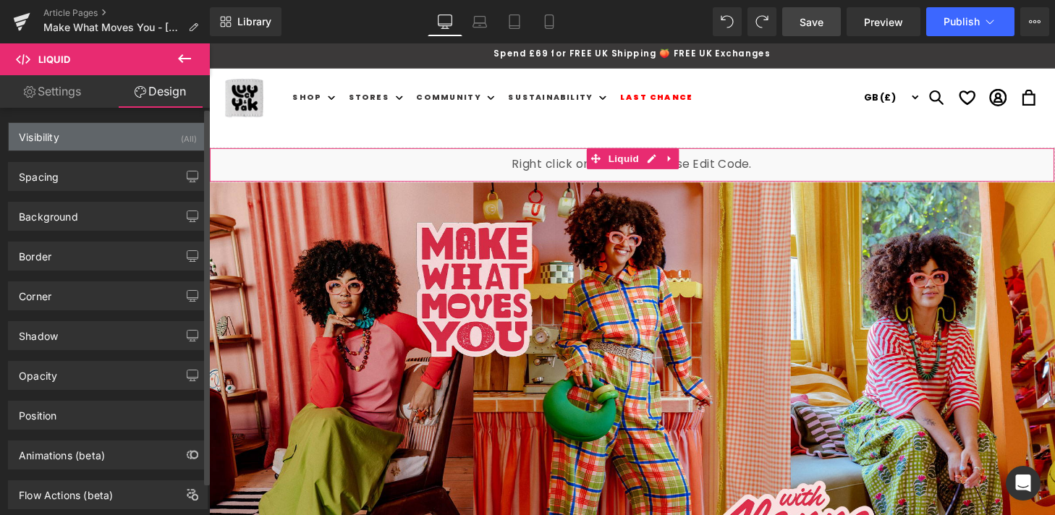
click at [181, 144] on div "(All)" at bounding box center [189, 135] width 16 height 24
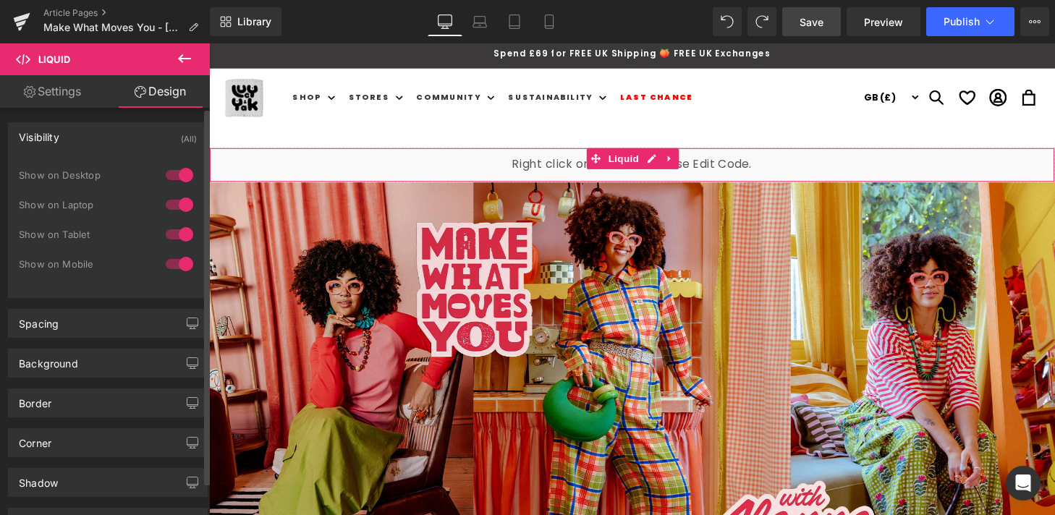
click at [173, 174] on div at bounding box center [179, 175] width 35 height 23
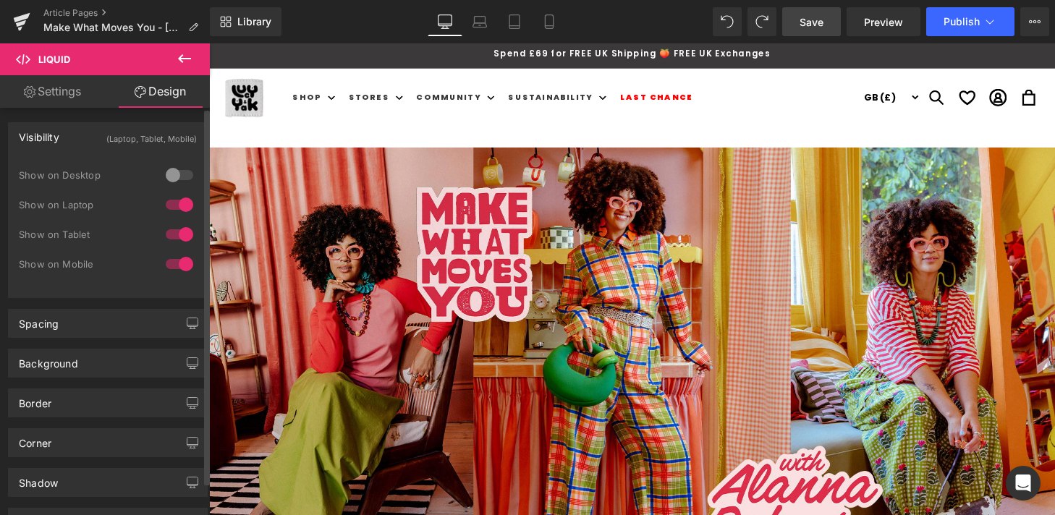
click at [178, 212] on div at bounding box center [179, 204] width 35 height 23
click at [177, 238] on div at bounding box center [179, 234] width 35 height 23
click at [174, 259] on div at bounding box center [179, 263] width 35 height 23
click at [174, 237] on div at bounding box center [179, 234] width 35 height 23
click at [176, 260] on div at bounding box center [179, 263] width 35 height 23
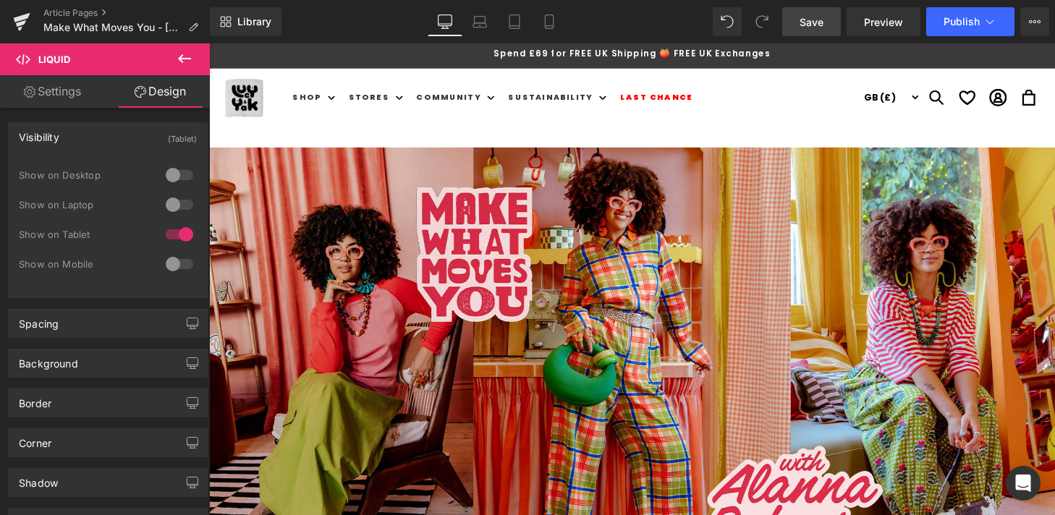
click at [800, 21] on span "Save" at bounding box center [811, 21] width 24 height 15
click at [878, 19] on span "Preview" at bounding box center [883, 21] width 39 height 15
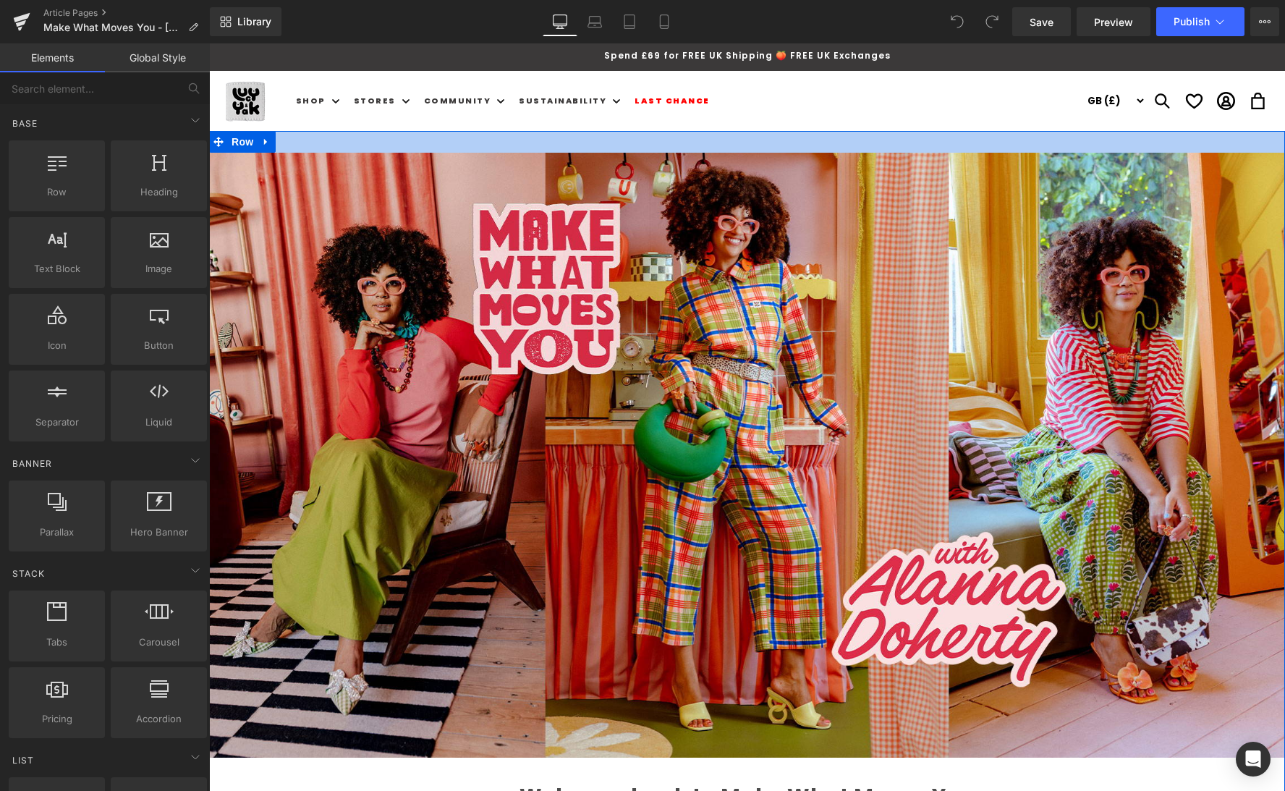
click at [446, 137] on div at bounding box center [747, 142] width 1076 height 22
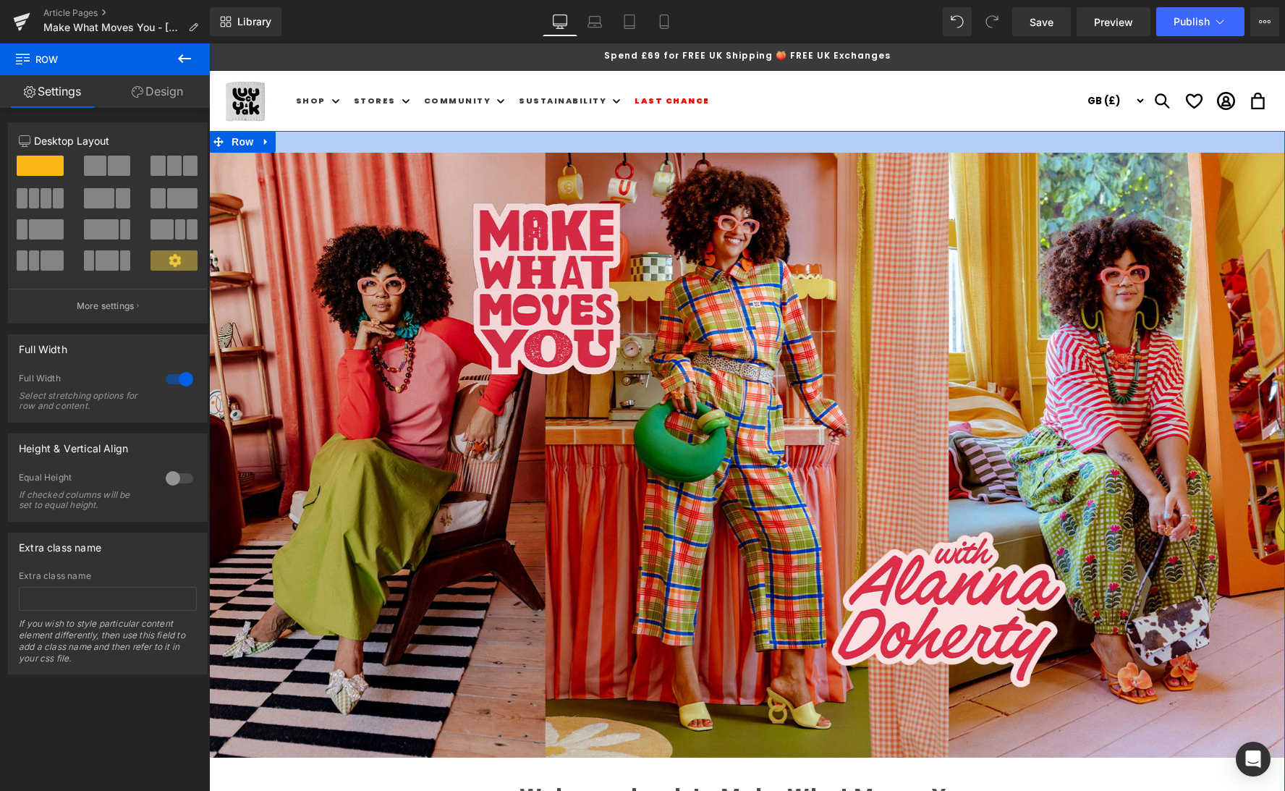
click at [420, 141] on div at bounding box center [747, 142] width 1076 height 22
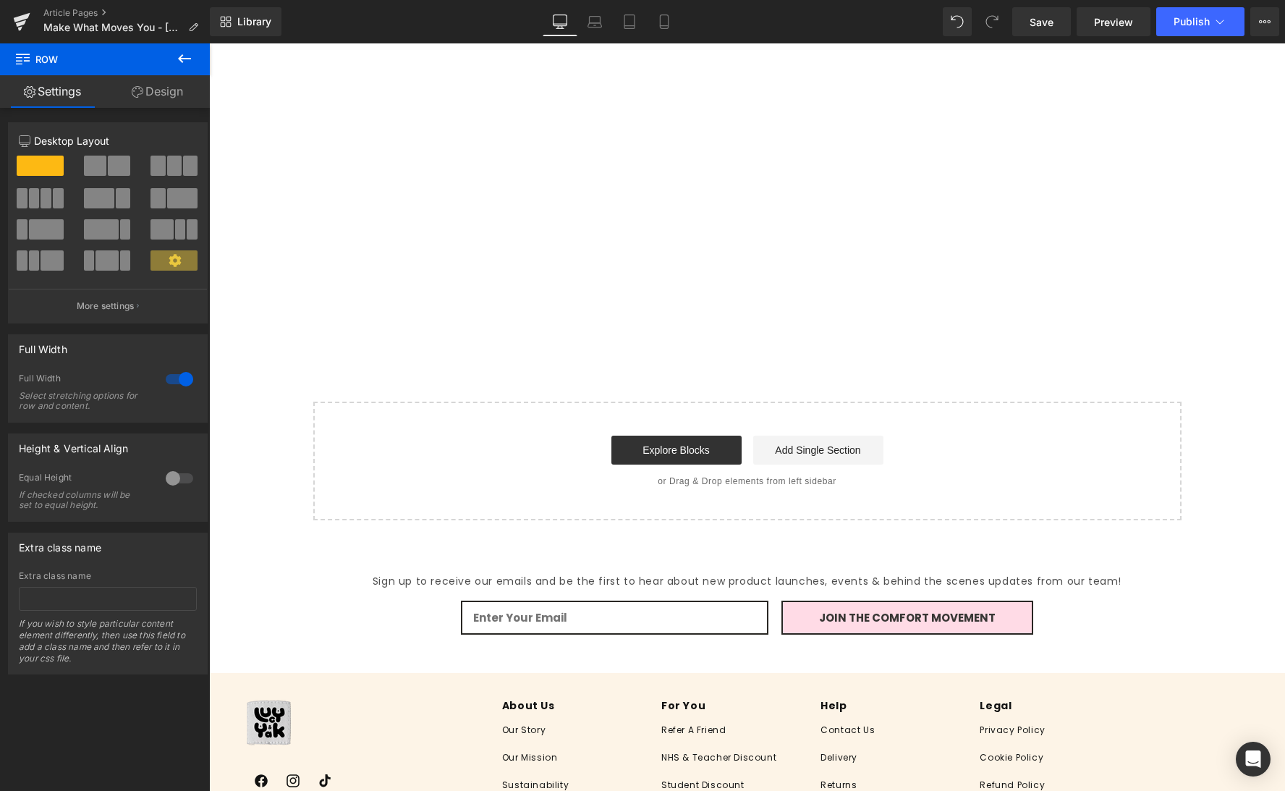
scroll to position [2141, 0]
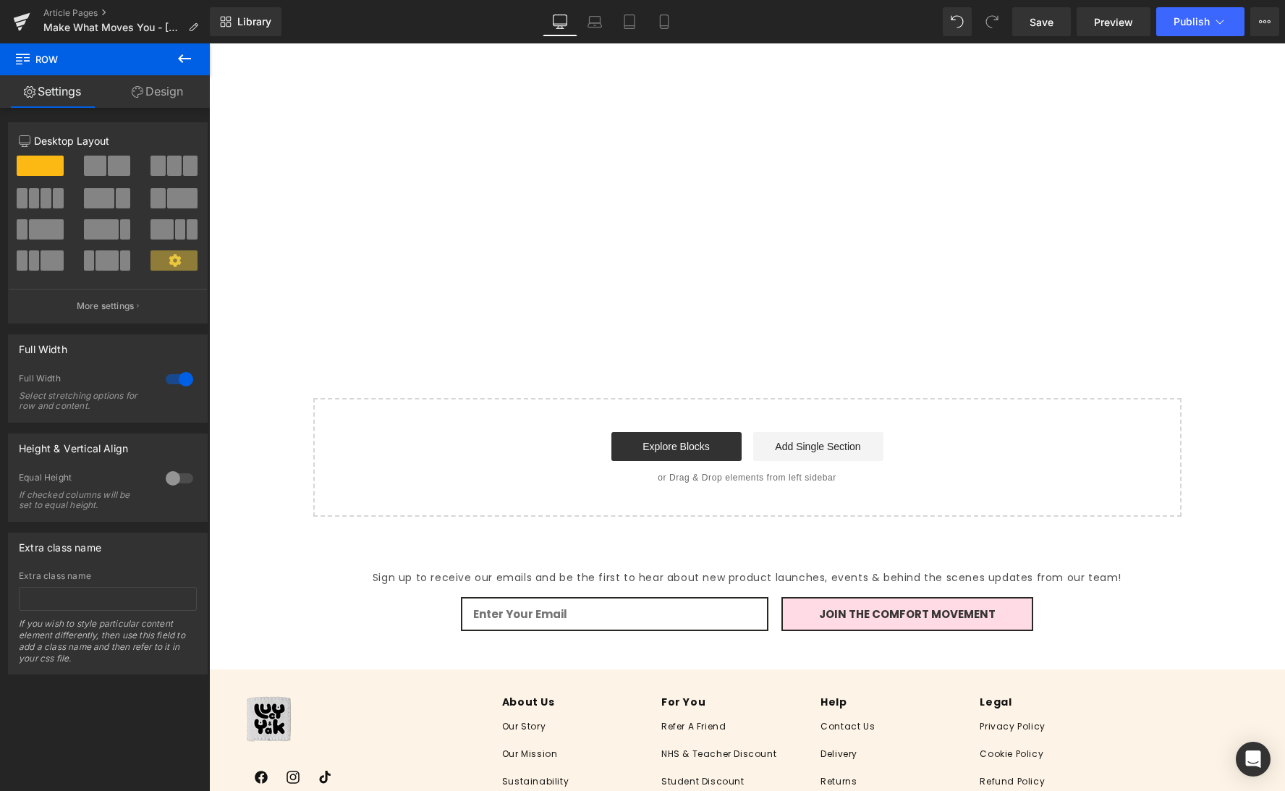
click at [456, 451] on div "Explore Blocks Add Single Section" at bounding box center [747, 446] width 822 height 29
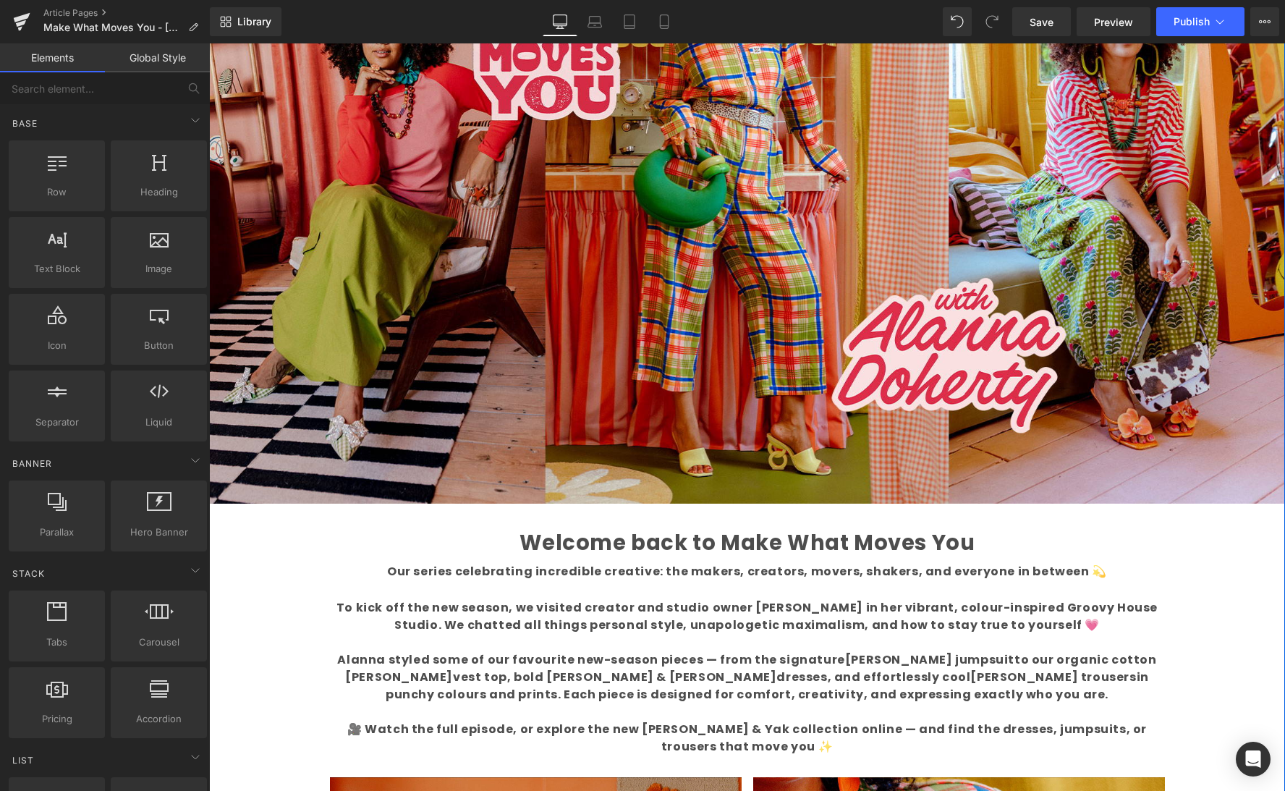
scroll to position [252, 0]
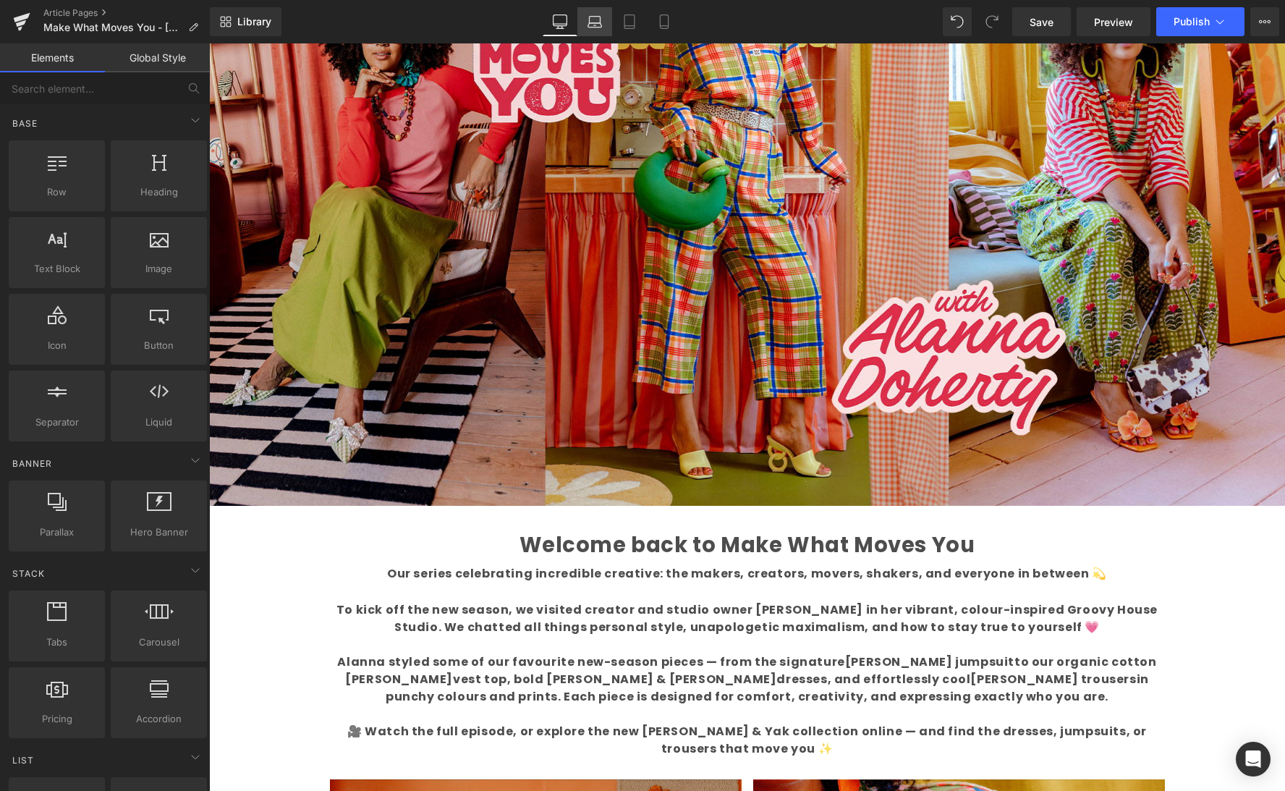
click at [596, 22] on icon at bounding box center [594, 21] width 14 height 14
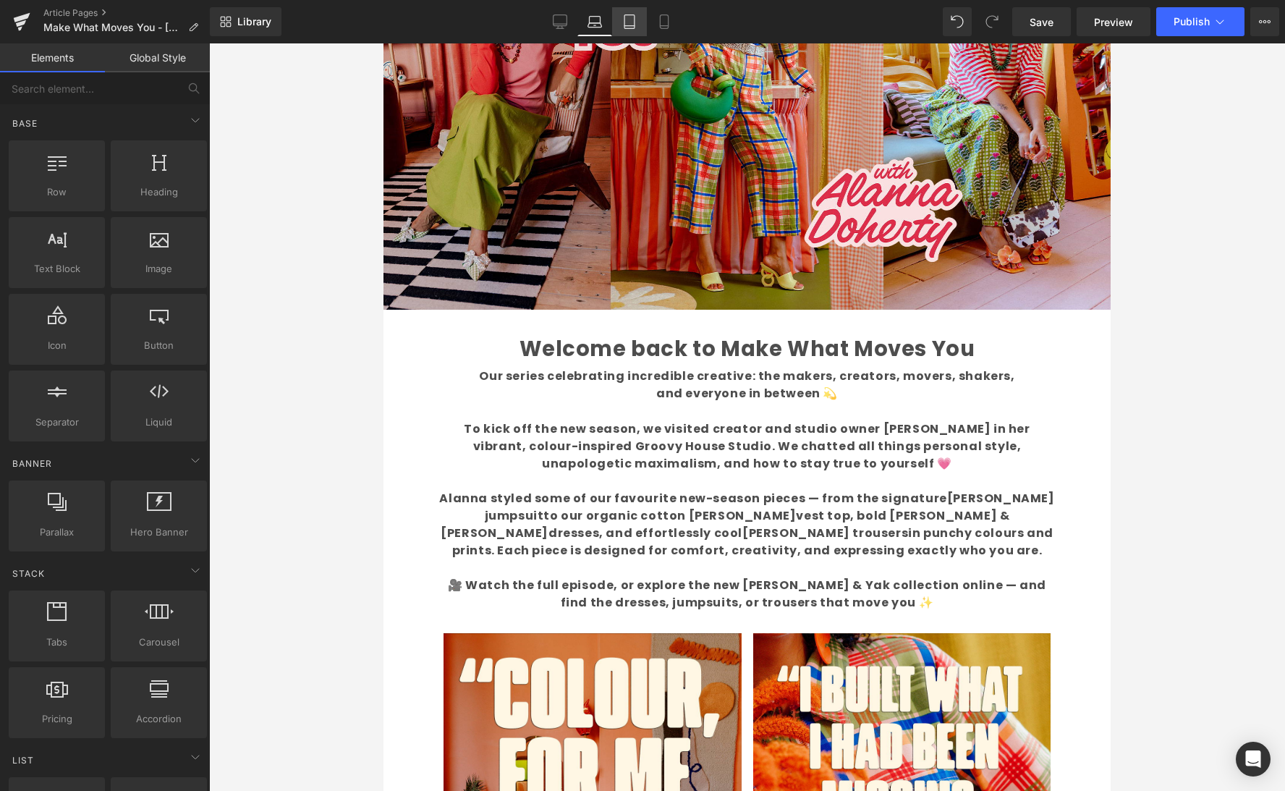
click at [621, 20] on link "Tablet" at bounding box center [629, 21] width 35 height 29
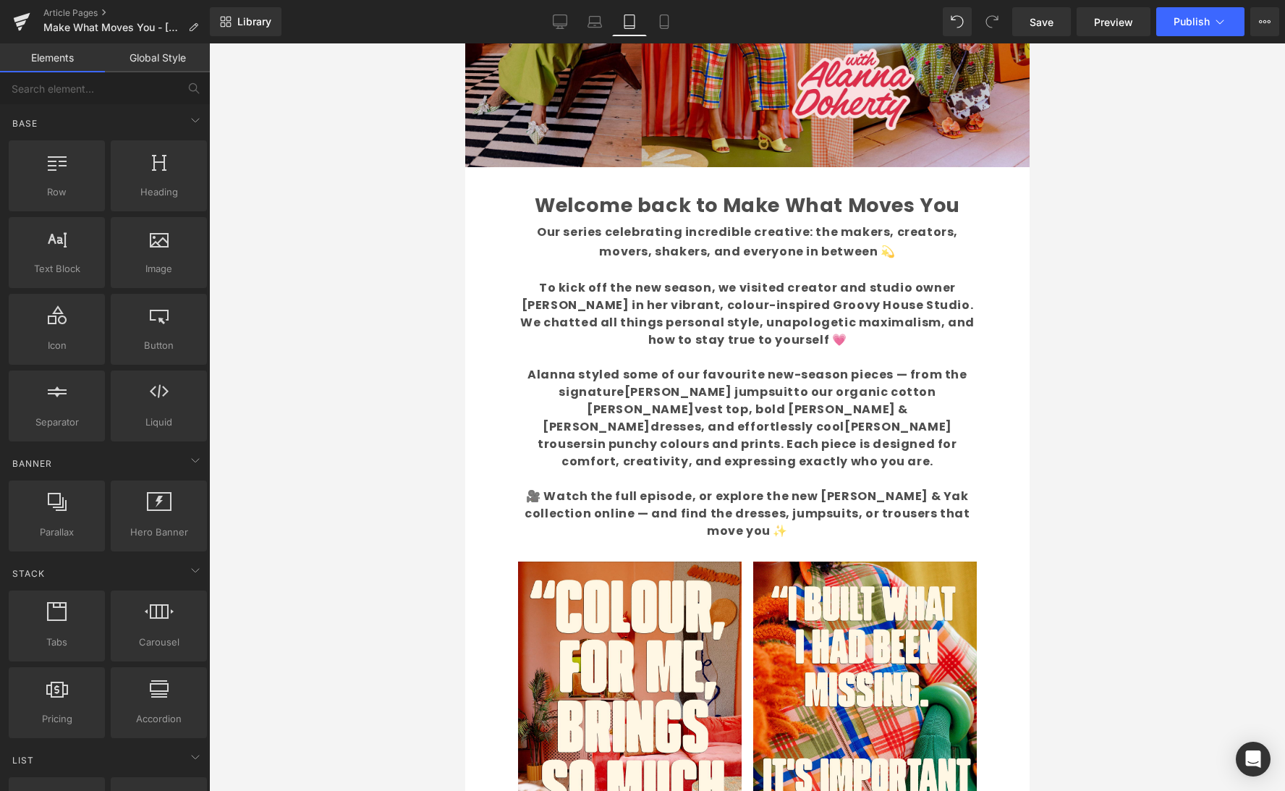
scroll to position [0, 0]
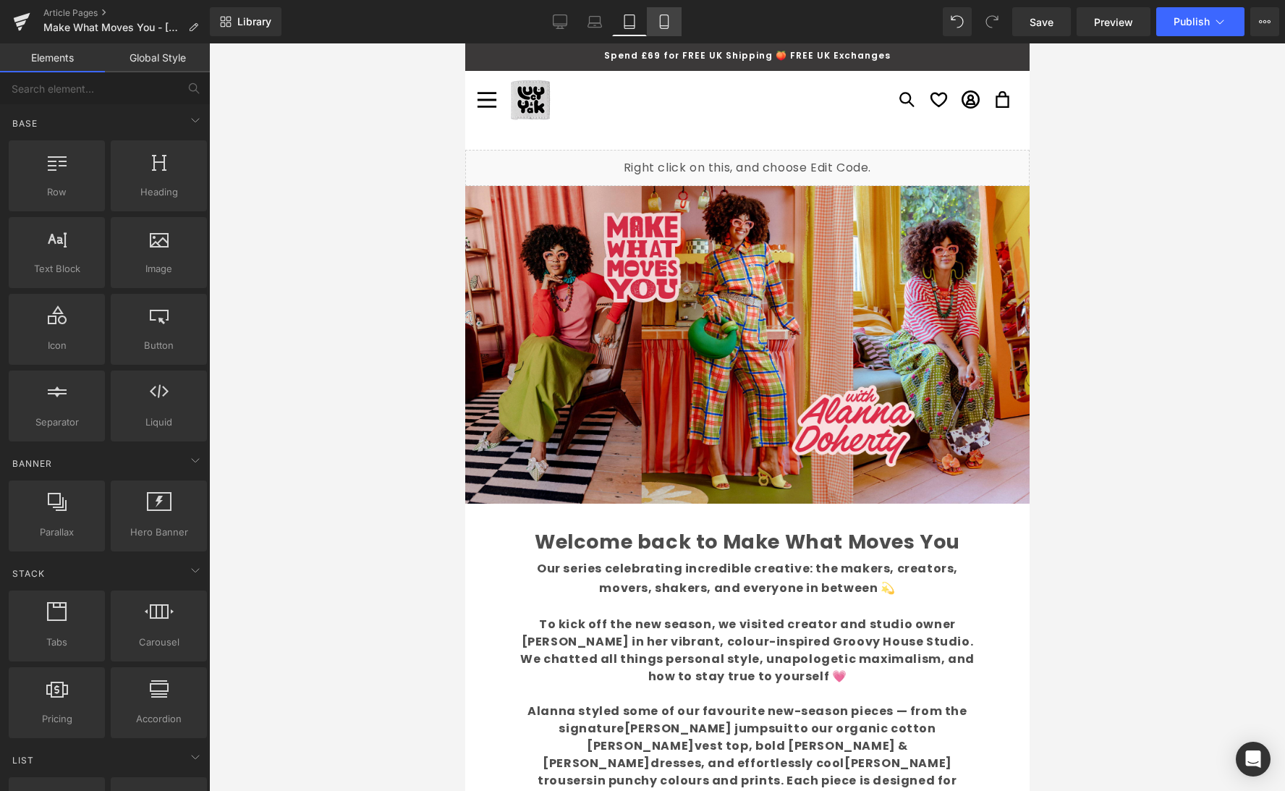
click at [663, 19] on icon at bounding box center [664, 21] width 14 height 14
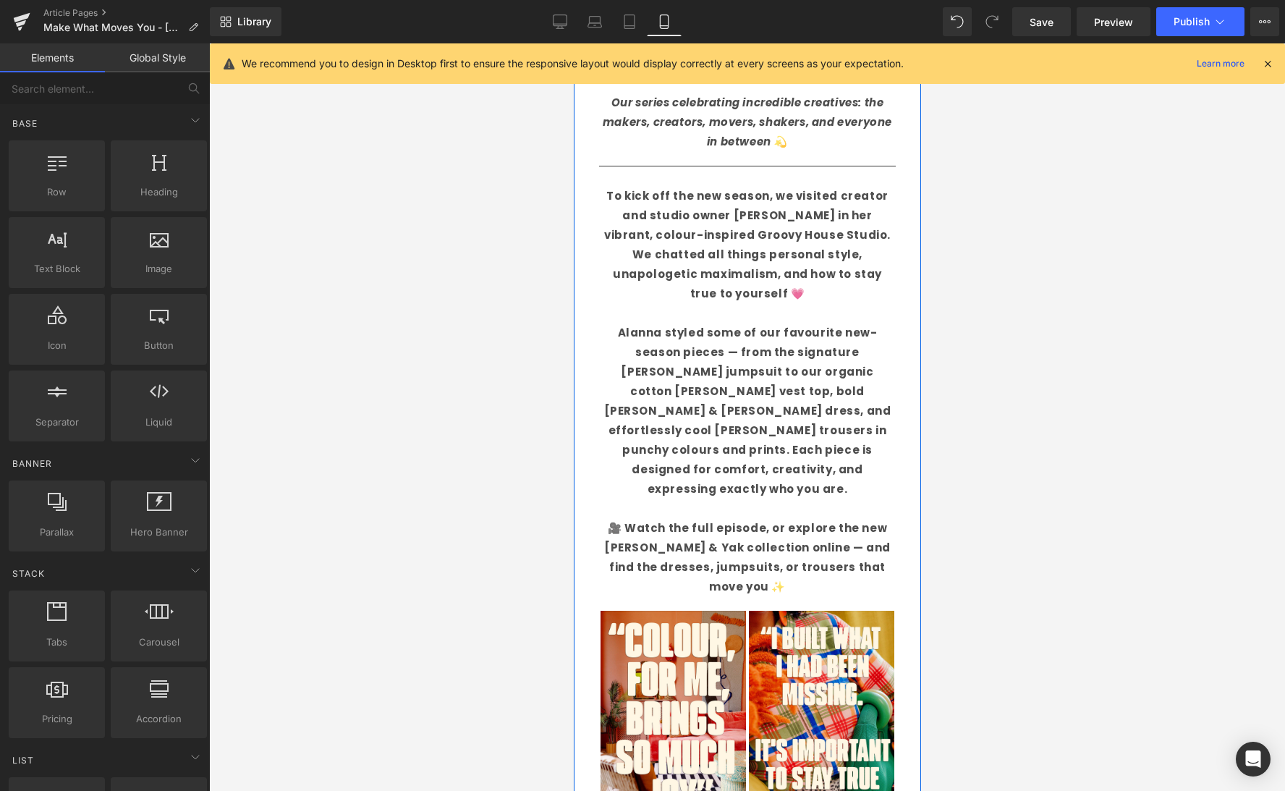
scroll to position [211, 0]
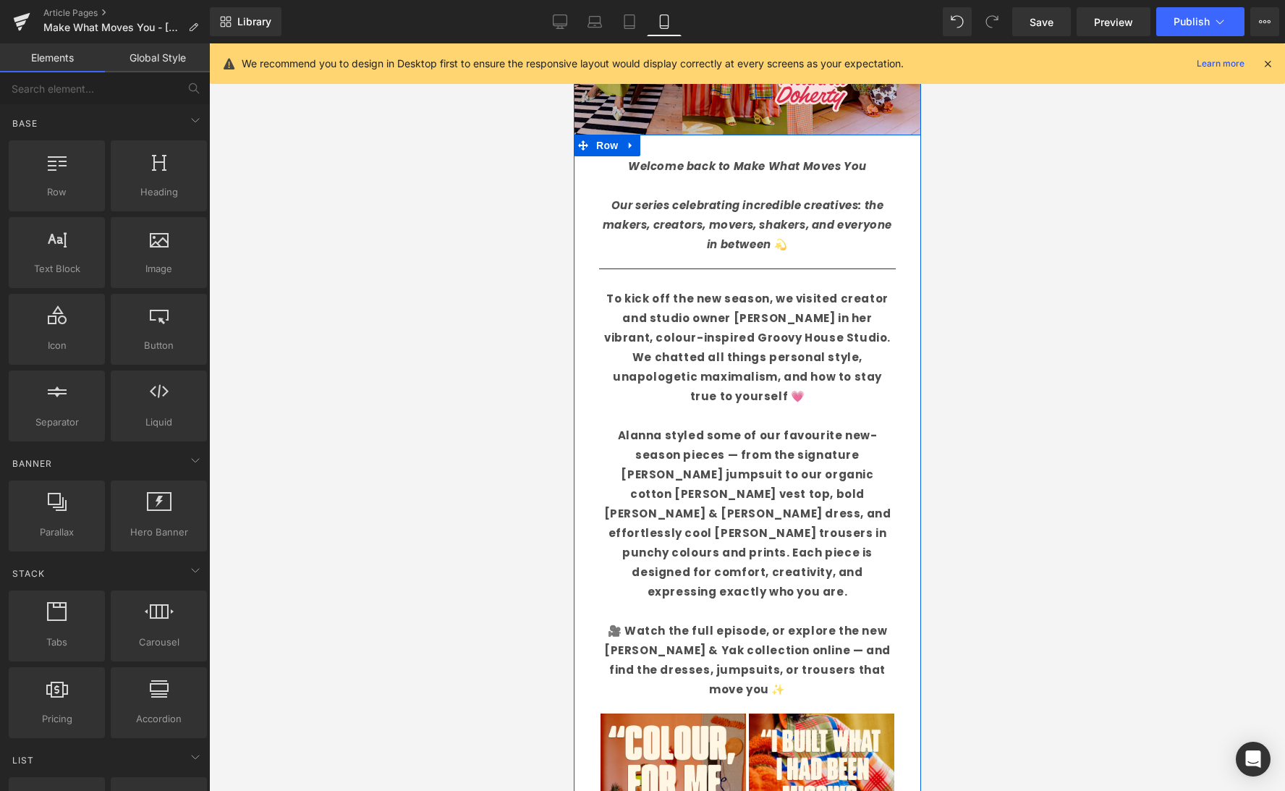
click at [810, 425] on p "Alanna styled some of our favourite new-season pieces — from the signature [PER…" at bounding box center [746, 513] width 297 height 176
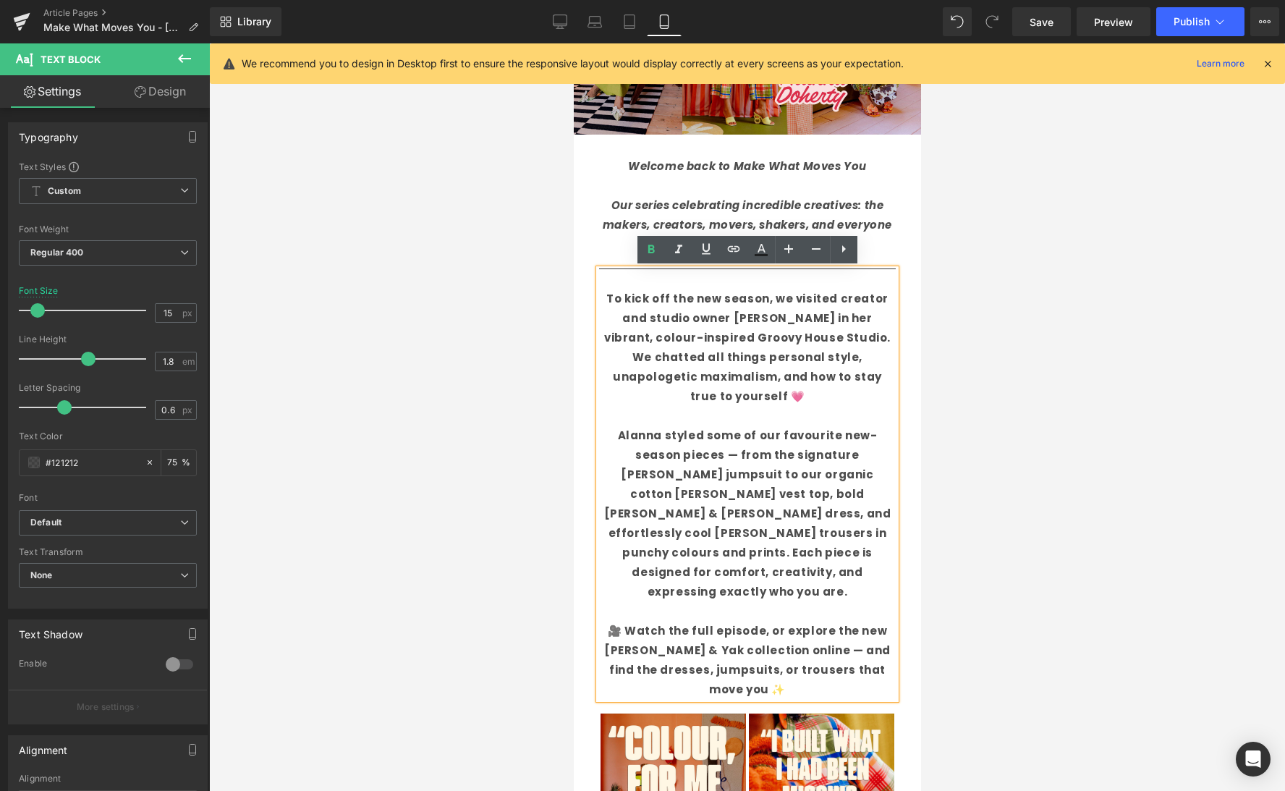
click at [428, 371] on div at bounding box center [747, 416] width 1076 height 747
